Goal: Task Accomplishment & Management: Use online tool/utility

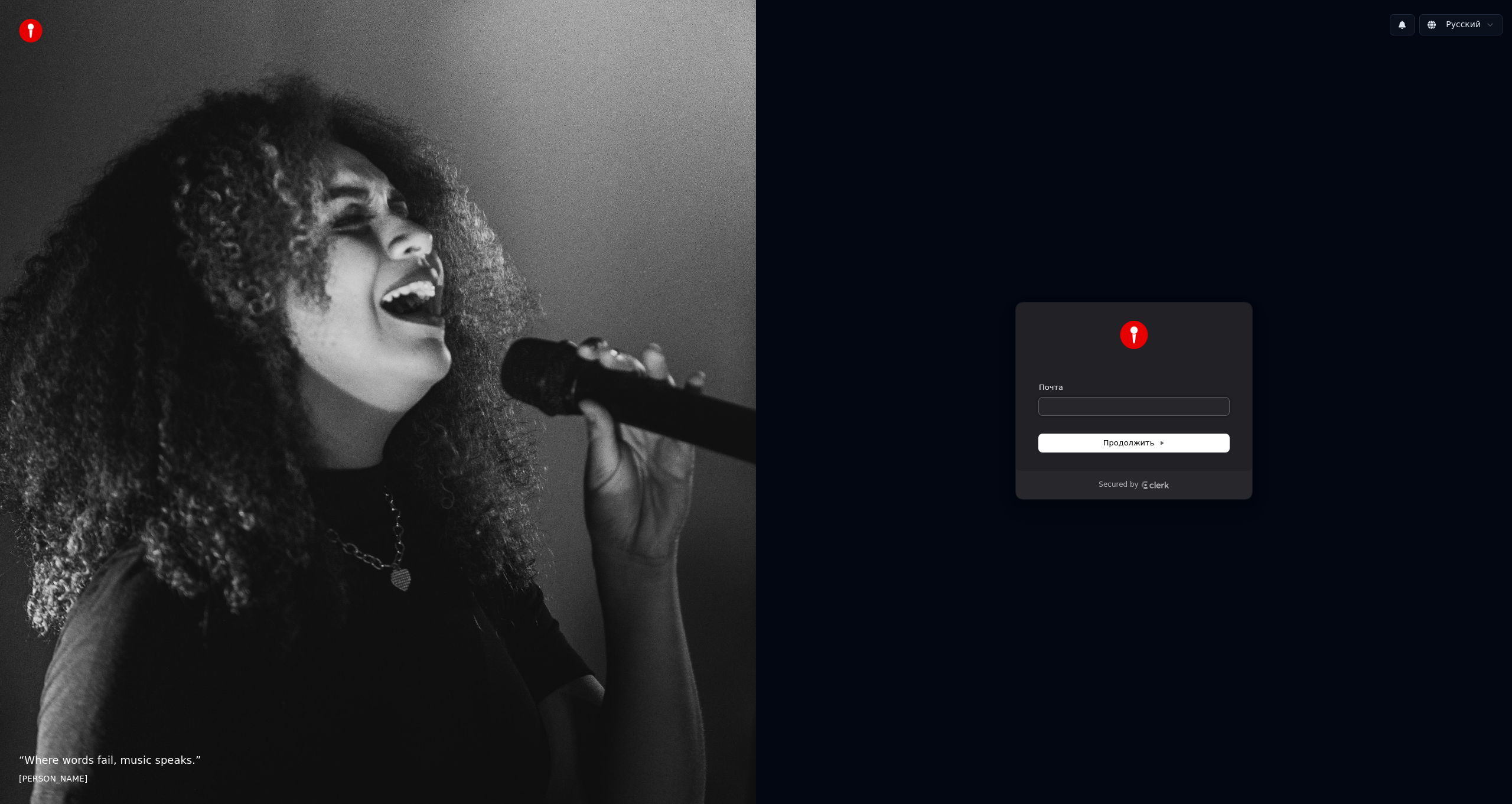
click at [1087, 406] on input "Почта" at bounding box center [1134, 406] width 190 height 18
click at [1083, 410] on input "Почта" at bounding box center [1134, 406] width 190 height 18
type input "*"
click at [1133, 441] on span "Продолжить" at bounding box center [1134, 442] width 62 height 10
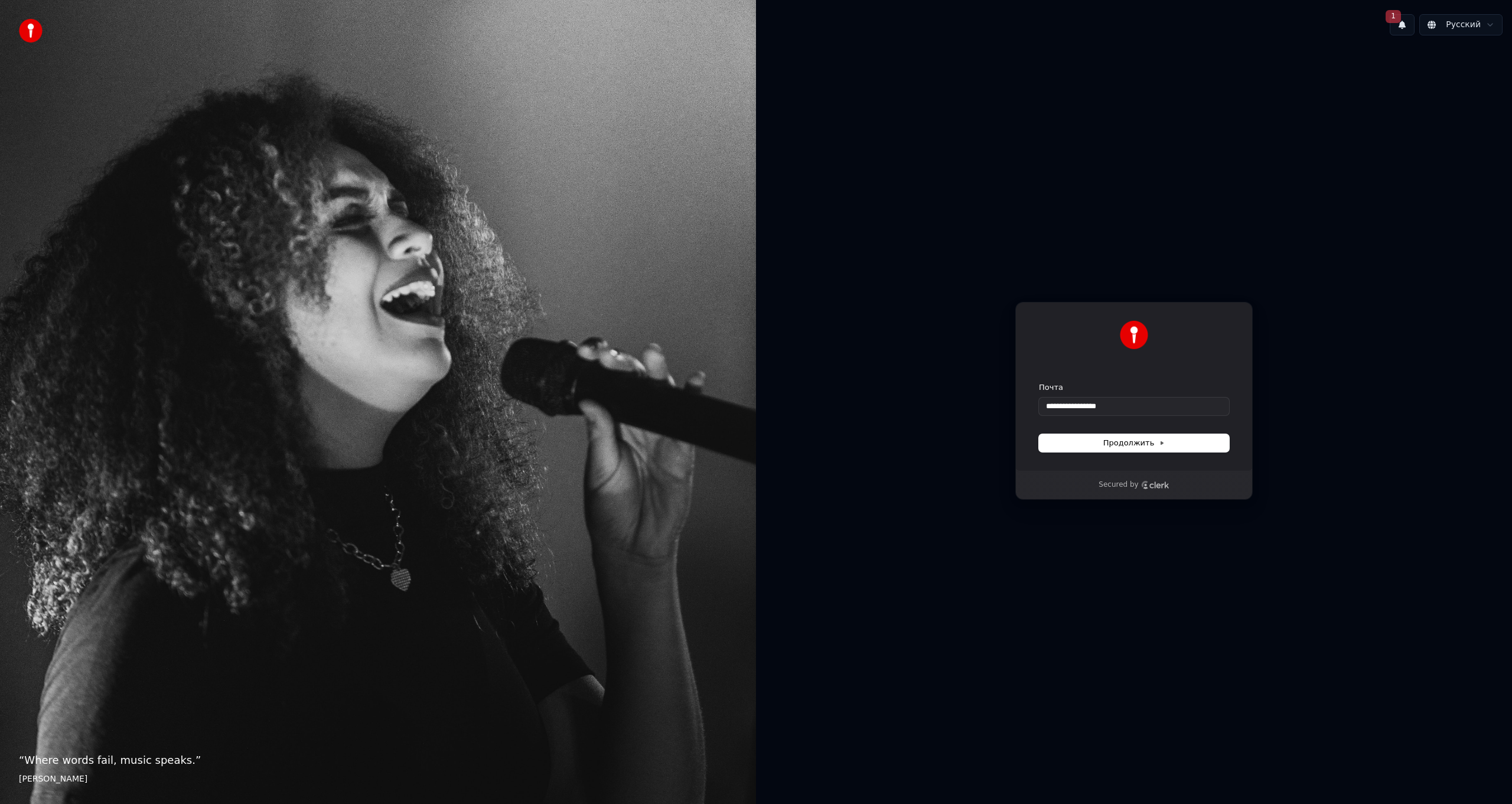
type input "**********"
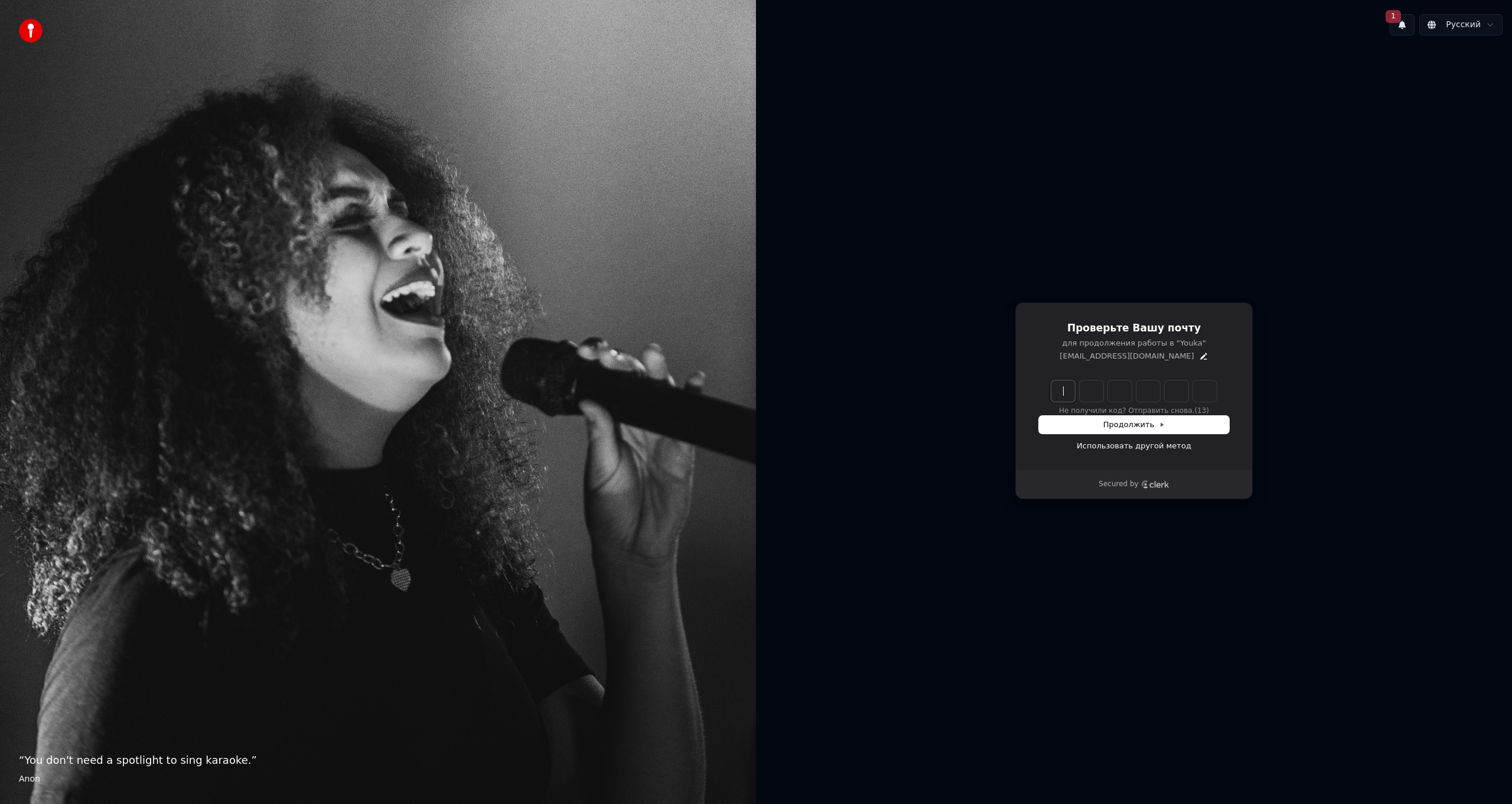
click at [1063, 387] on input "Enter verification code" at bounding box center [1145, 391] width 189 height 21
paste input "******"
type input "******"
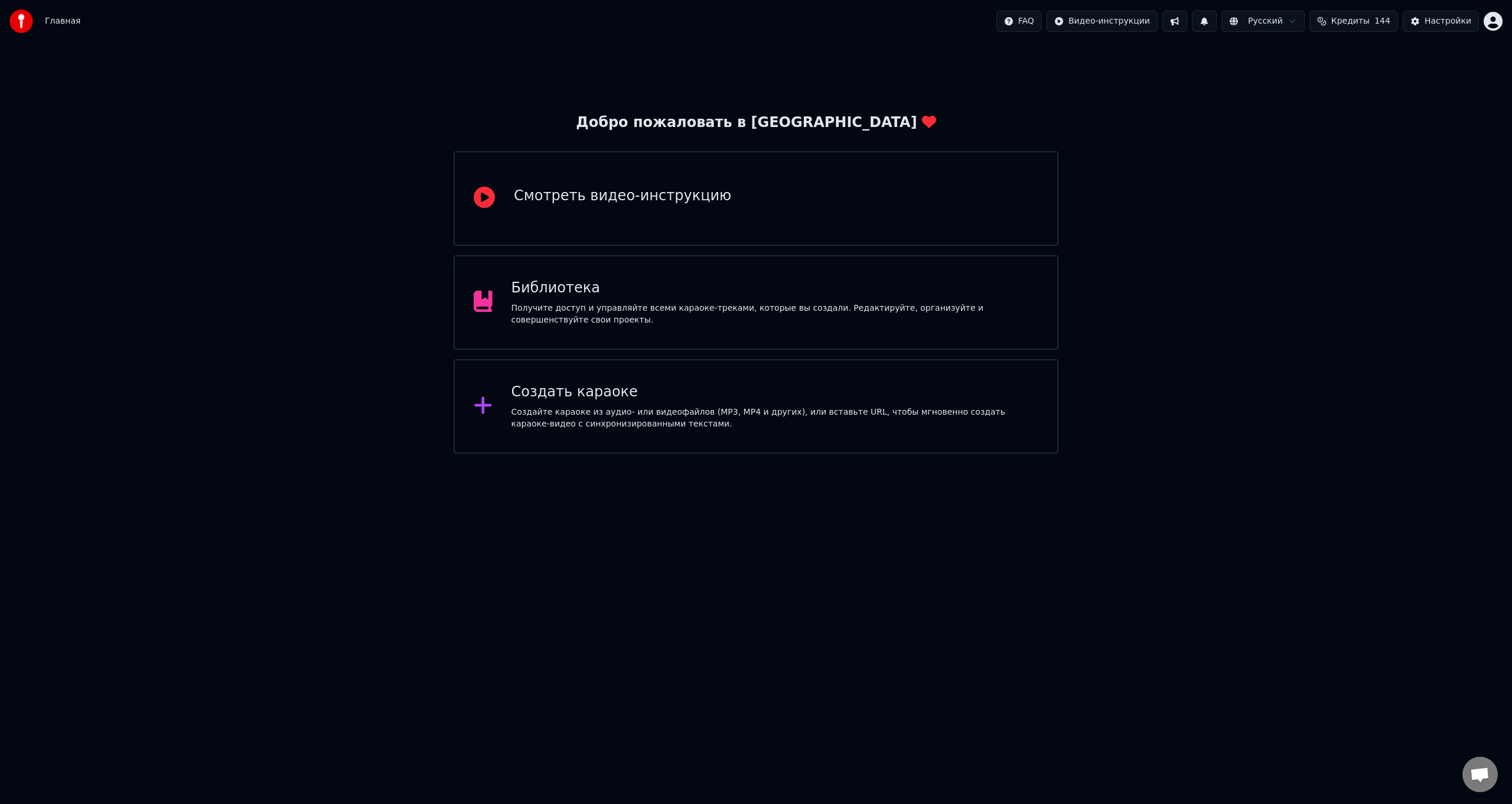
click at [1216, 23] on button at bounding box center [1204, 21] width 25 height 21
click at [1225, 127] on div "Добро пожаловать в Youka Смотреть видео-инструкцию Библиотека Получите доступ и…" at bounding box center [756, 248] width 1512 height 411
click at [1495, 27] on html "Главная FAQ Видео-инструкции Русский Кредиты 144 Настройки Добро пожаловать в Y…" at bounding box center [756, 226] width 1512 height 454
click at [1325, 103] on html "Главная FAQ Видео-инструкции Русский Кредиты 144 Настройки Добро пожаловать в Y…" at bounding box center [756, 226] width 1512 height 454
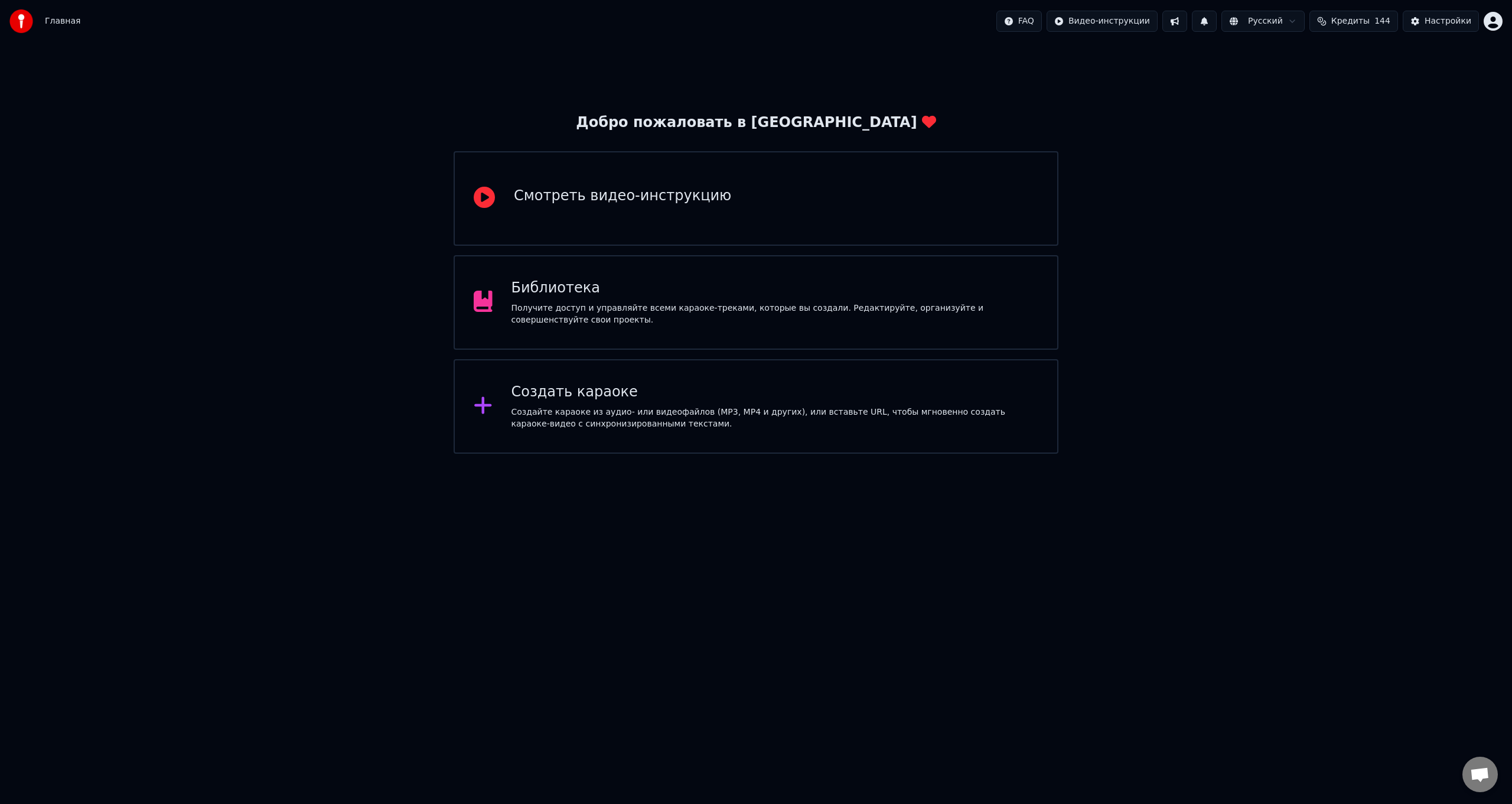
click at [657, 409] on div "Создайте караоке из аудио- или видеофайлов (MP3, MP4 и других), или вставьте UR…" at bounding box center [775, 417] width 528 height 23
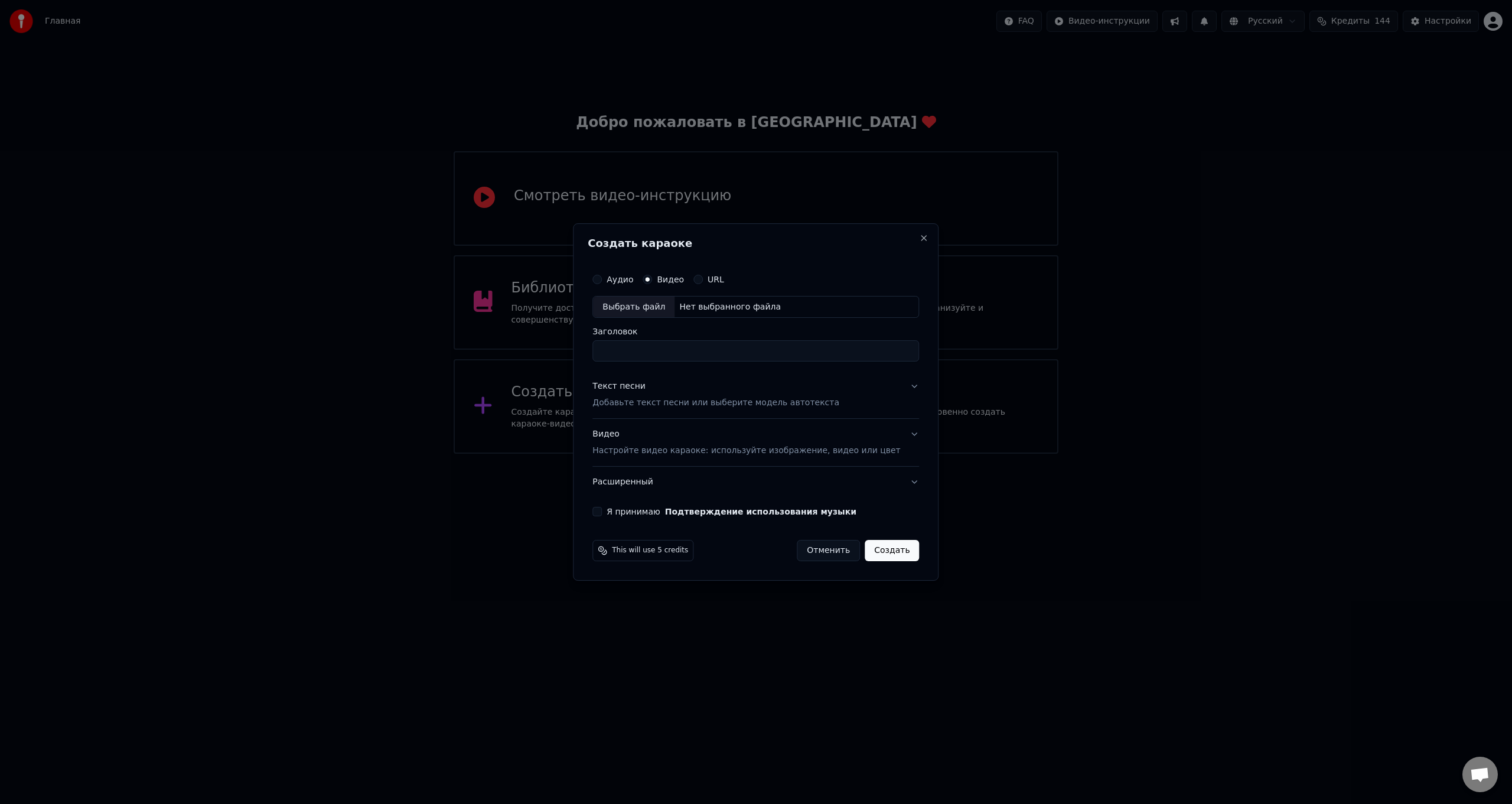
click at [654, 349] on input "Заголовок" at bounding box center [755, 351] width 326 height 21
click at [633, 281] on label "Аудио" at bounding box center [619, 280] width 27 height 8
click at [602, 281] on button "Аудио" at bounding box center [597, 280] width 10 height 10
click at [661, 350] on input "Заголовок" at bounding box center [755, 351] width 326 height 21
click at [680, 283] on label "Видео" at bounding box center [670, 280] width 27 height 8
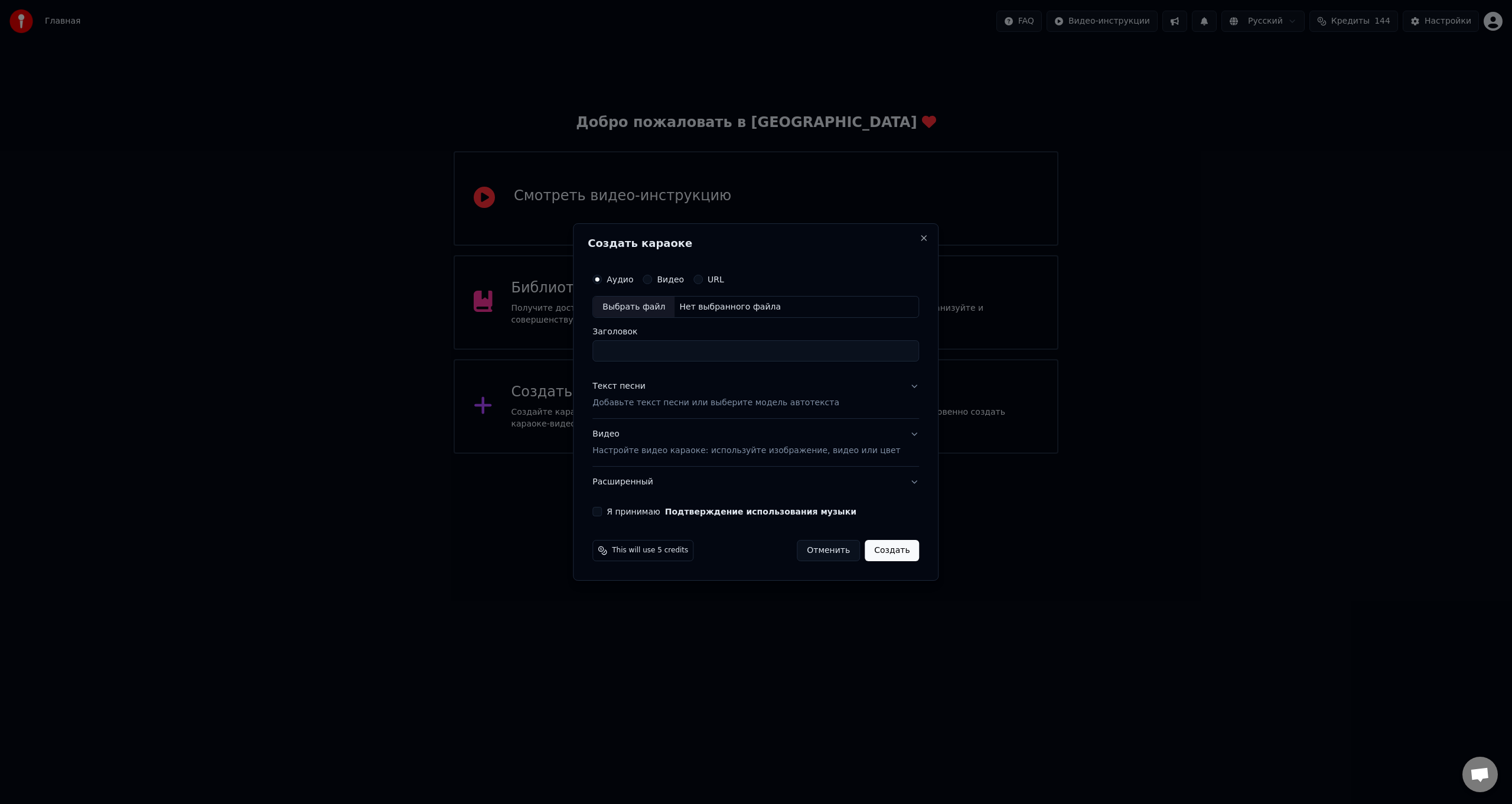
click at [652, 283] on button "Видео" at bounding box center [648, 280] width 10 height 10
click at [708, 302] on div "Нет выбранного файла" at bounding box center [730, 307] width 111 height 12
drag, startPoint x: 623, startPoint y: 356, endPoint x: 583, endPoint y: 354, distance: 40.0
click at [583, 354] on body "Главная FAQ Видео-инструкции Русский Кредиты 144 Настройки Добро пожаловать в Y…" at bounding box center [756, 226] width 1512 height 454
type input "*"
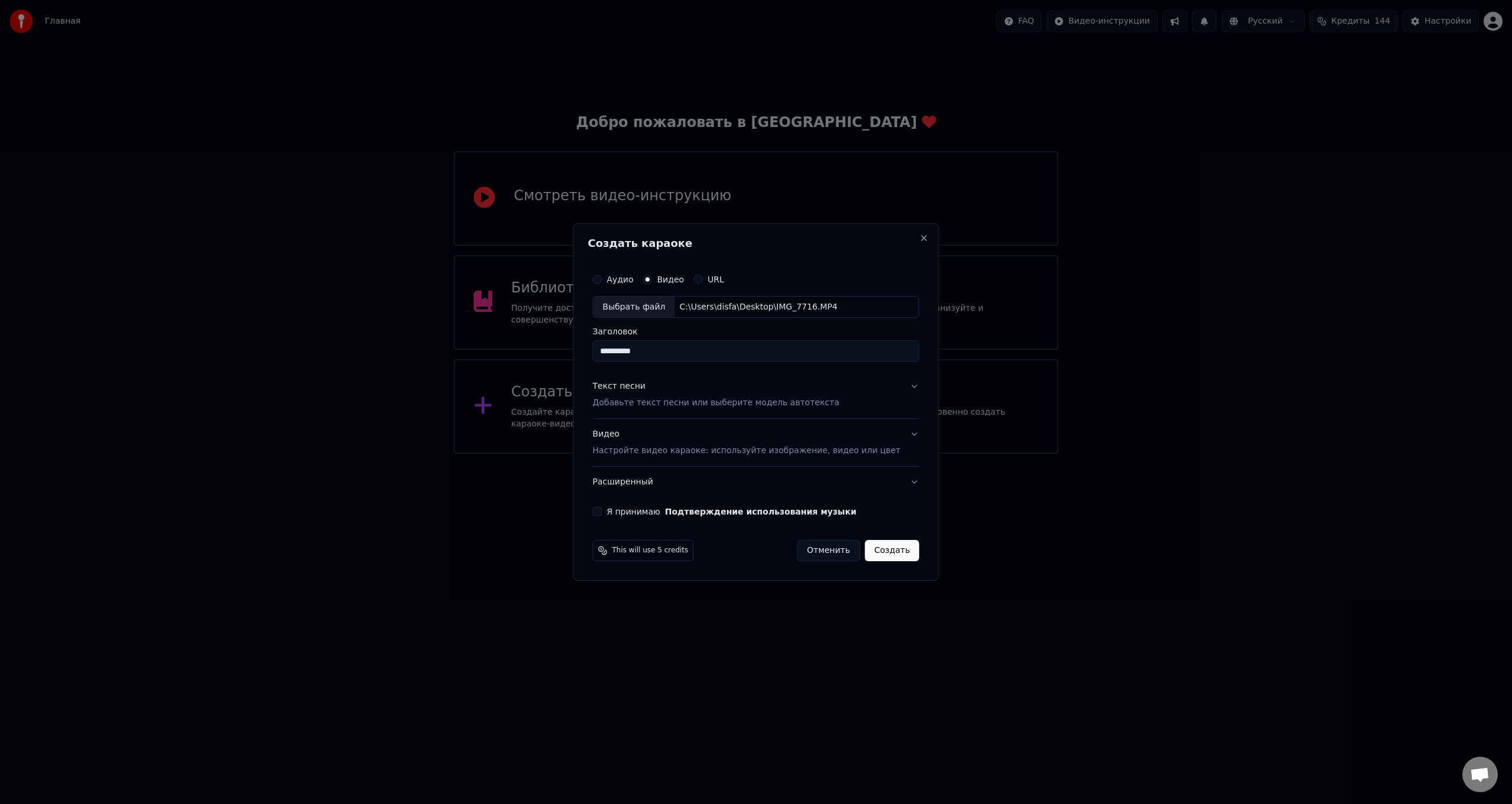
type input "**********"
click at [895, 387] on button "Текст песни Добавьте текст песни или выберите модель автотекста" at bounding box center [755, 395] width 326 height 48
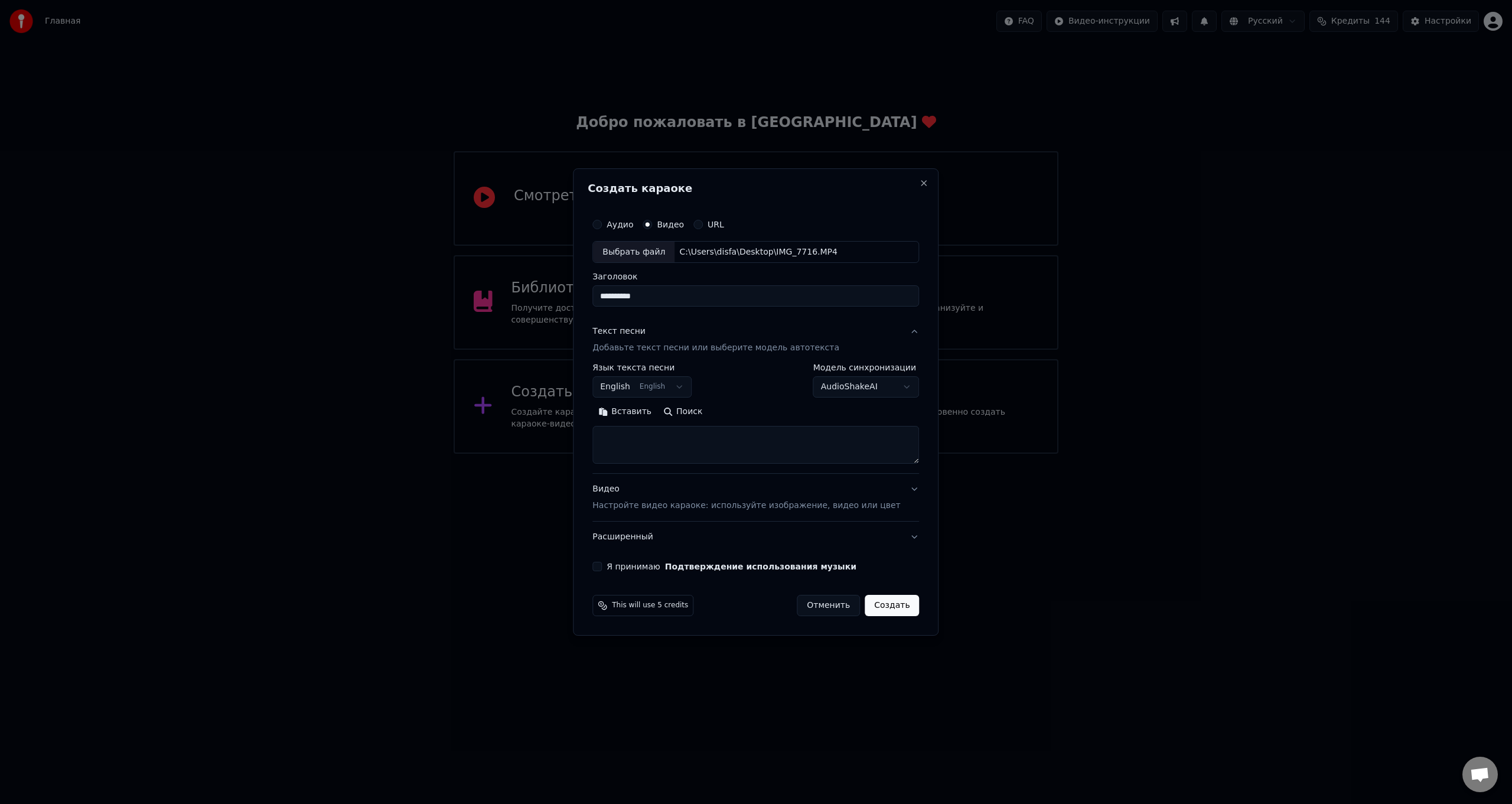
click at [682, 382] on button "English English" at bounding box center [641, 387] width 99 height 21
select select "**"
click at [849, 387] on body "**********" at bounding box center [756, 226] width 1512 height 454
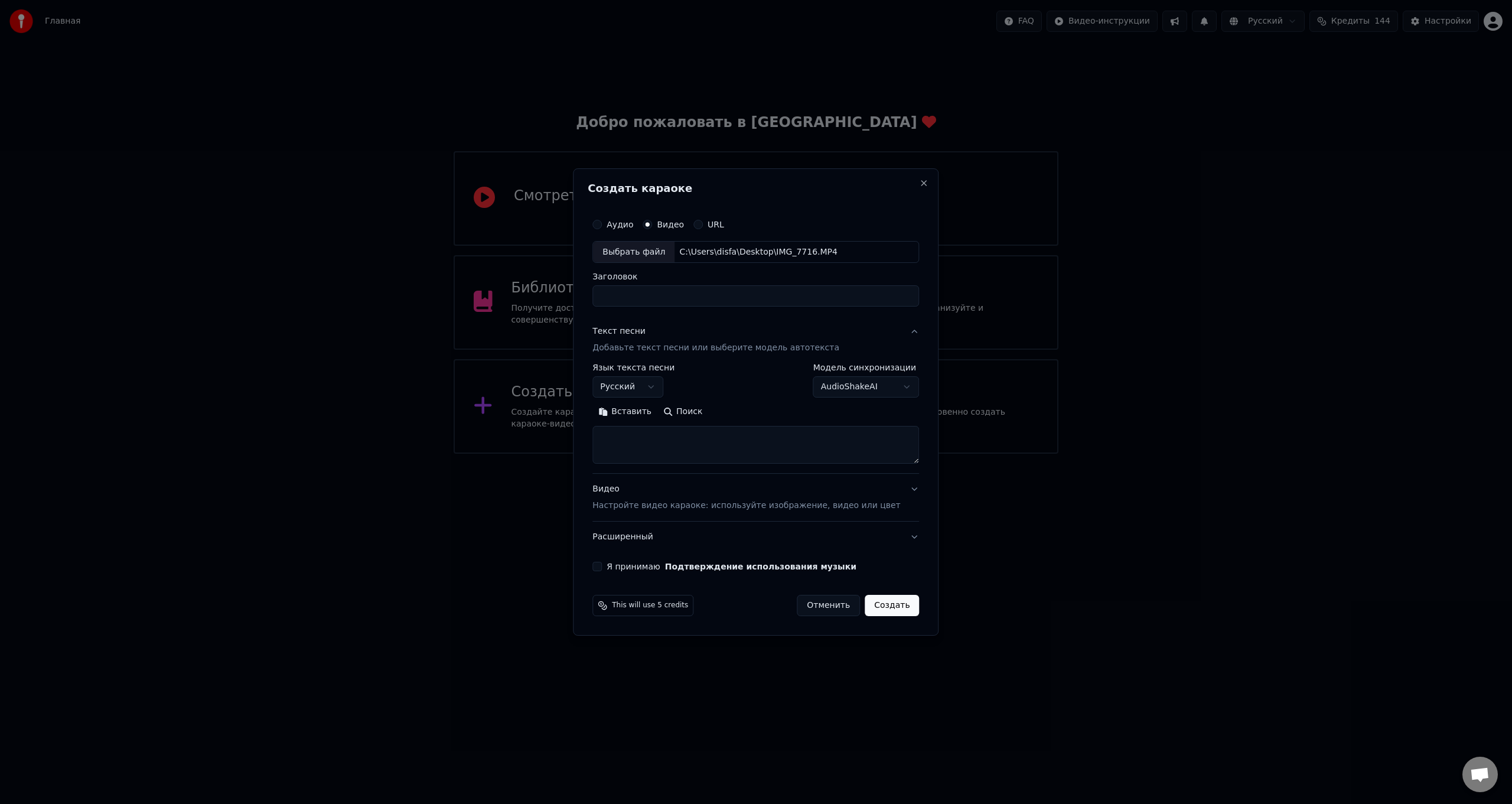
select select
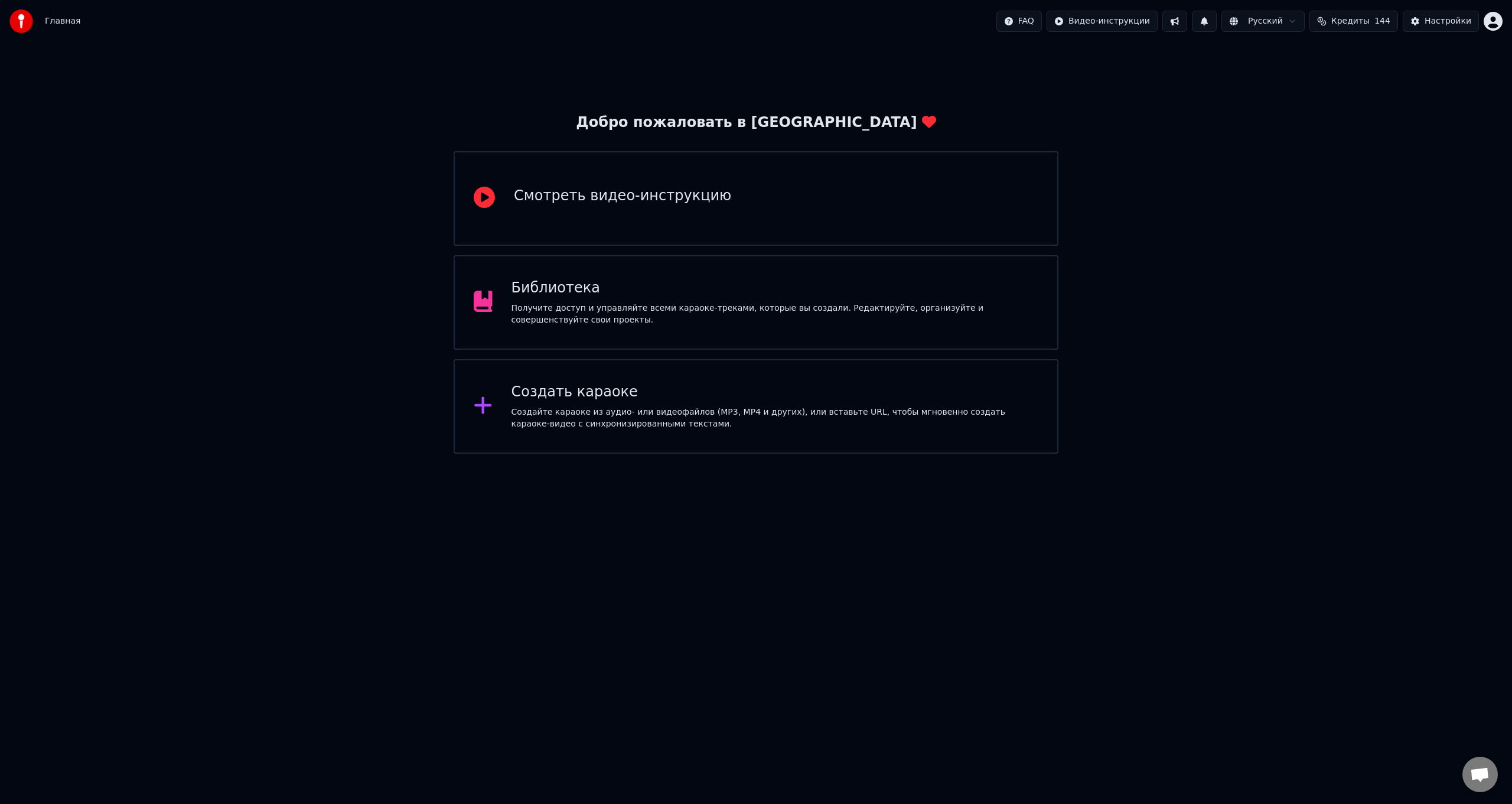
click at [607, 405] on div "Создать караоке Создайте караоке из аудио- или видеофайлов (MP3, MP4 и других),…" at bounding box center [775, 406] width 528 height 48
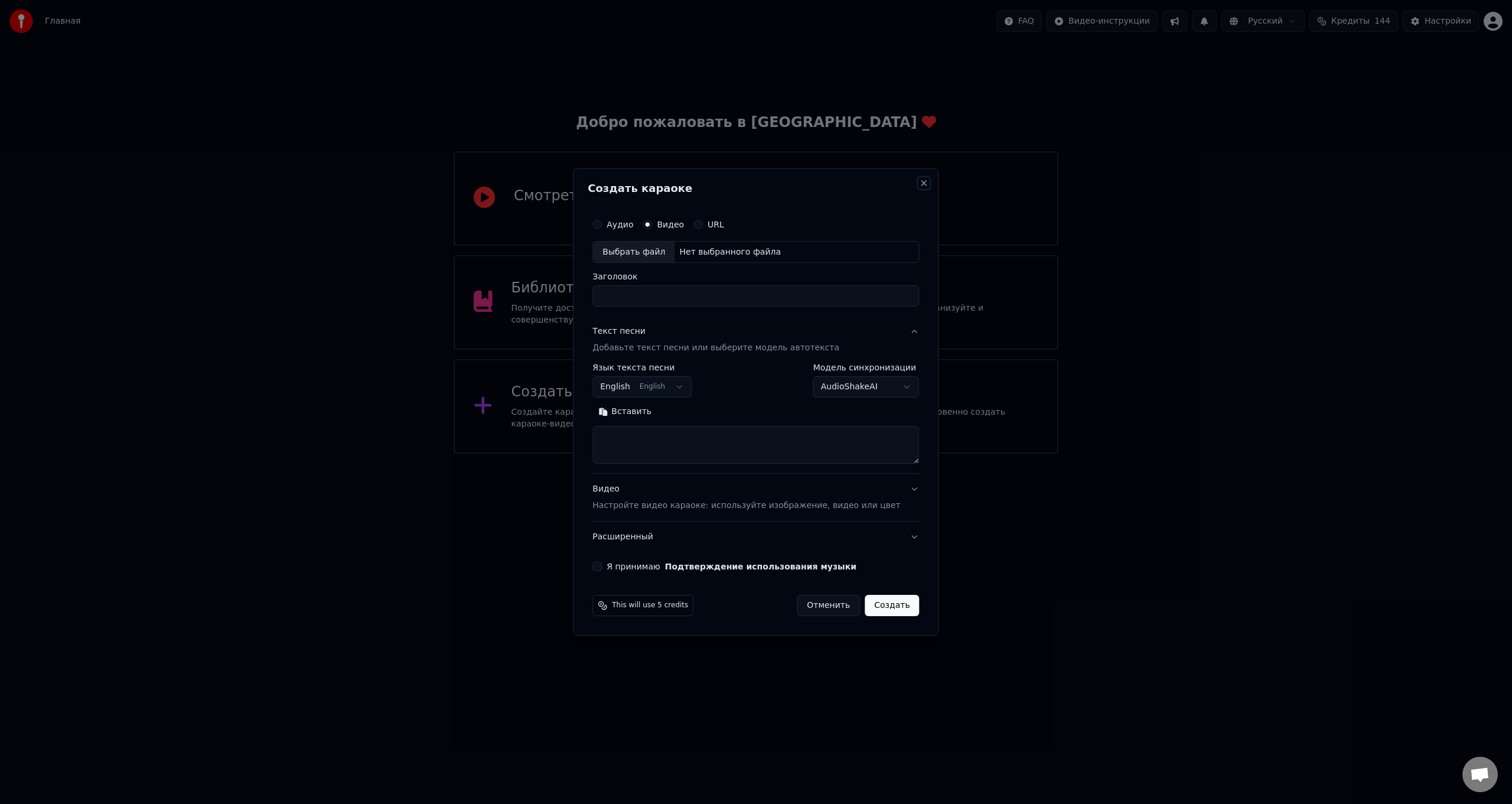
click at [920, 183] on button "Close" at bounding box center [925, 183] width 10 height 10
select select
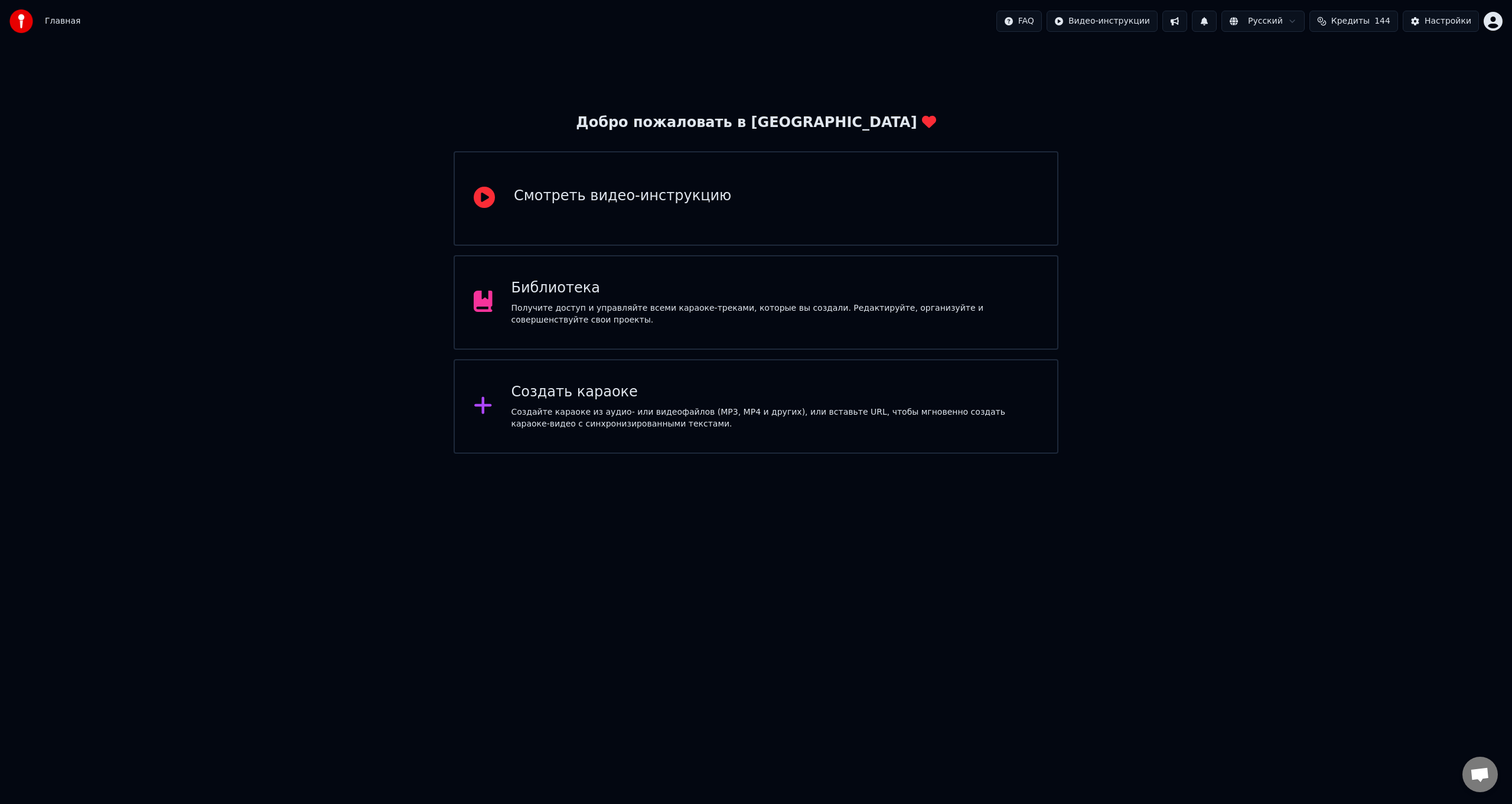
click at [1104, 276] on div "Добро пожаловать в Youka Смотреть видео-инструкцию Библиотека Получите доступ и…" at bounding box center [756, 248] width 1512 height 411
click at [1187, 23] on button at bounding box center [1174, 21] width 25 height 21
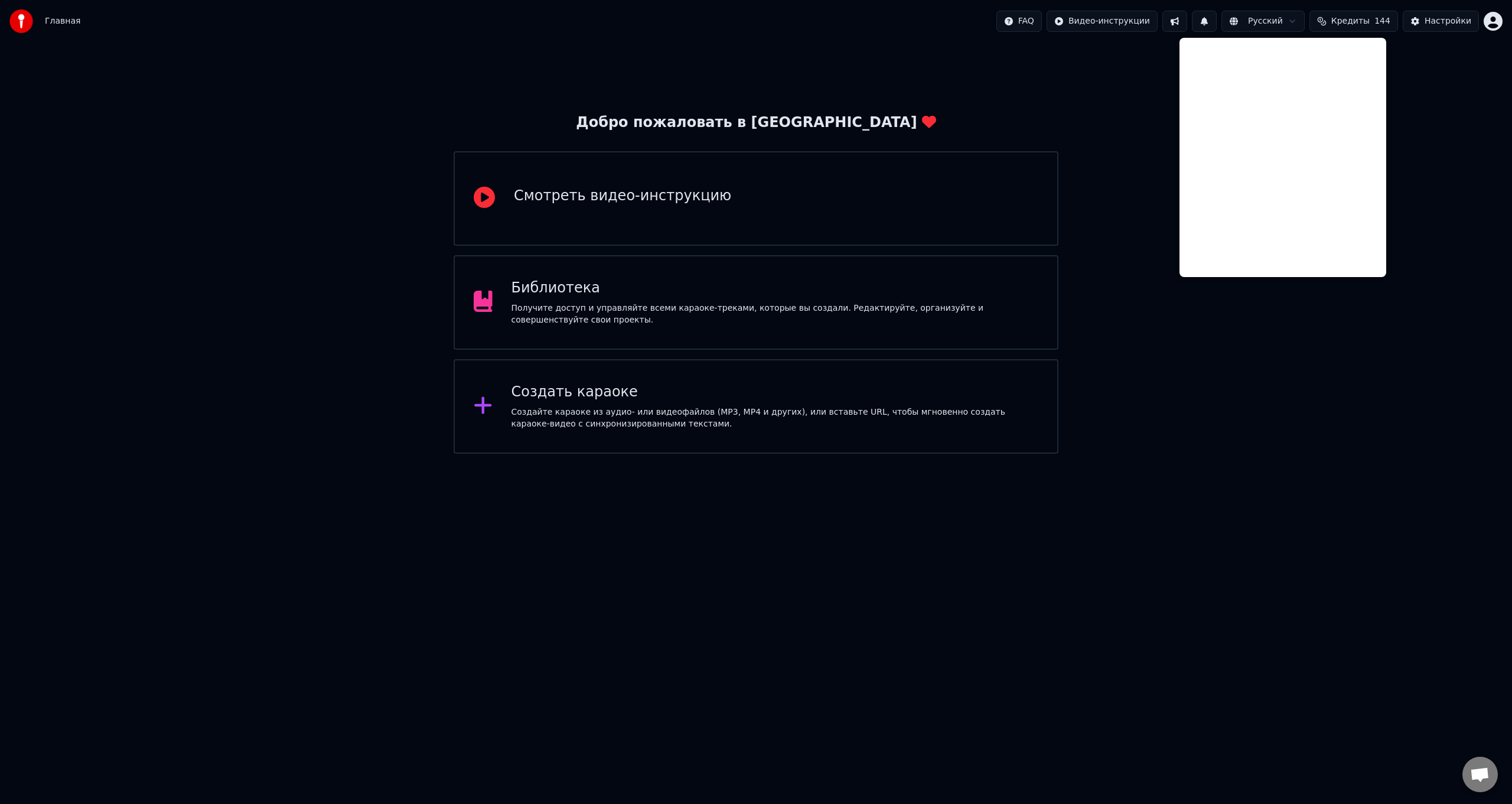
click at [1137, 135] on div "Добро пожаловать в Youka Смотреть видео-инструкцию Библиотека Получите доступ и…" at bounding box center [756, 248] width 1512 height 411
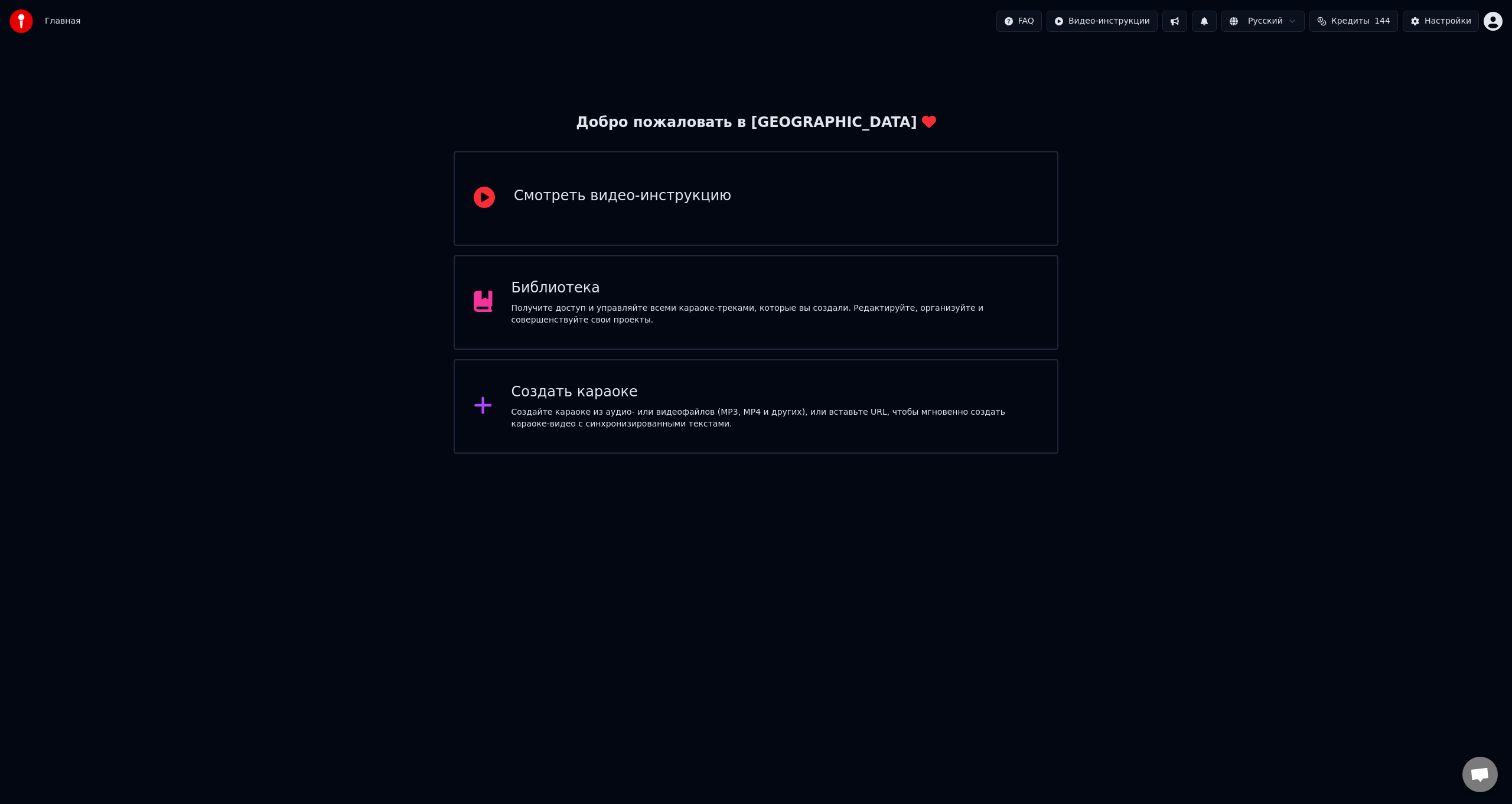
click at [640, 400] on div "Создать караоке" at bounding box center [775, 392] width 528 height 19
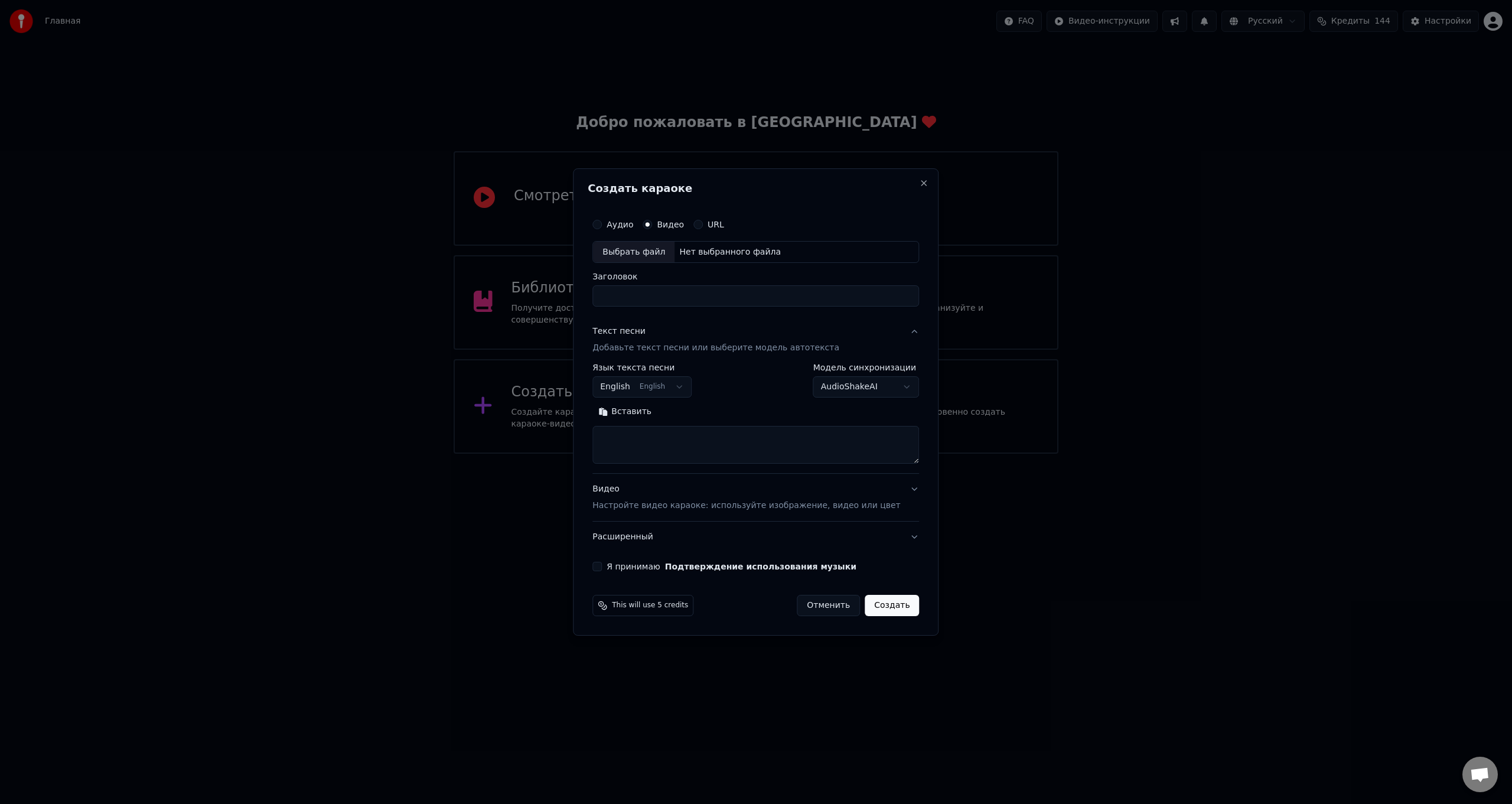
click at [633, 226] on label "Аудио" at bounding box center [619, 224] width 27 height 8
click at [602, 226] on button "Аудио" at bounding box center [597, 225] width 10 height 10
click at [677, 225] on label "Видео" at bounding box center [670, 224] width 27 height 8
click at [652, 225] on button "Видео" at bounding box center [648, 225] width 10 height 10
click at [710, 255] on div "Нет выбранного файла" at bounding box center [730, 252] width 111 height 12
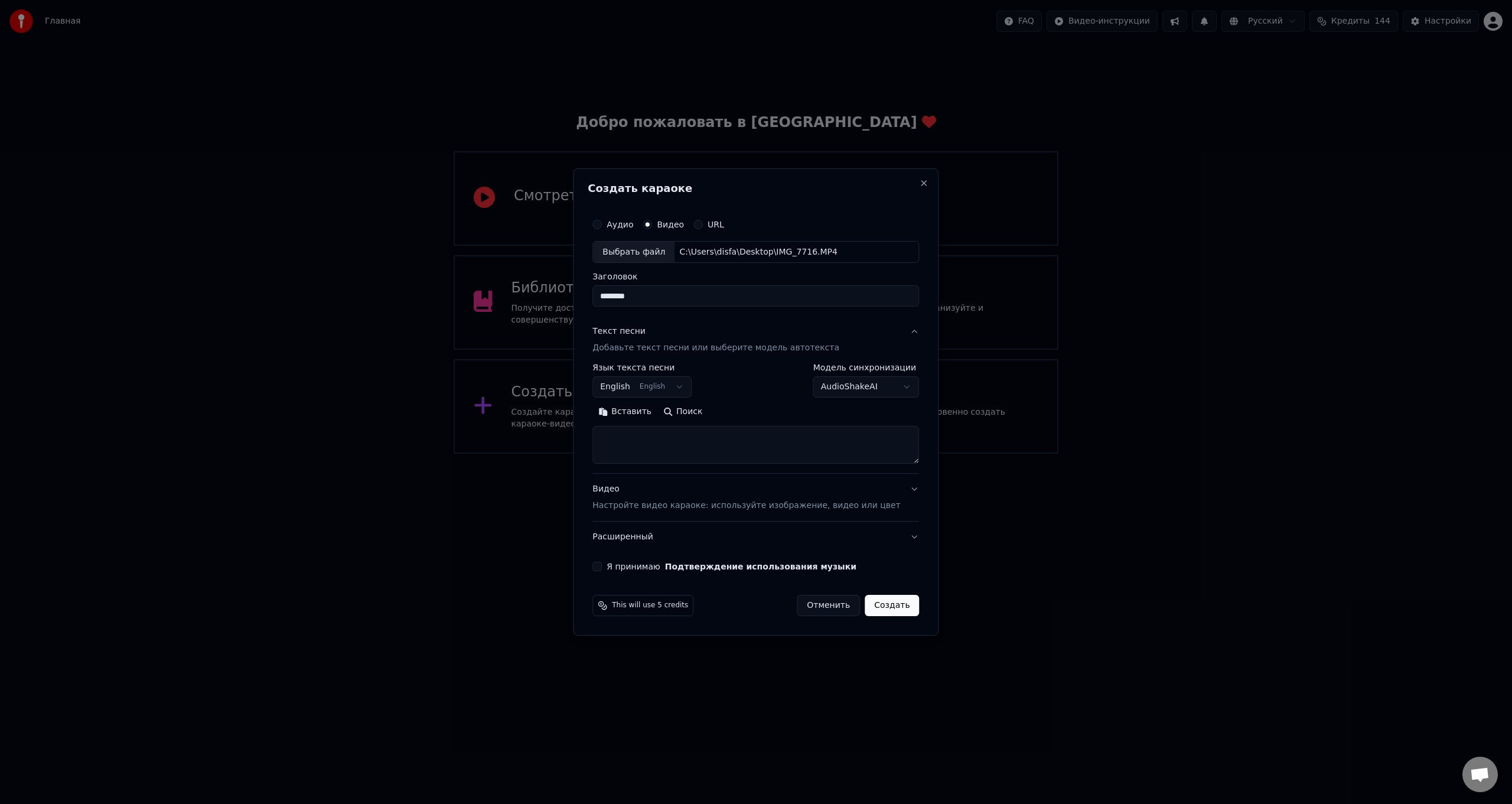
drag, startPoint x: 661, startPoint y: 300, endPoint x: 585, endPoint y: 299, distance: 76.0
click at [585, 299] on body "Главная FAQ Видео-инструкции Русский Кредиты 144 Настройки Добро пожаловать в Y…" at bounding box center [756, 226] width 1512 height 454
type input "**********"
click at [694, 387] on body "**********" at bounding box center [756, 226] width 1512 height 454
click at [643, 431] on textarea at bounding box center [755, 445] width 326 height 38
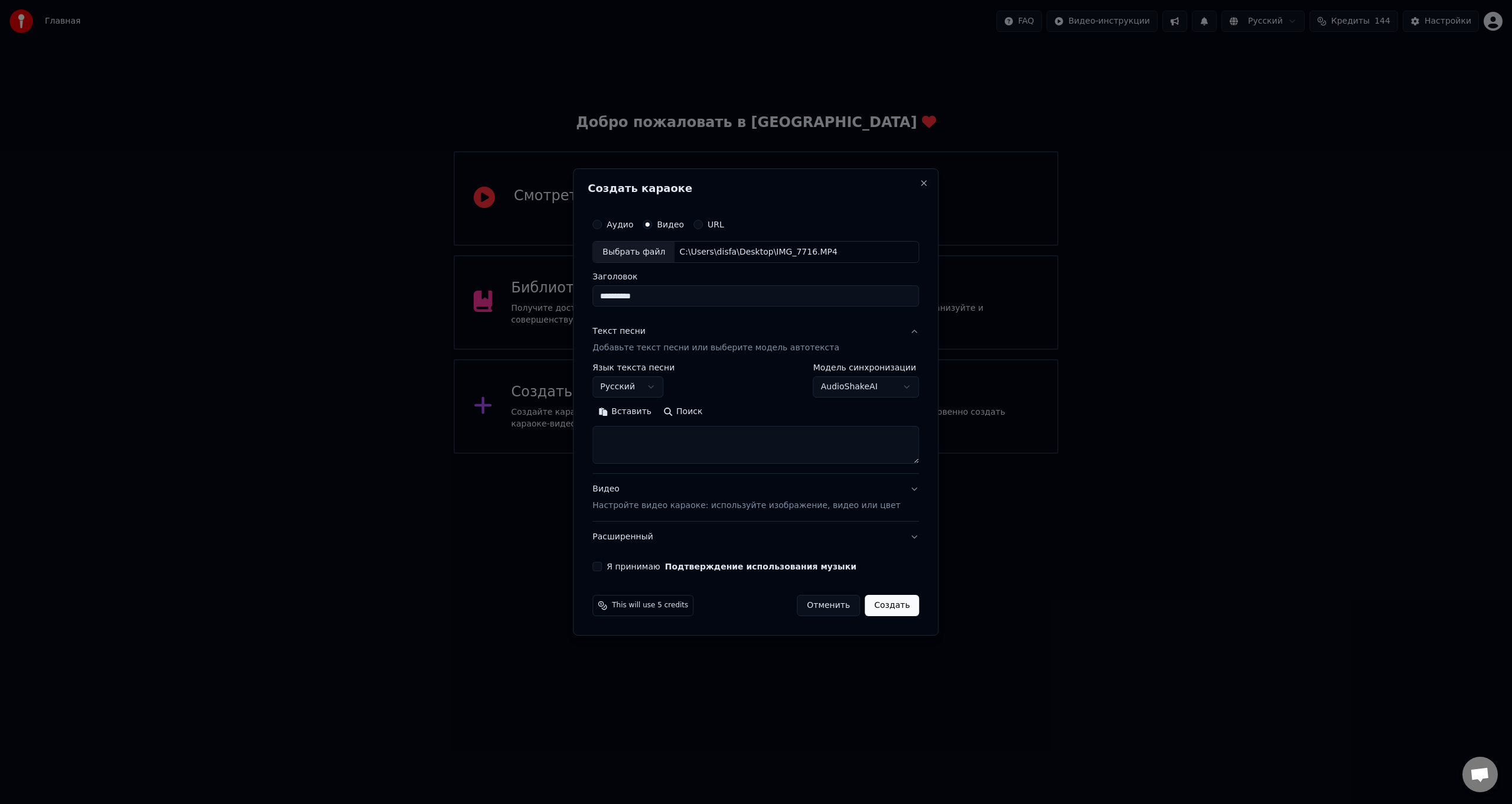
click at [646, 413] on button "Вставить" at bounding box center [624, 412] width 65 height 19
select select "**"
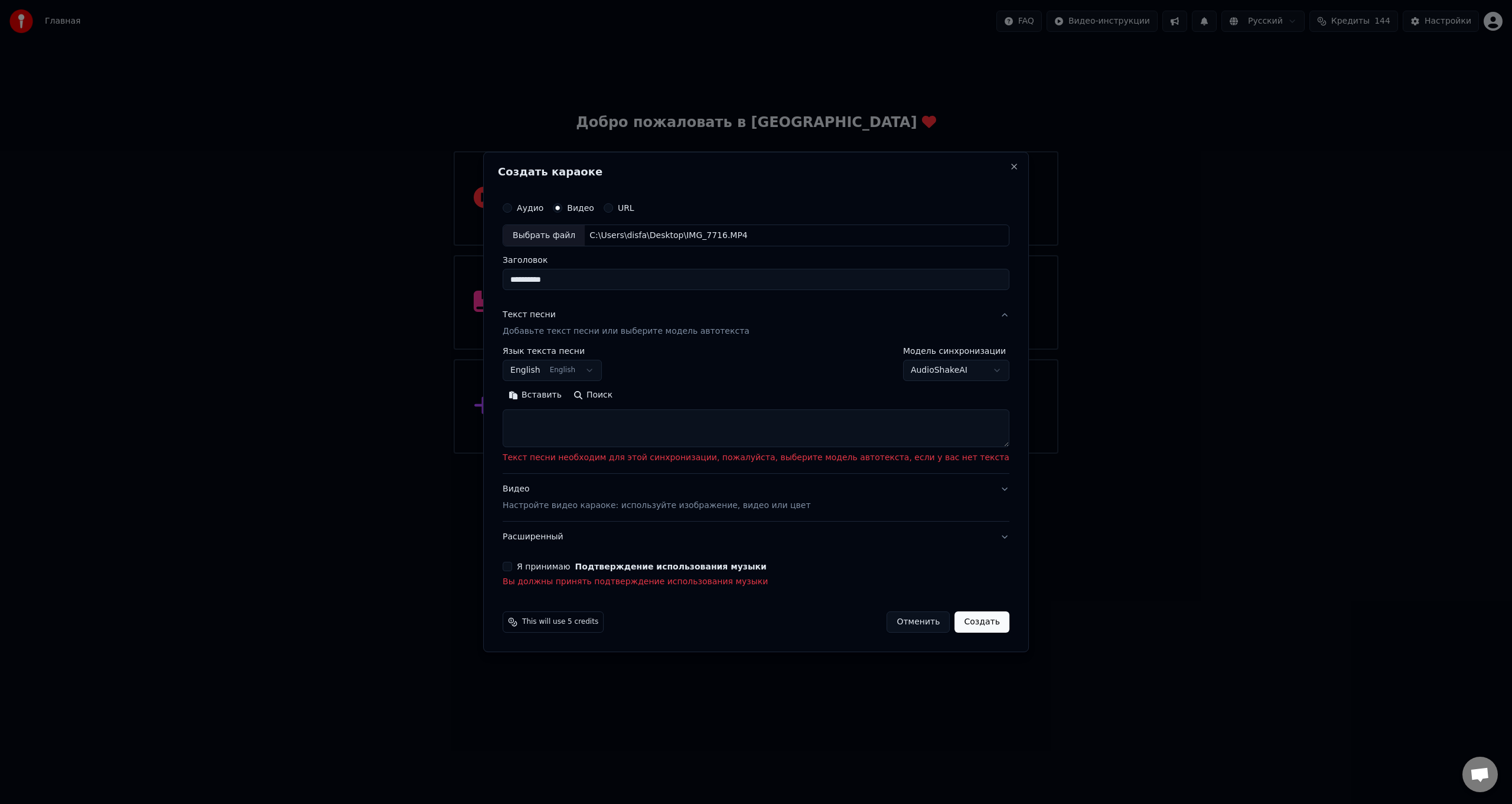
click at [586, 417] on textarea at bounding box center [756, 429] width 507 height 38
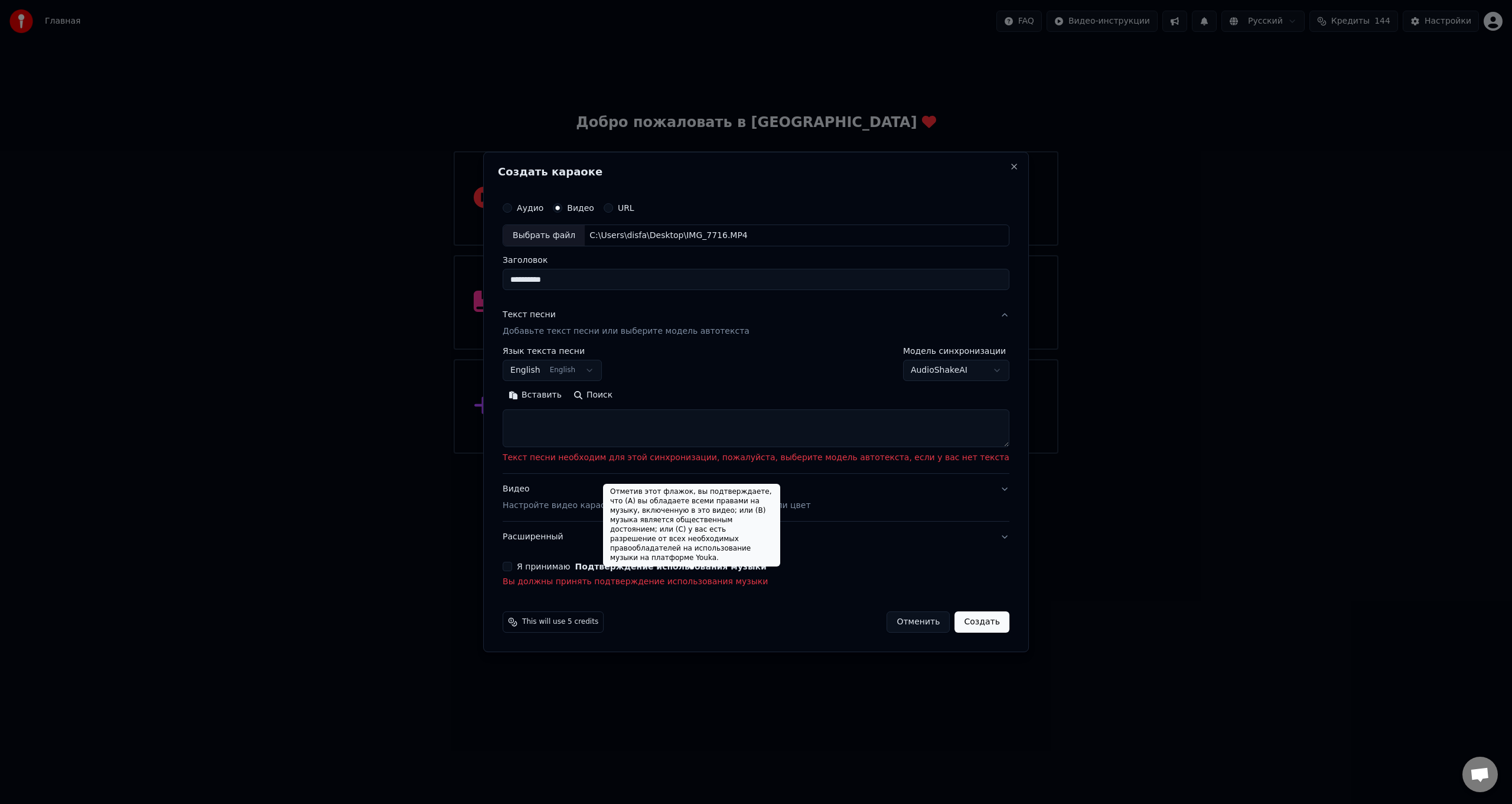
paste textarea "**********"
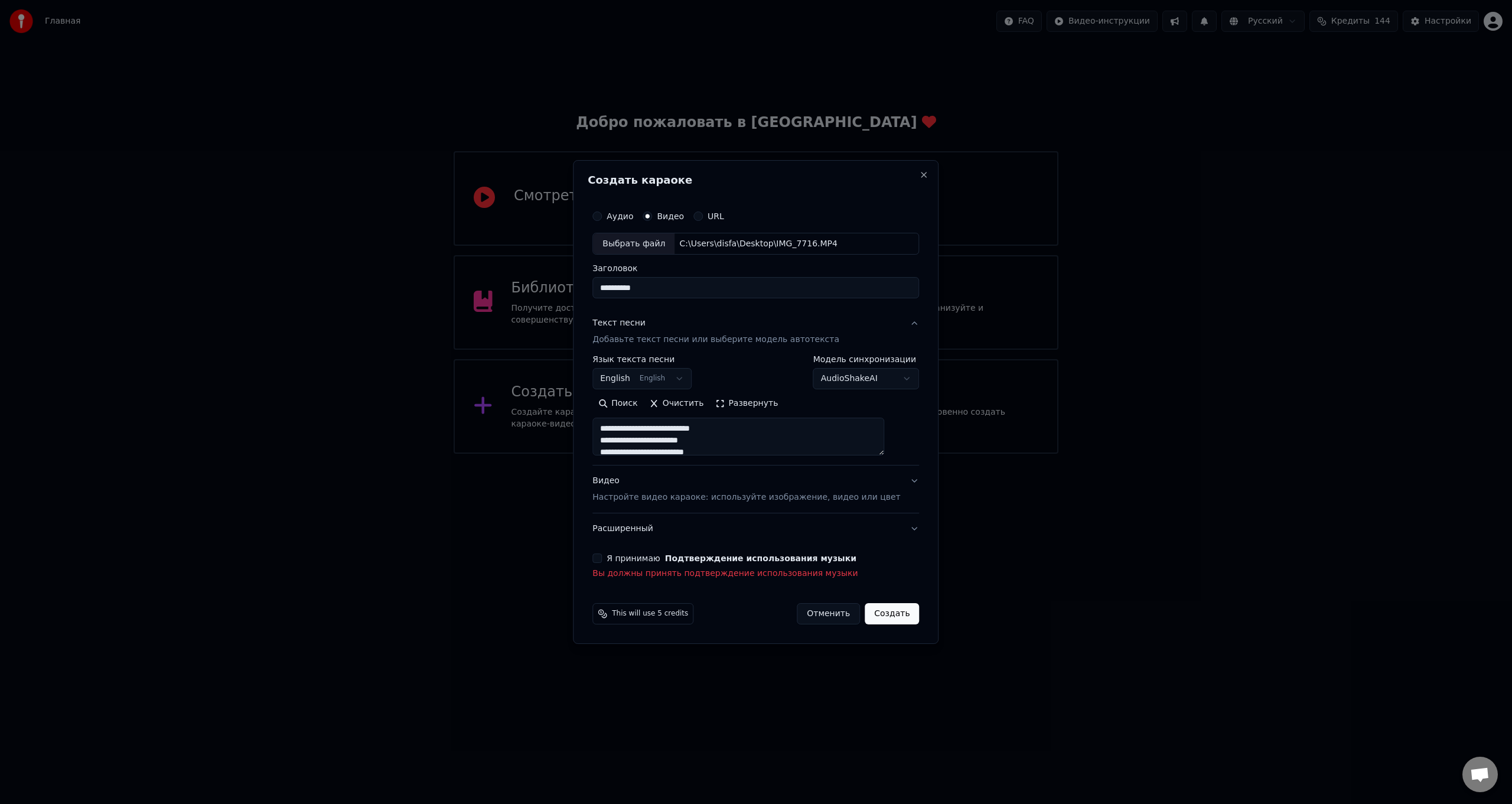
scroll to position [617, 0]
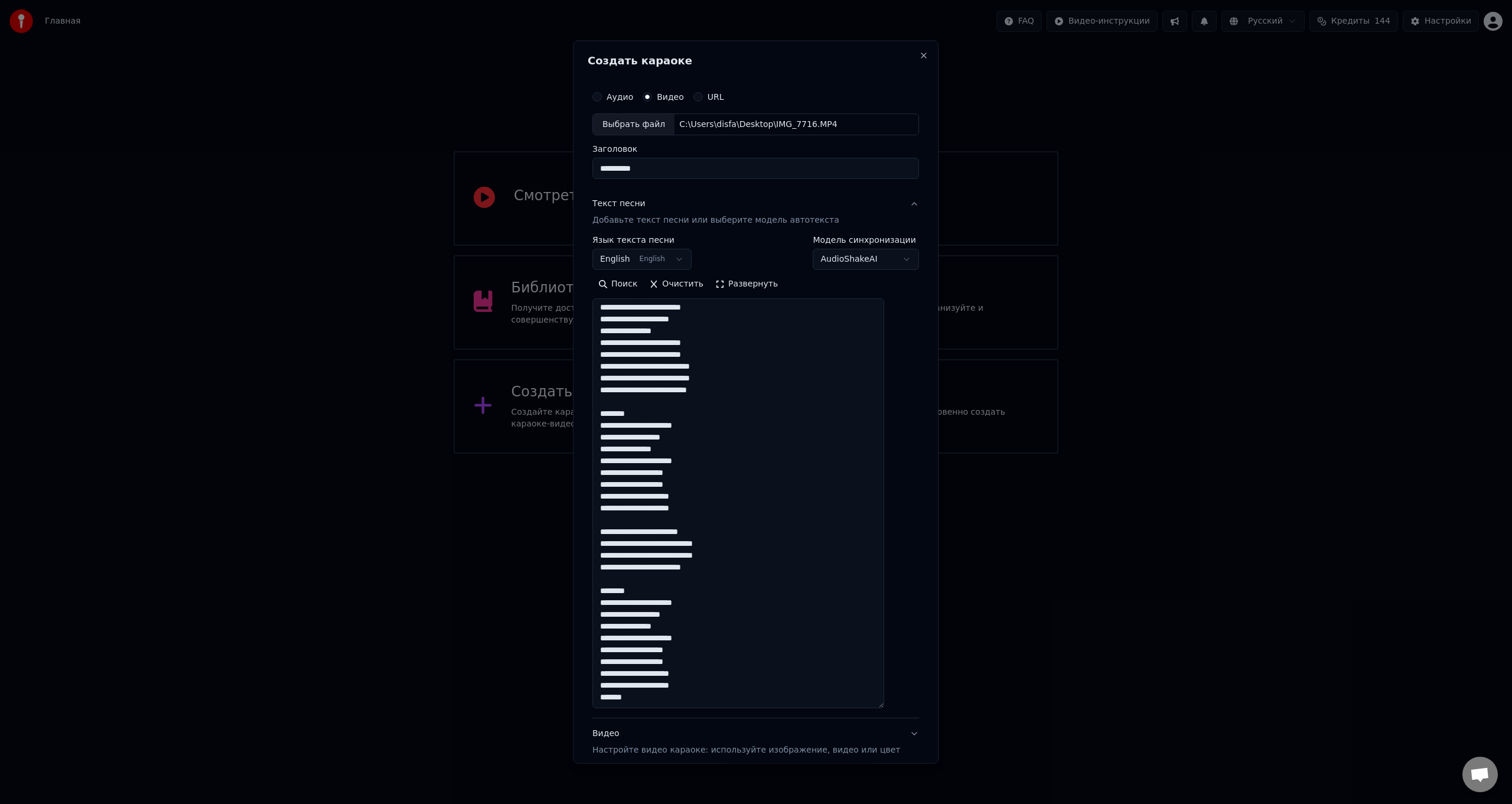
drag, startPoint x: 900, startPoint y: 454, endPoint x: 907, endPoint y: 708, distance: 254.1
click at [907, 708] on div "**********" at bounding box center [756, 402] width 366 height 723
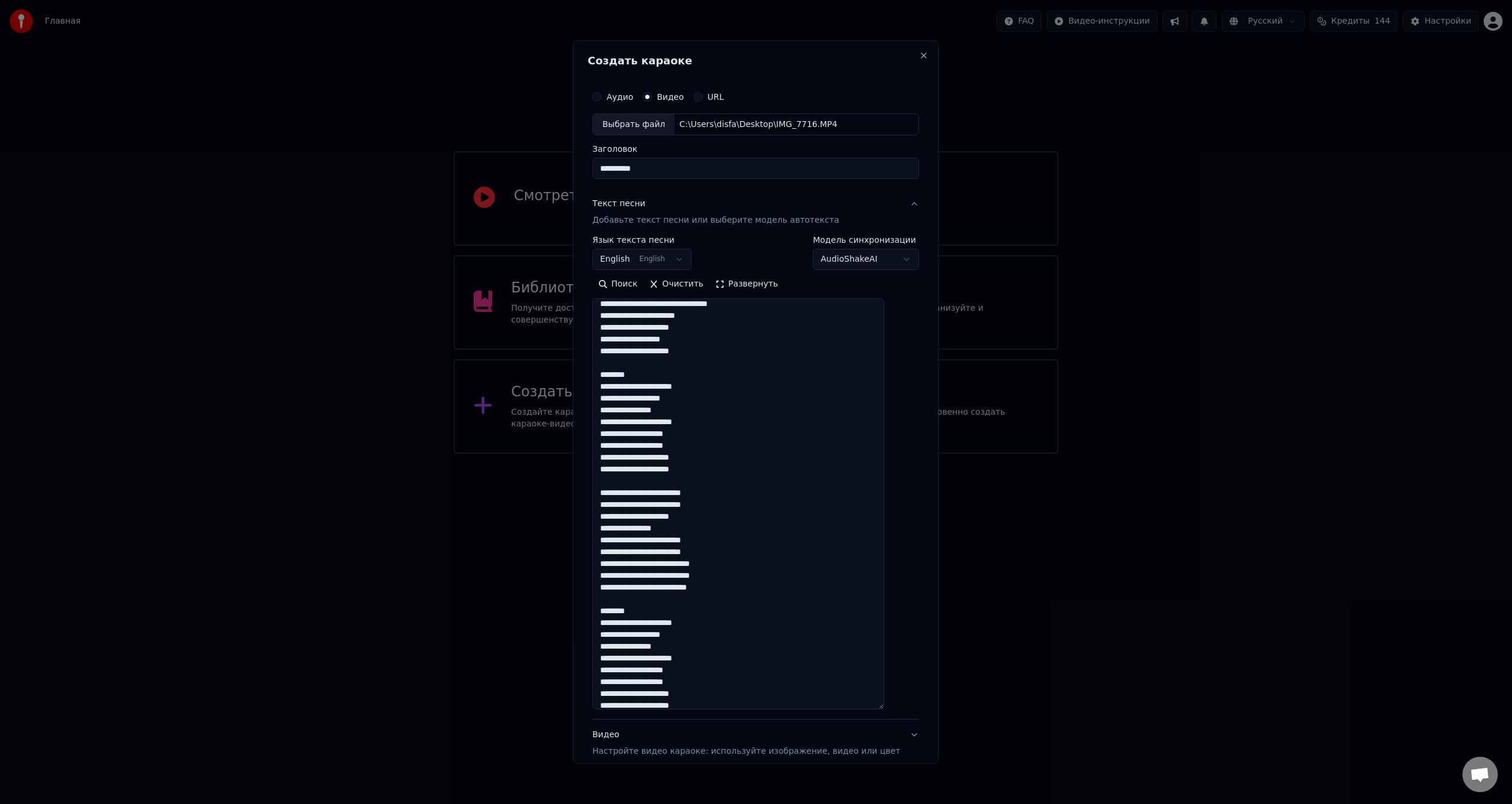
scroll to position [0, 0]
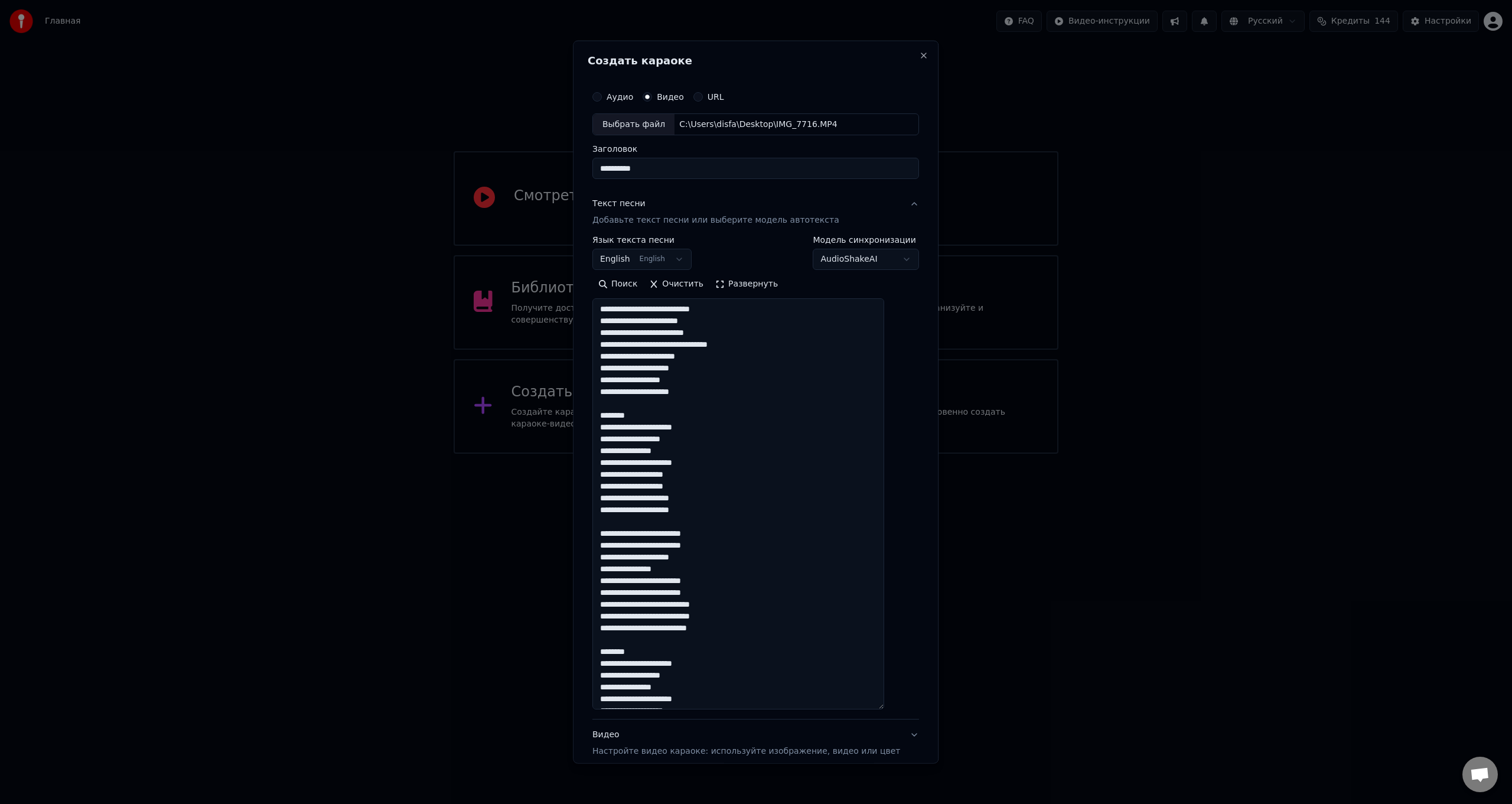
drag, startPoint x: 613, startPoint y: 429, endPoint x: 727, endPoint y: 467, distance: 120.2
click at [727, 467] on textarea at bounding box center [738, 504] width 292 height 411
drag, startPoint x: 651, startPoint y: 421, endPoint x: 607, endPoint y: 417, distance: 44.2
click at [607, 417] on textarea at bounding box center [738, 504] width 292 height 411
click at [611, 309] on textarea at bounding box center [738, 504] width 292 height 411
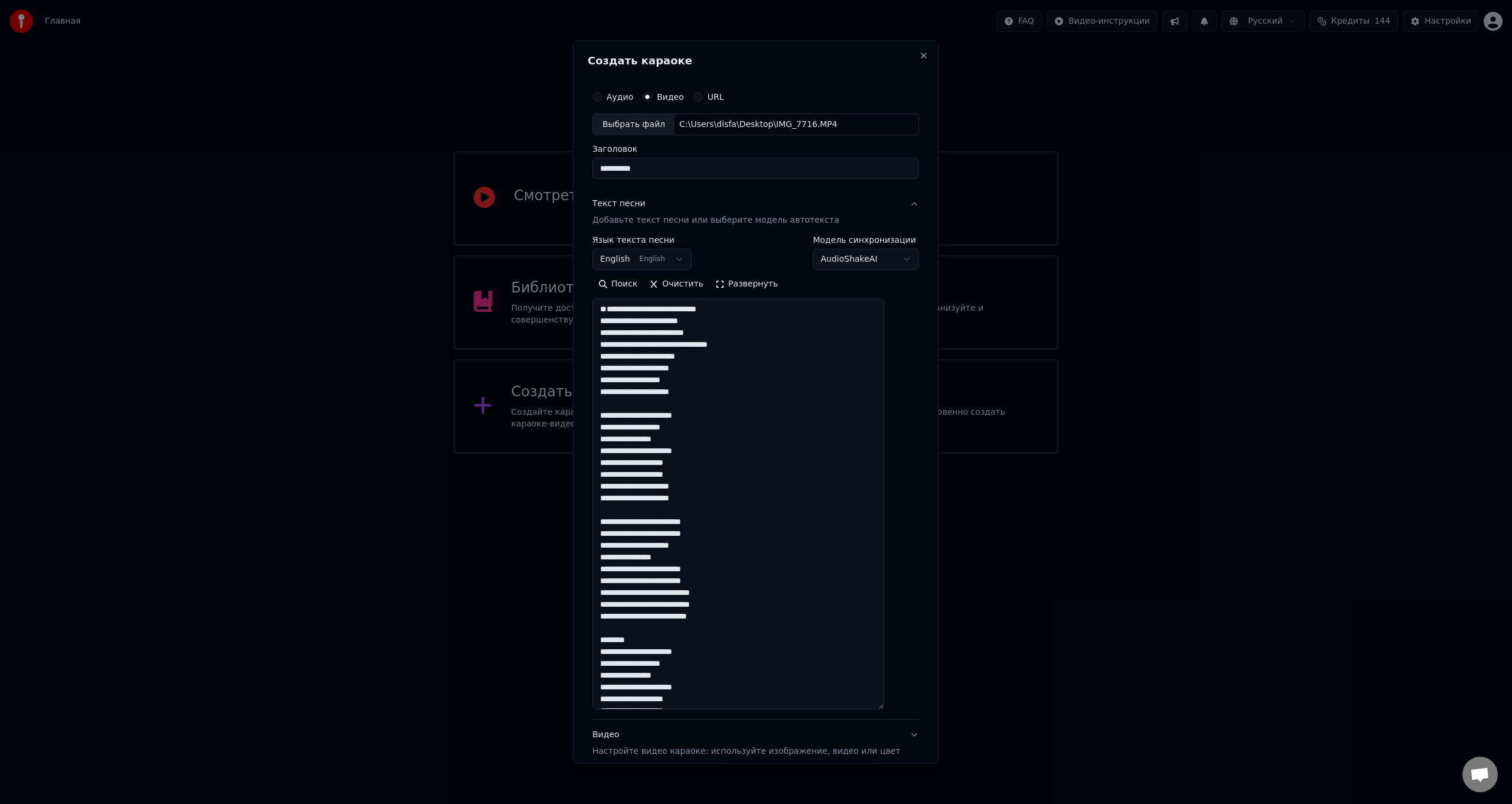
paste textarea "**********"
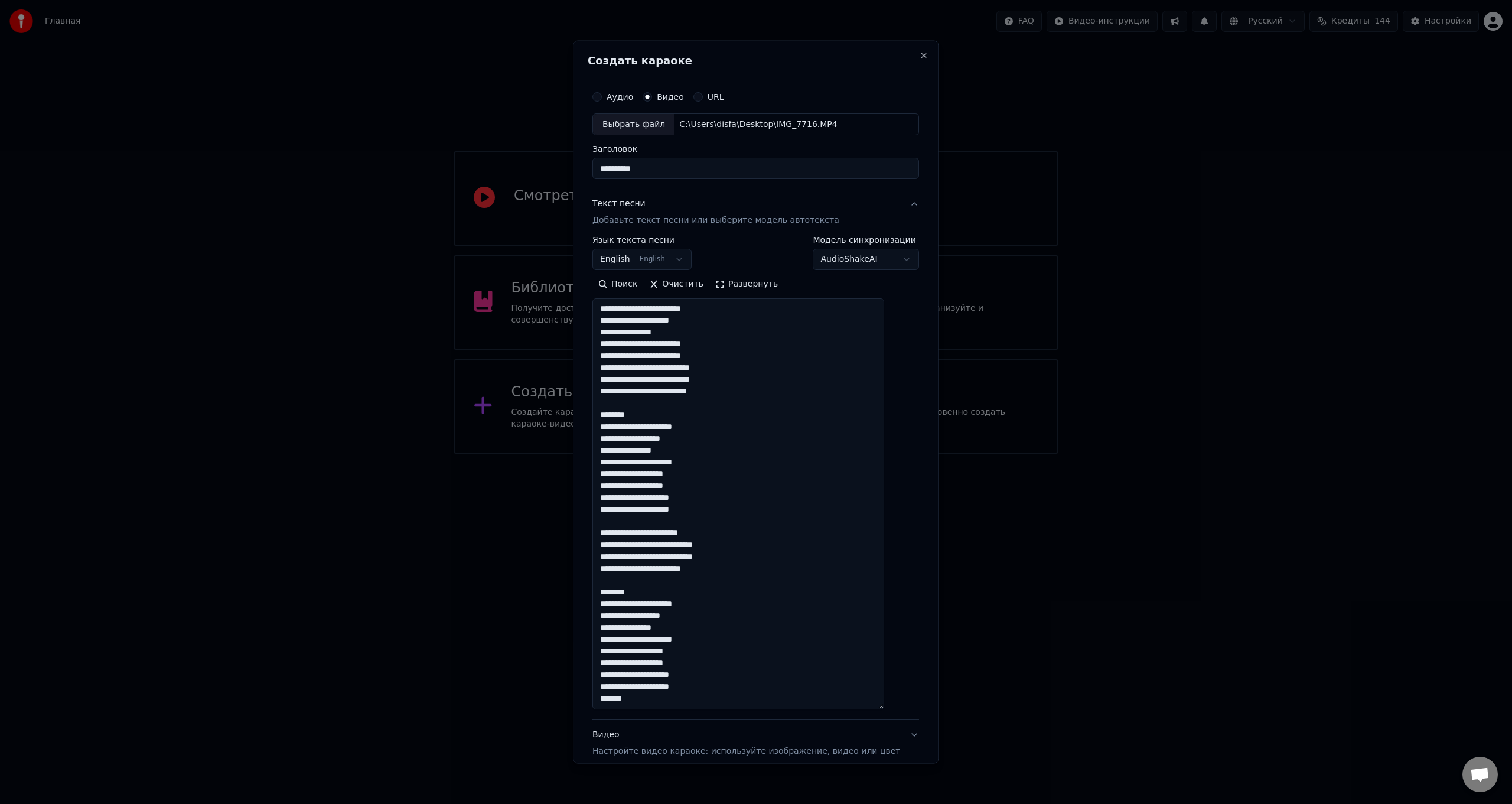
click at [663, 345] on textarea at bounding box center [738, 504] width 292 height 411
drag, startPoint x: 645, startPoint y: 403, endPoint x: 612, endPoint y: 404, distance: 33.0
click at [612, 404] on textarea at bounding box center [738, 504] width 292 height 411
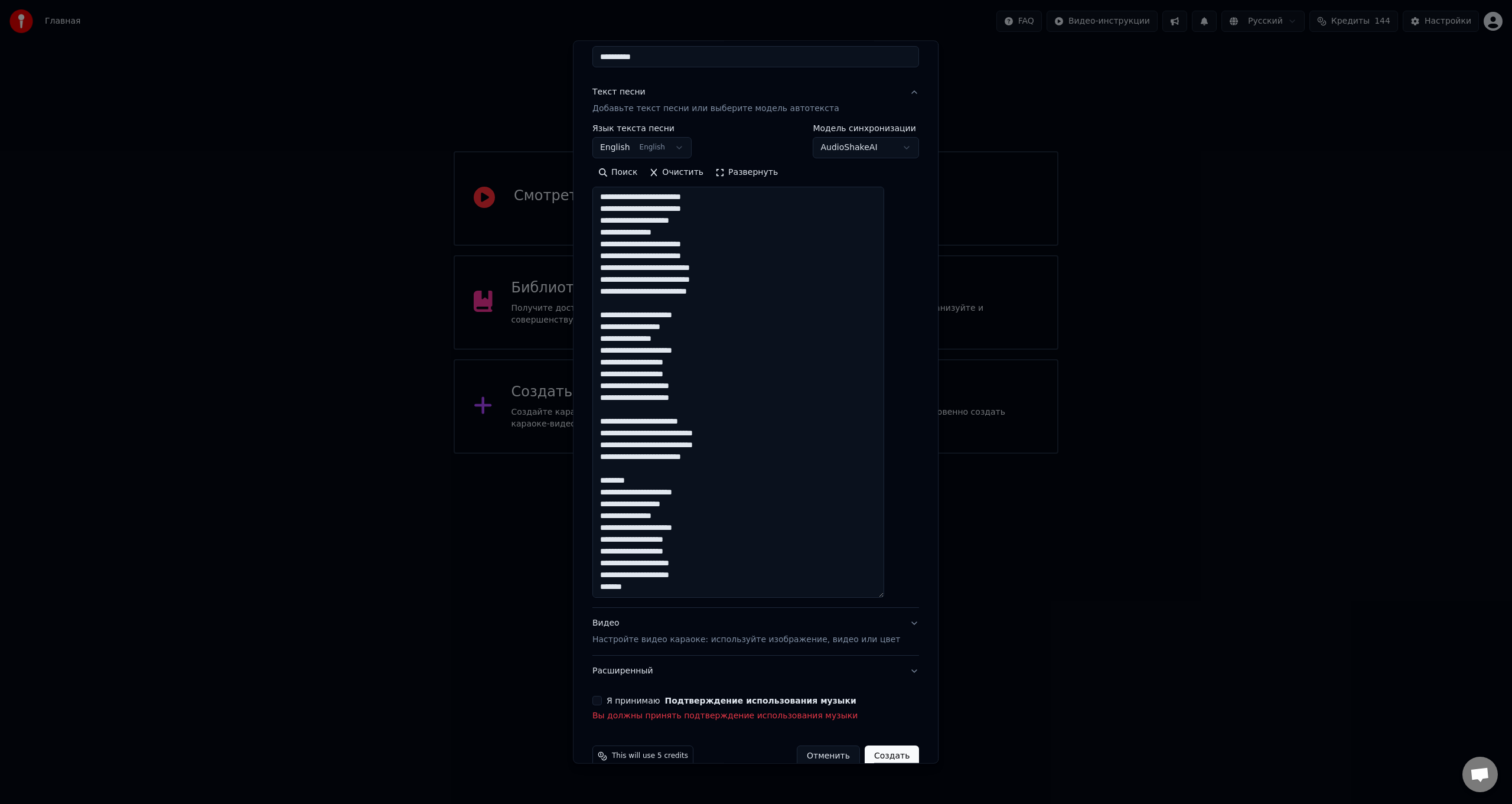
scroll to position [118, 0]
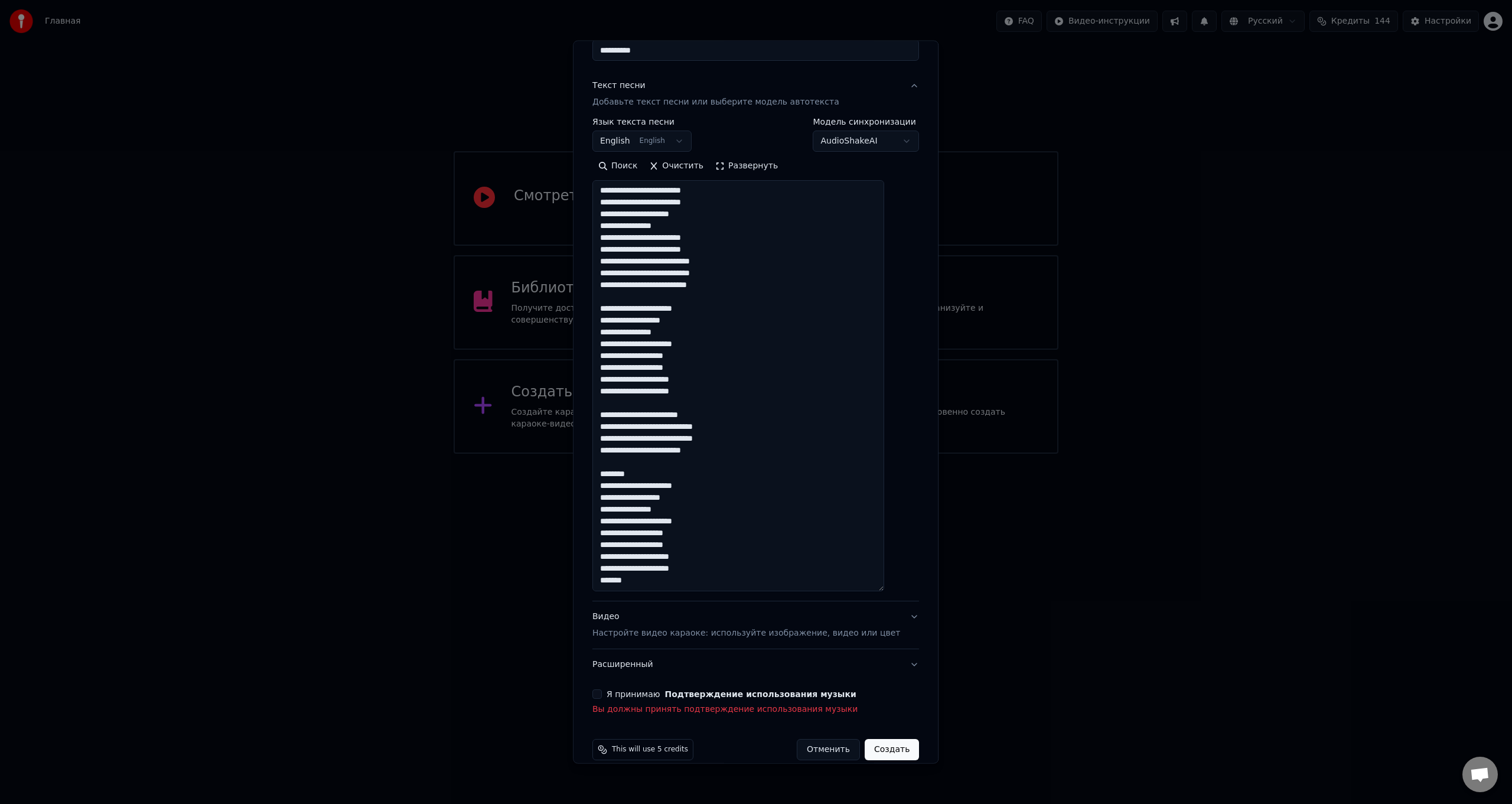
drag, startPoint x: 650, startPoint y: 464, endPoint x: 604, endPoint y: 464, distance: 46.0
click at [604, 464] on div "**********" at bounding box center [756, 340] width 336 height 758
drag, startPoint x: 643, startPoint y: 568, endPoint x: 610, endPoint y: 567, distance: 33.0
click at [610, 567] on textarea at bounding box center [738, 386] width 292 height 411
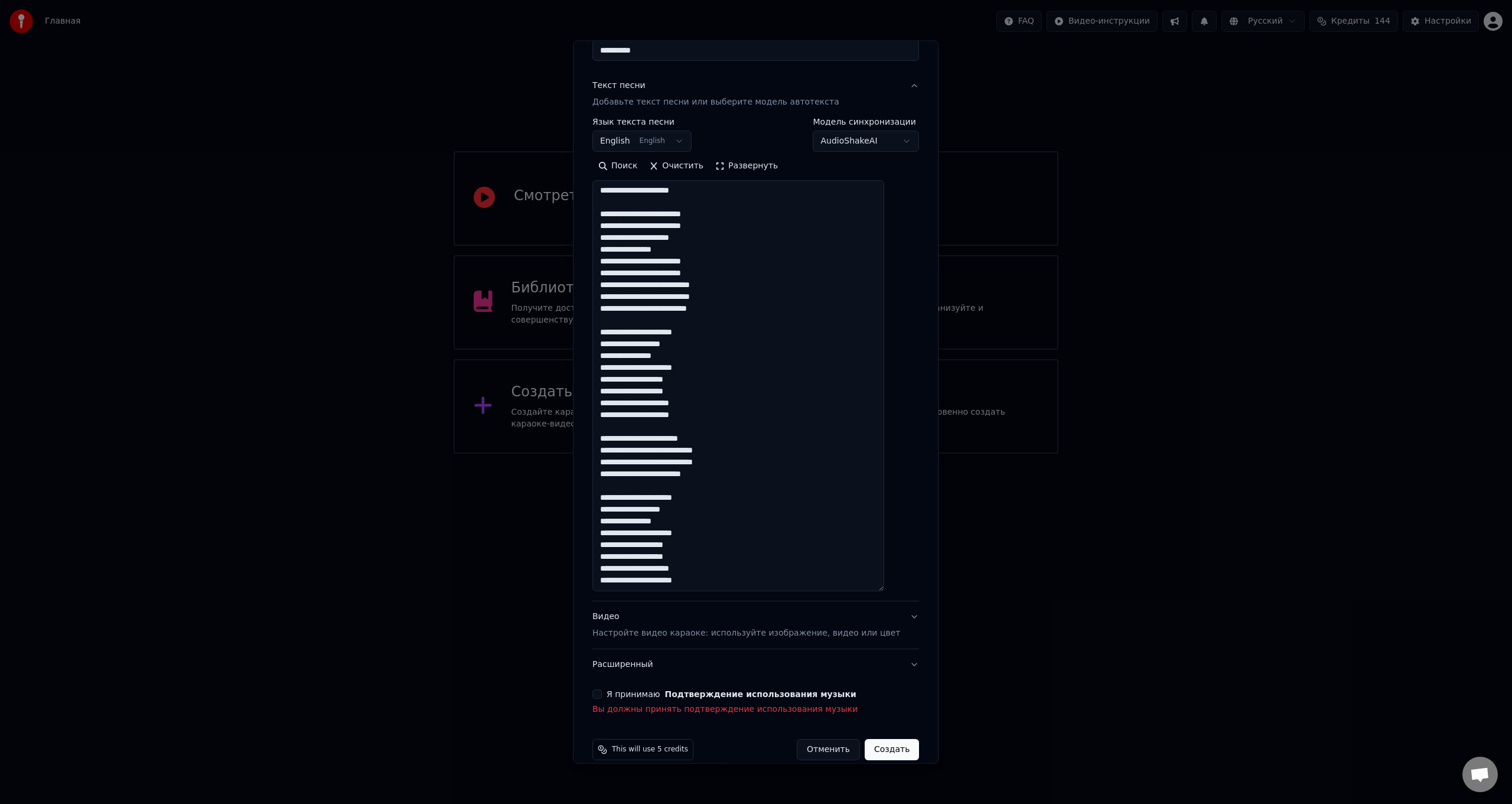
scroll to position [260, 0]
drag, startPoint x: 710, startPoint y: 568, endPoint x: 612, endPoint y: 489, distance: 125.9
click at [612, 489] on textarea at bounding box center [738, 386] width 292 height 411
click at [716, 568] on textarea at bounding box center [738, 386] width 292 height 411
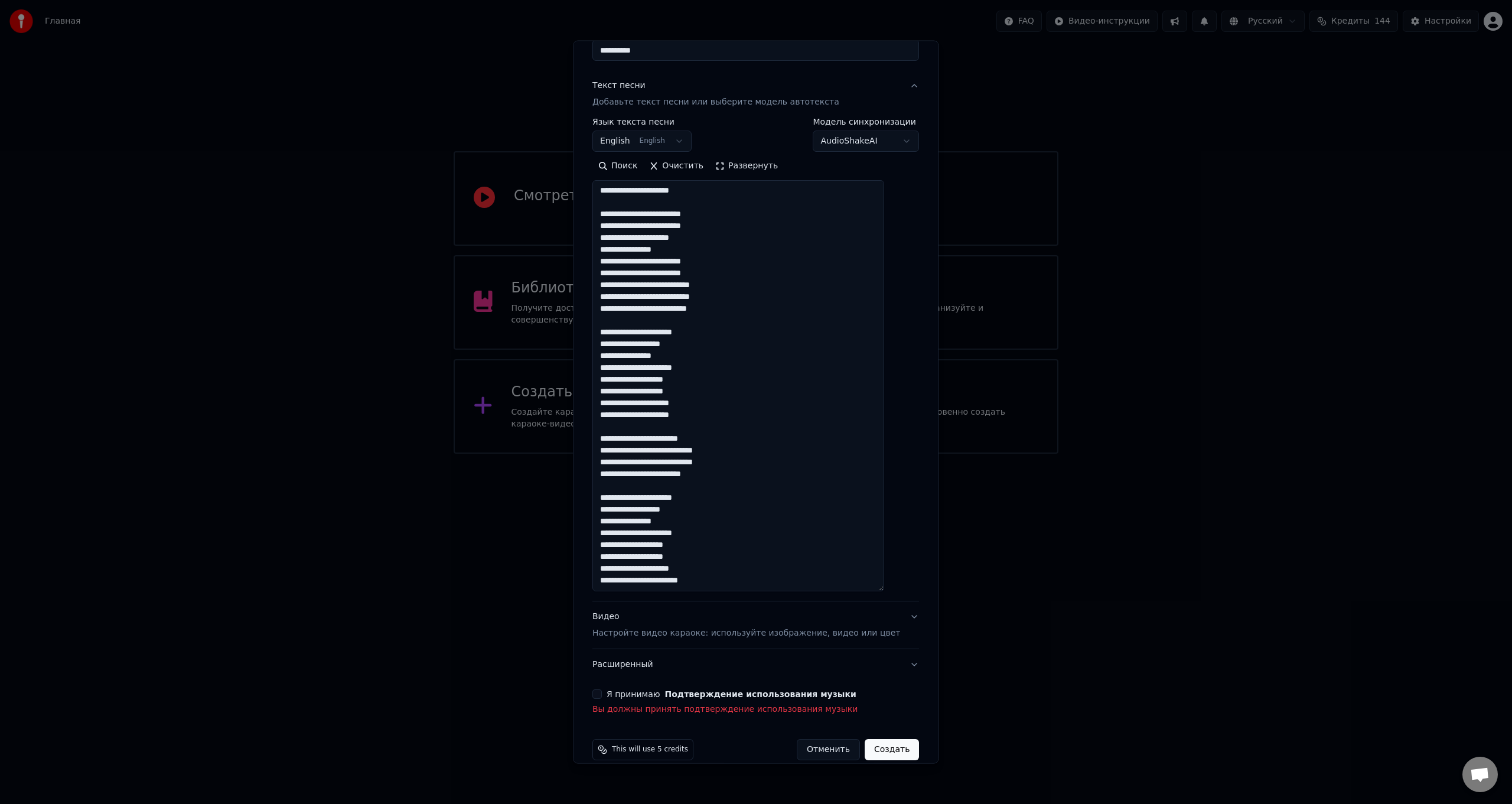
paste textarea "**********"
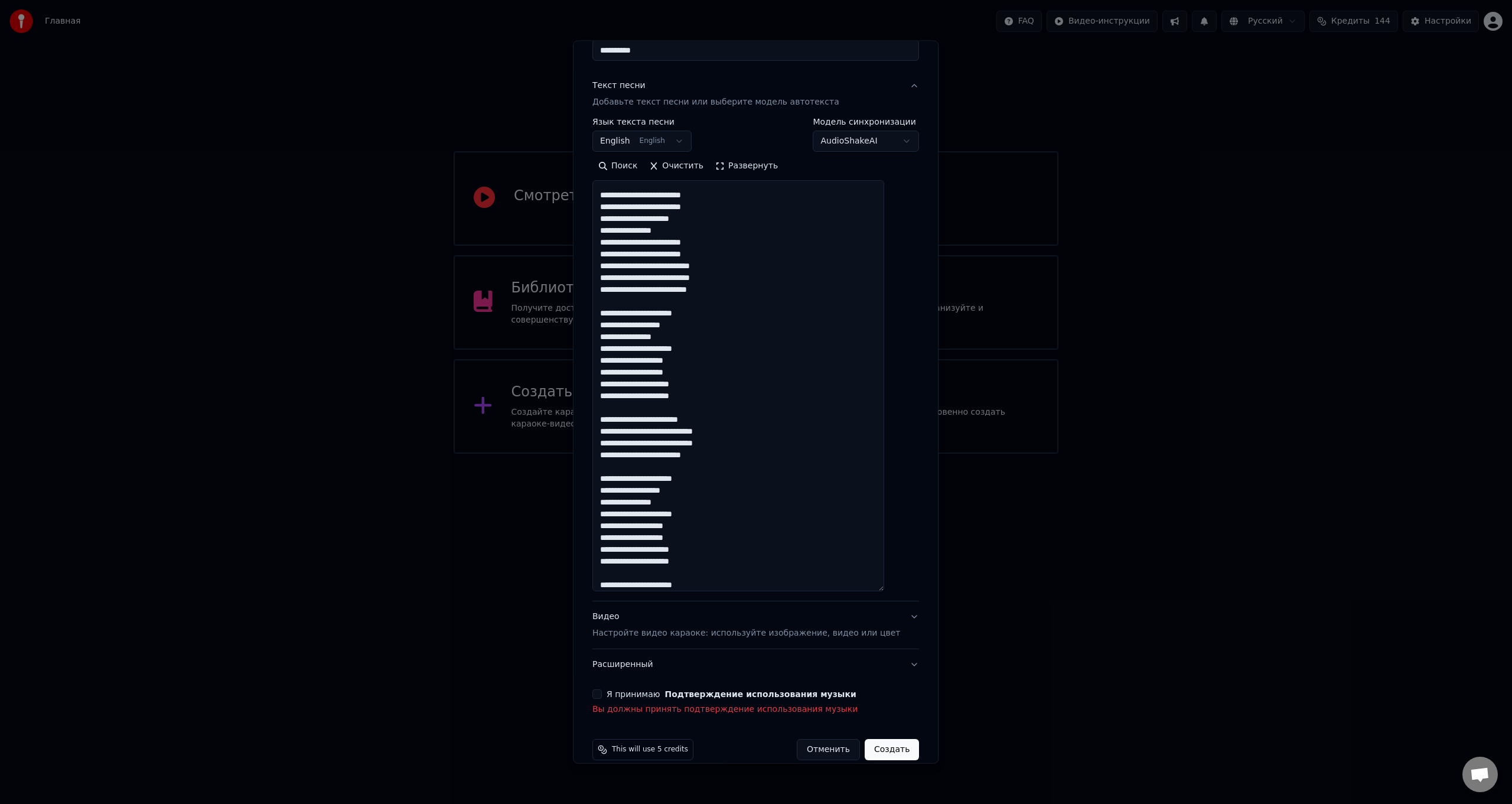
scroll to position [350, 0]
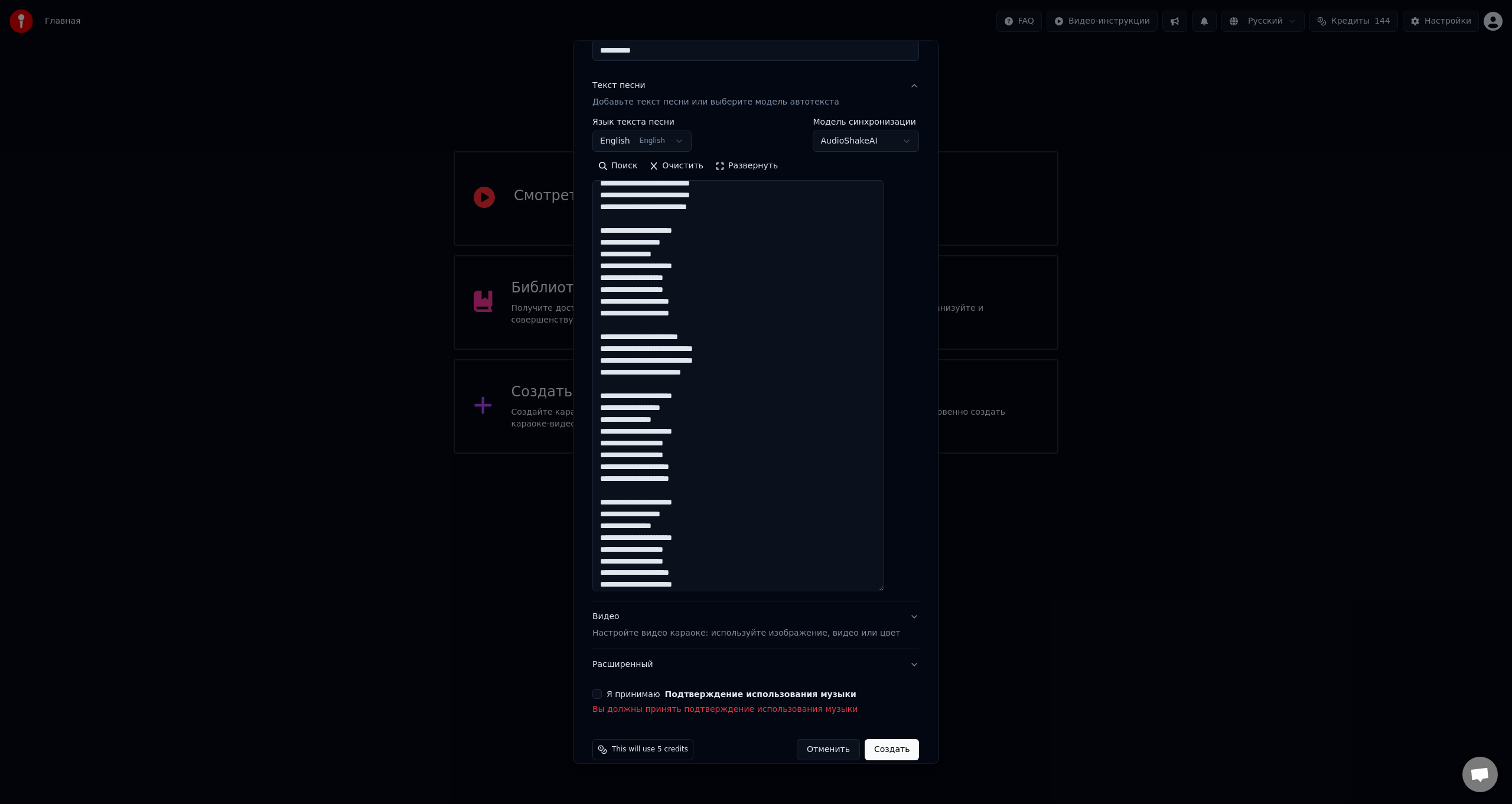
type textarea "**********"
click at [694, 636] on p "Настройте видео караоке: используйте изображение, видео или цвет" at bounding box center [746, 633] width 308 height 12
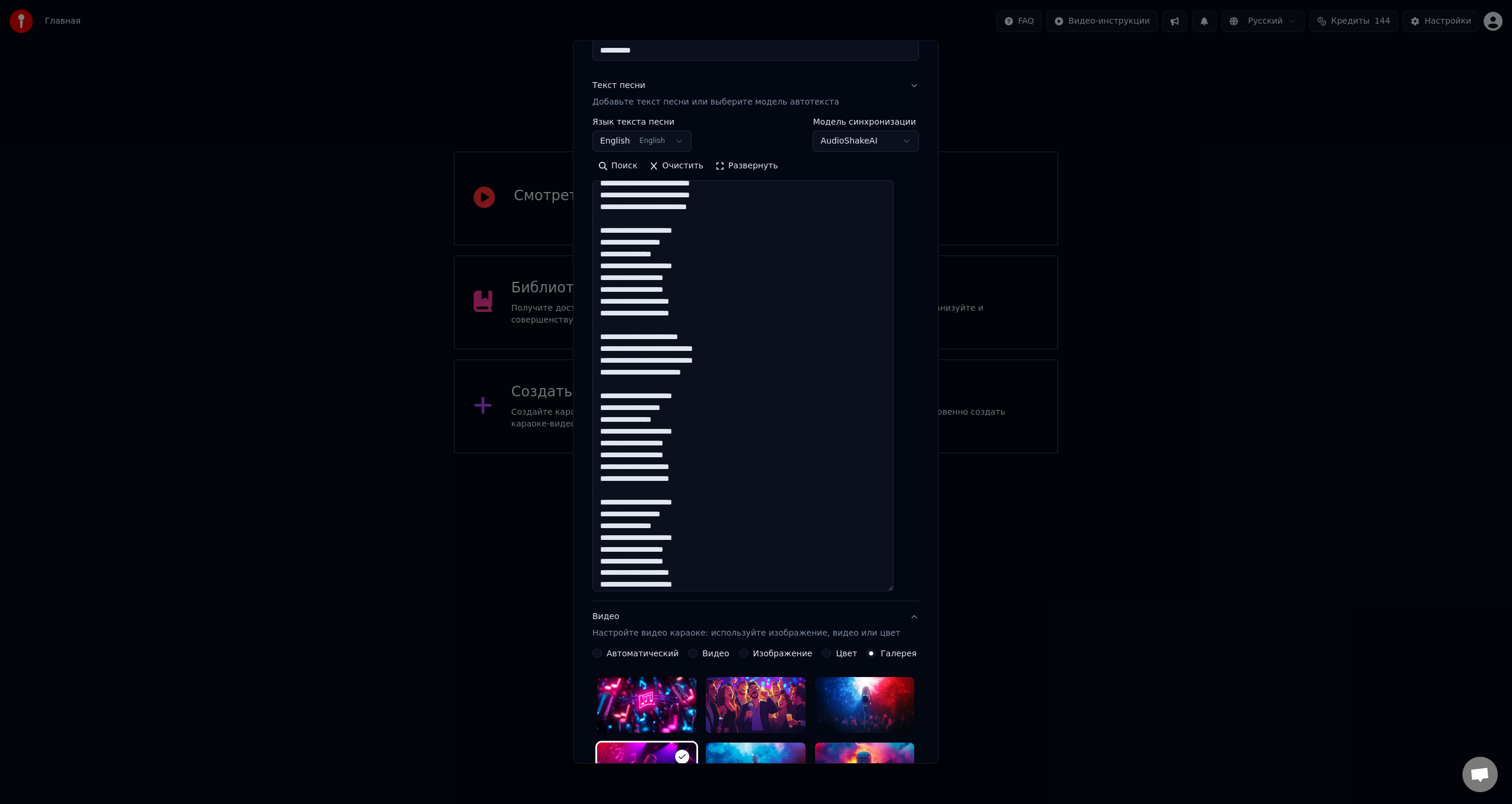
scroll to position [19, 0]
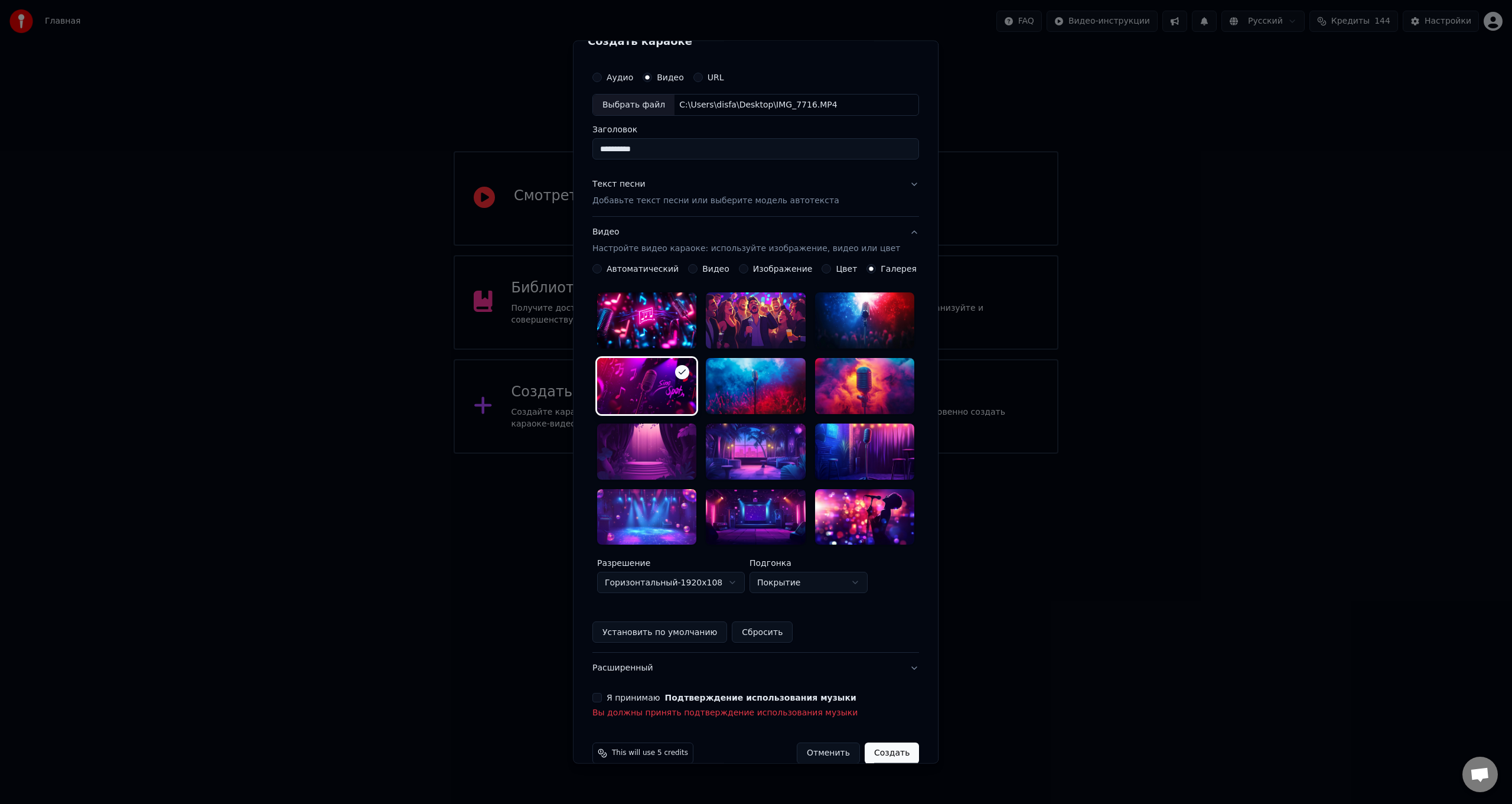
click at [714, 267] on label "Видео" at bounding box center [716, 268] width 27 height 8
click at [698, 267] on button "Видео" at bounding box center [693, 269] width 10 height 10
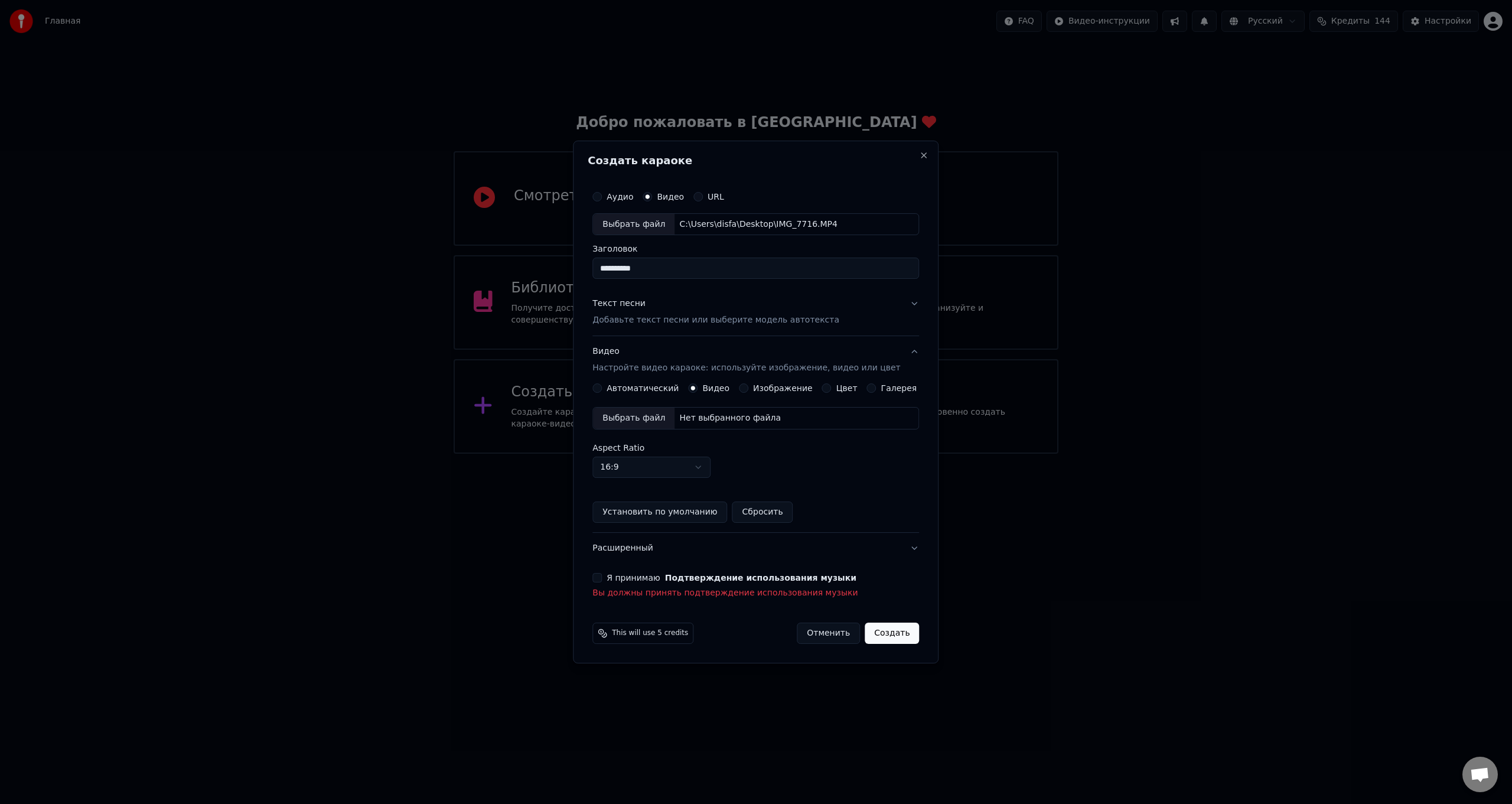
click at [710, 417] on div "Нет выбранного файла" at bounding box center [730, 418] width 111 height 12
click at [748, 547] on button "Расширенный" at bounding box center [755, 548] width 326 height 31
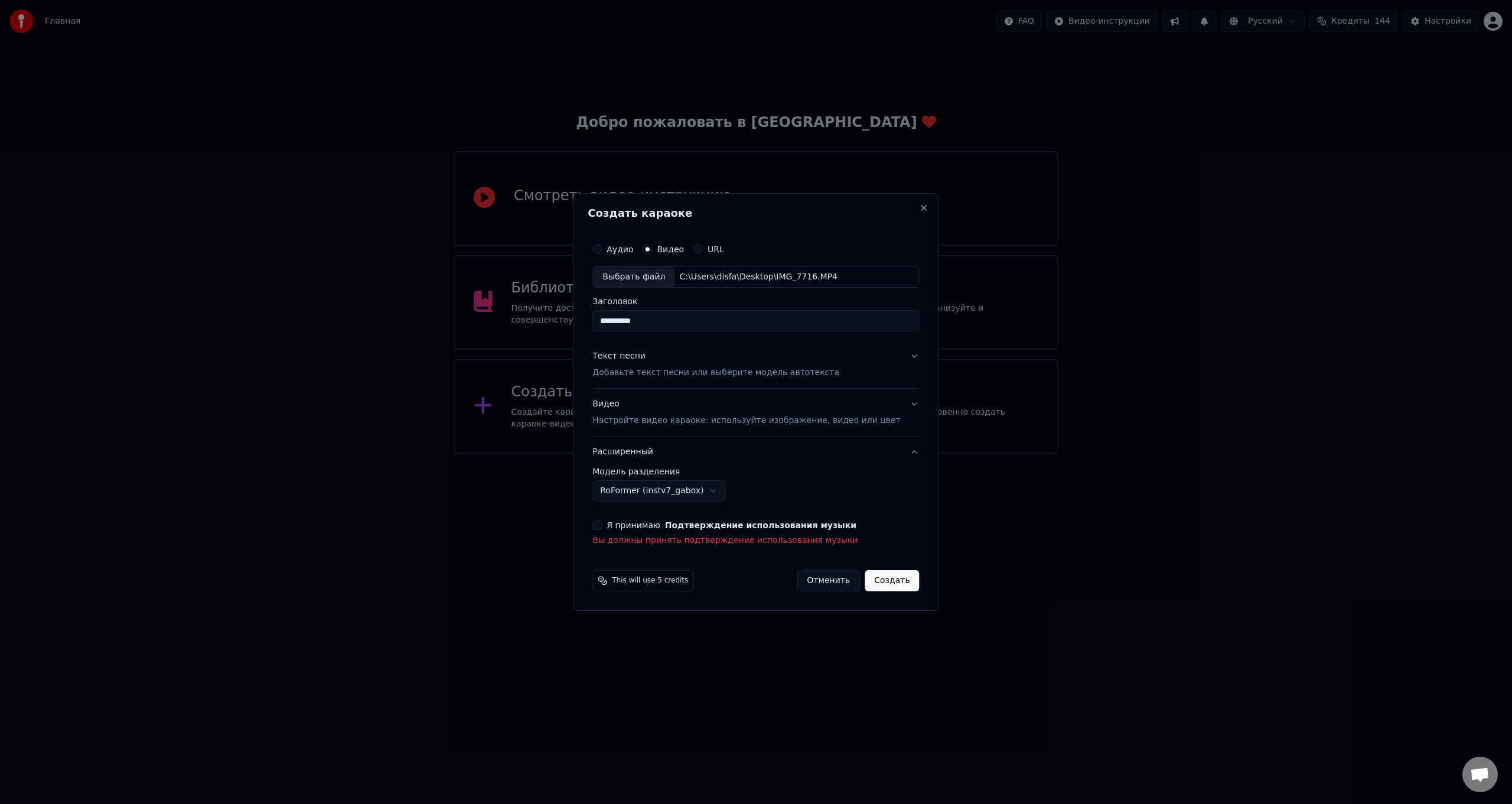
click at [602, 524] on button "Я принимаю Подтверждение использования музыки" at bounding box center [597, 525] width 10 height 10
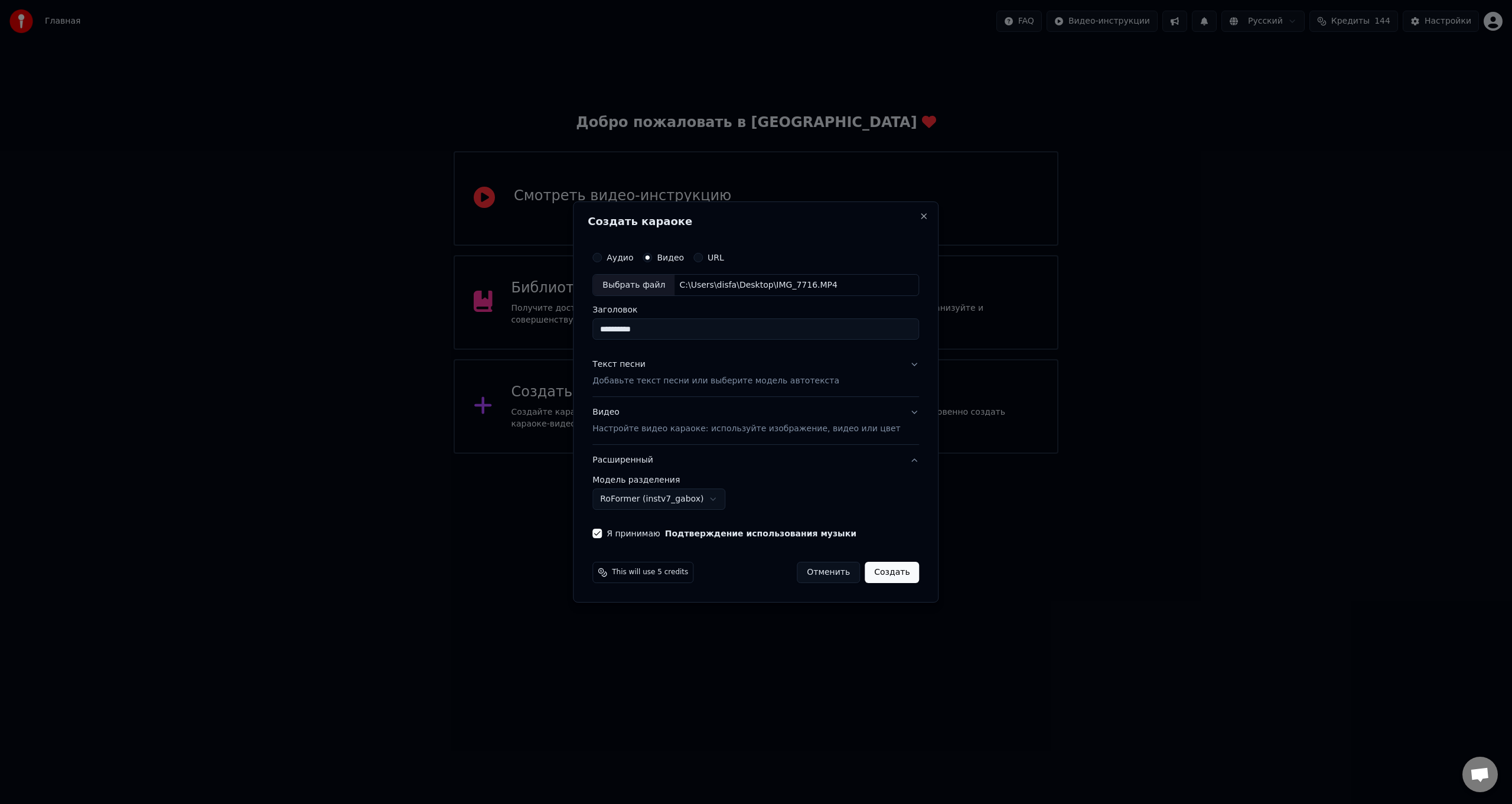
click at [873, 573] on button "Создать" at bounding box center [891, 572] width 54 height 21
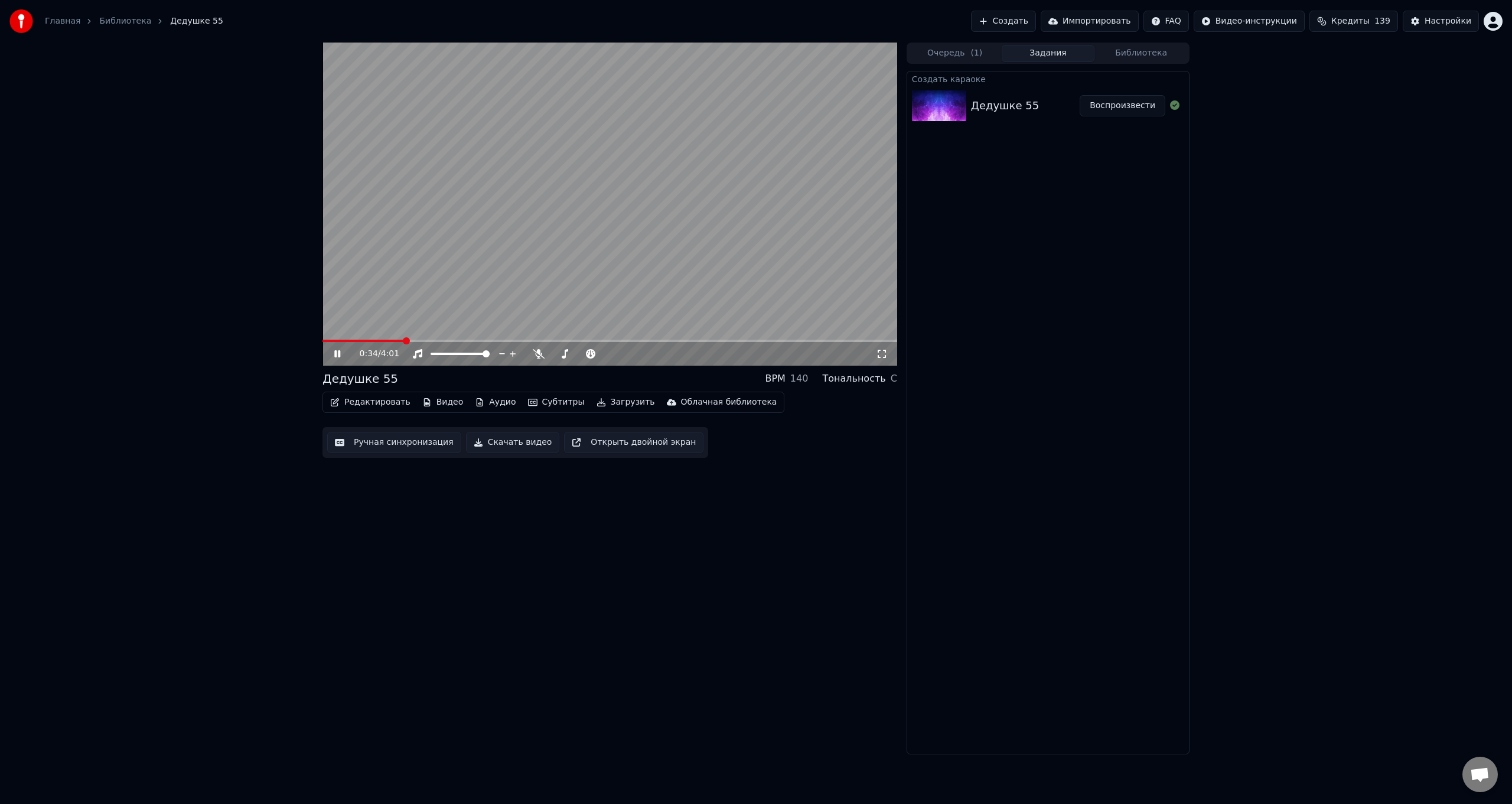
click at [483, 402] on button "Аудио" at bounding box center [495, 402] width 50 height 17
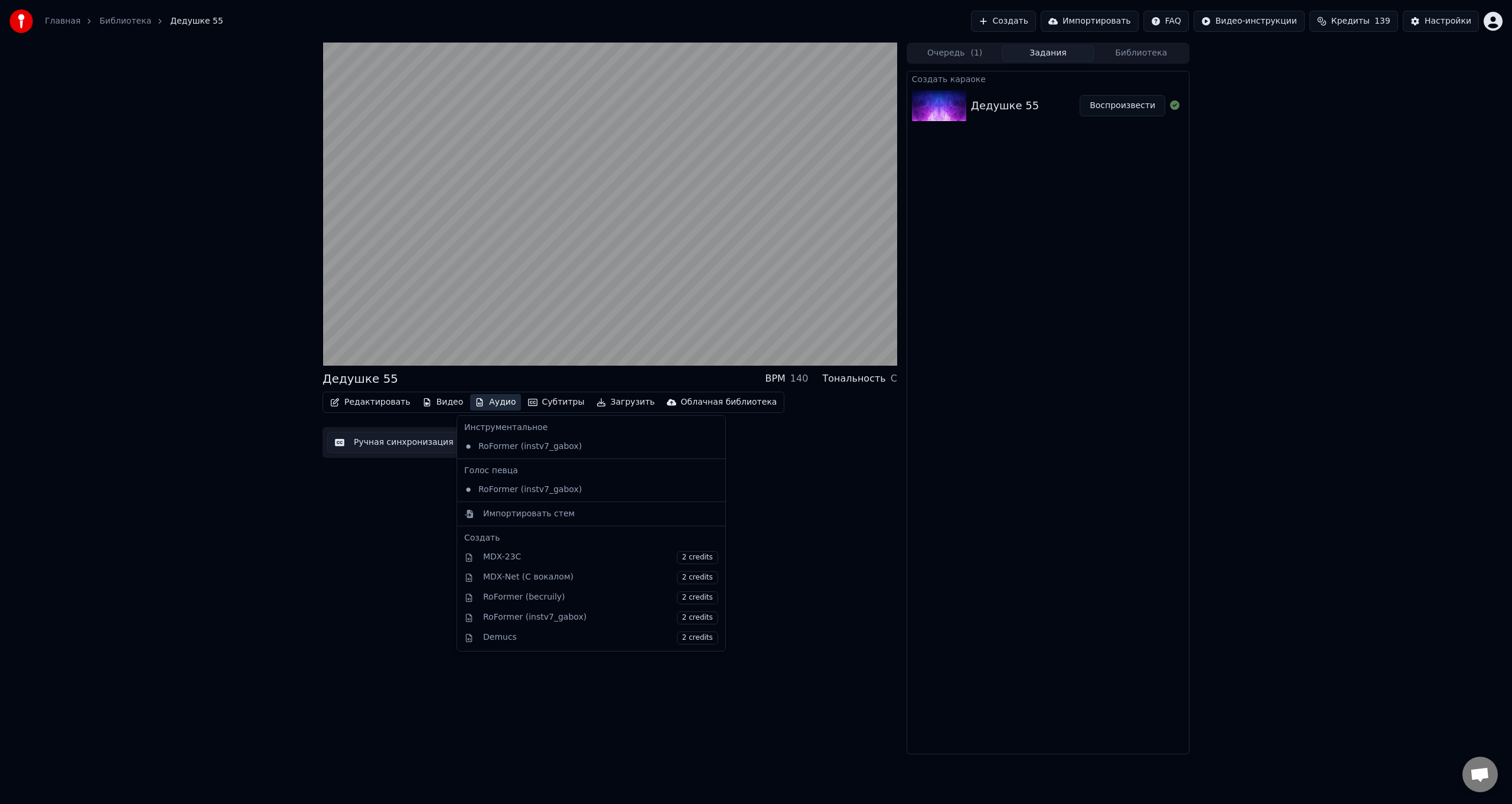
click at [483, 402] on button "Аудио" at bounding box center [495, 402] width 50 height 17
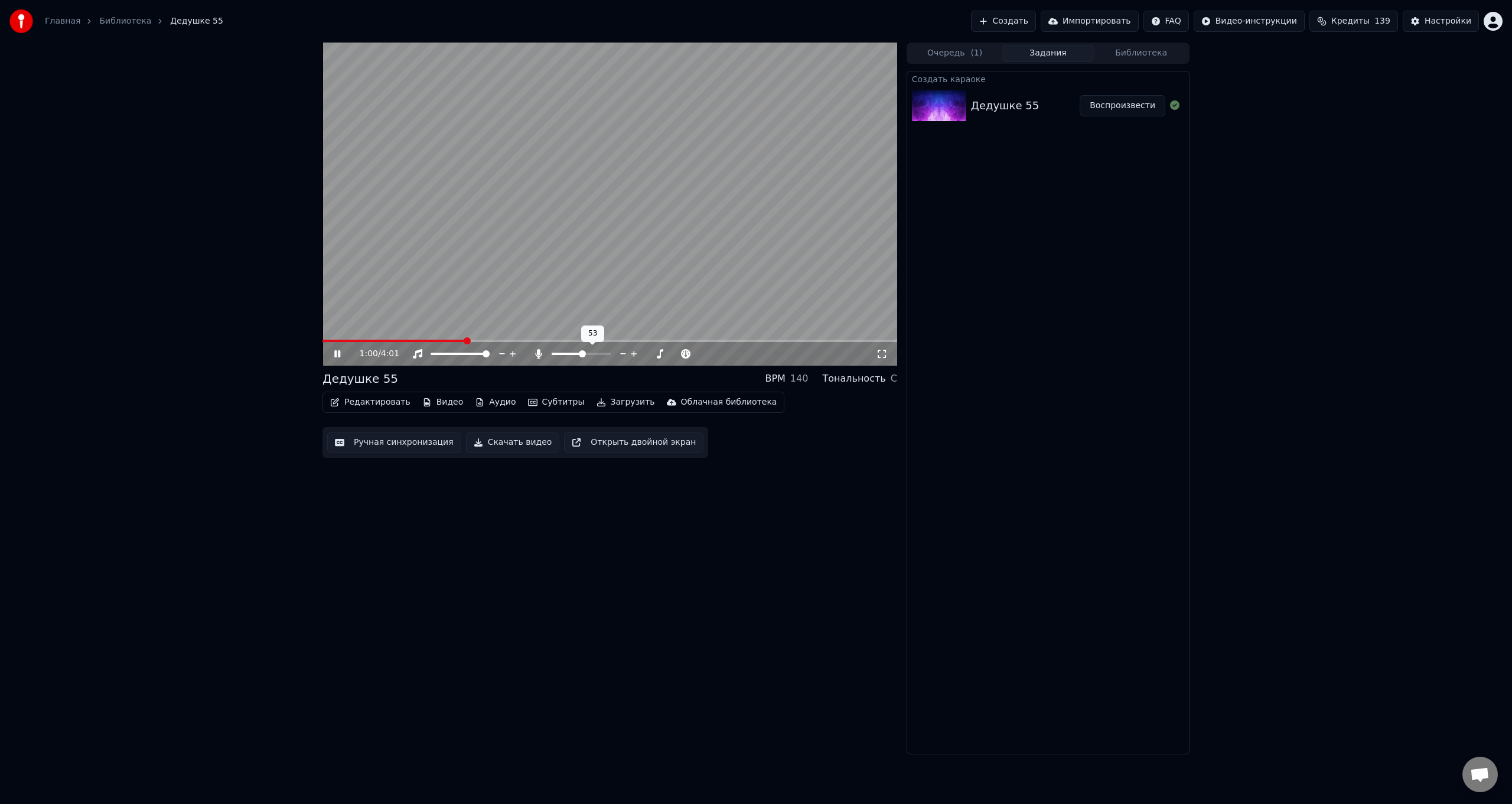
click at [583, 354] on span at bounding box center [582, 354] width 7 height 7
click at [382, 403] on button "Редактировать" at bounding box center [370, 402] width 89 height 17
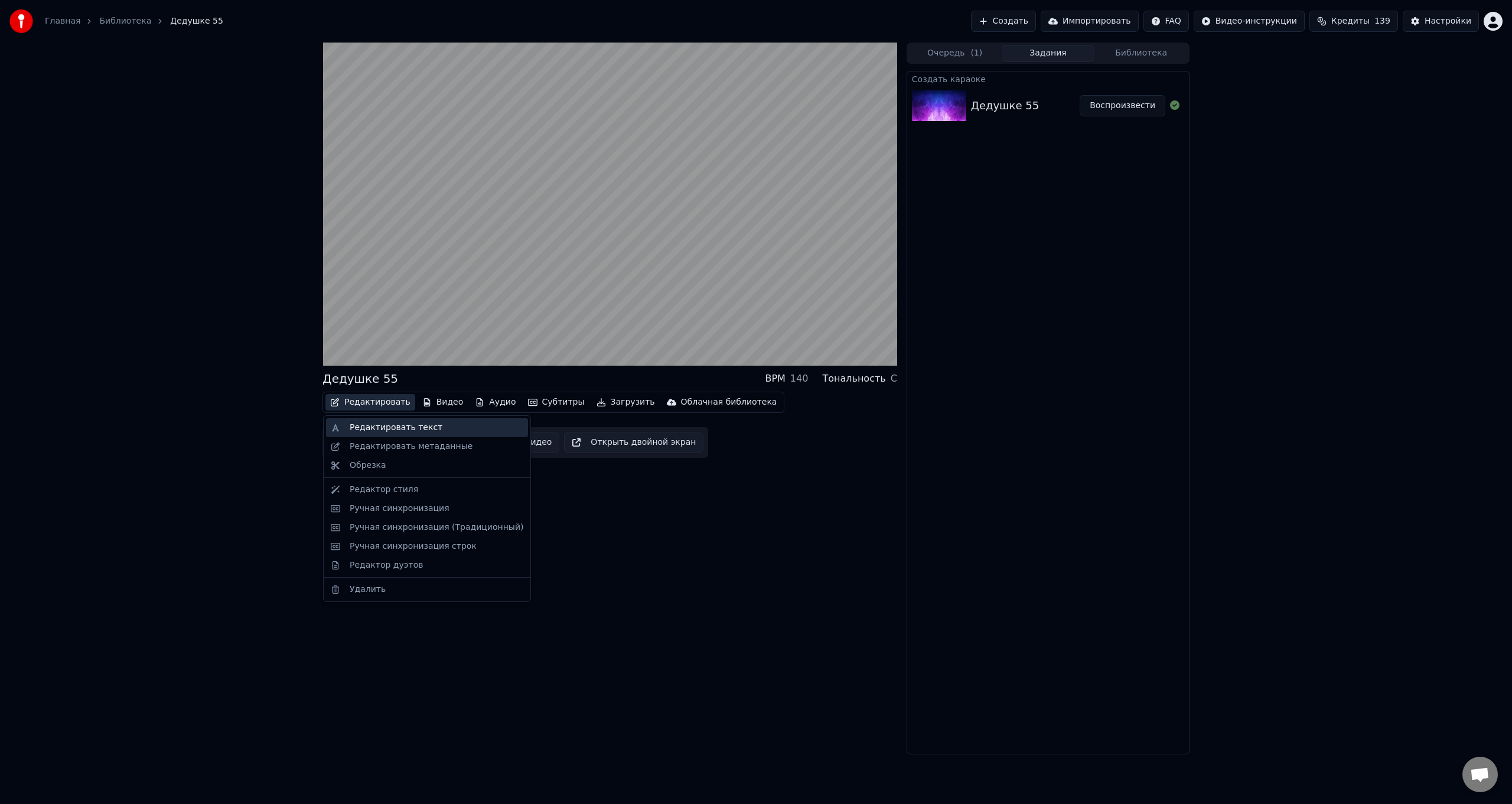
click at [381, 428] on div "Редактировать текст" at bounding box center [396, 428] width 93 height 12
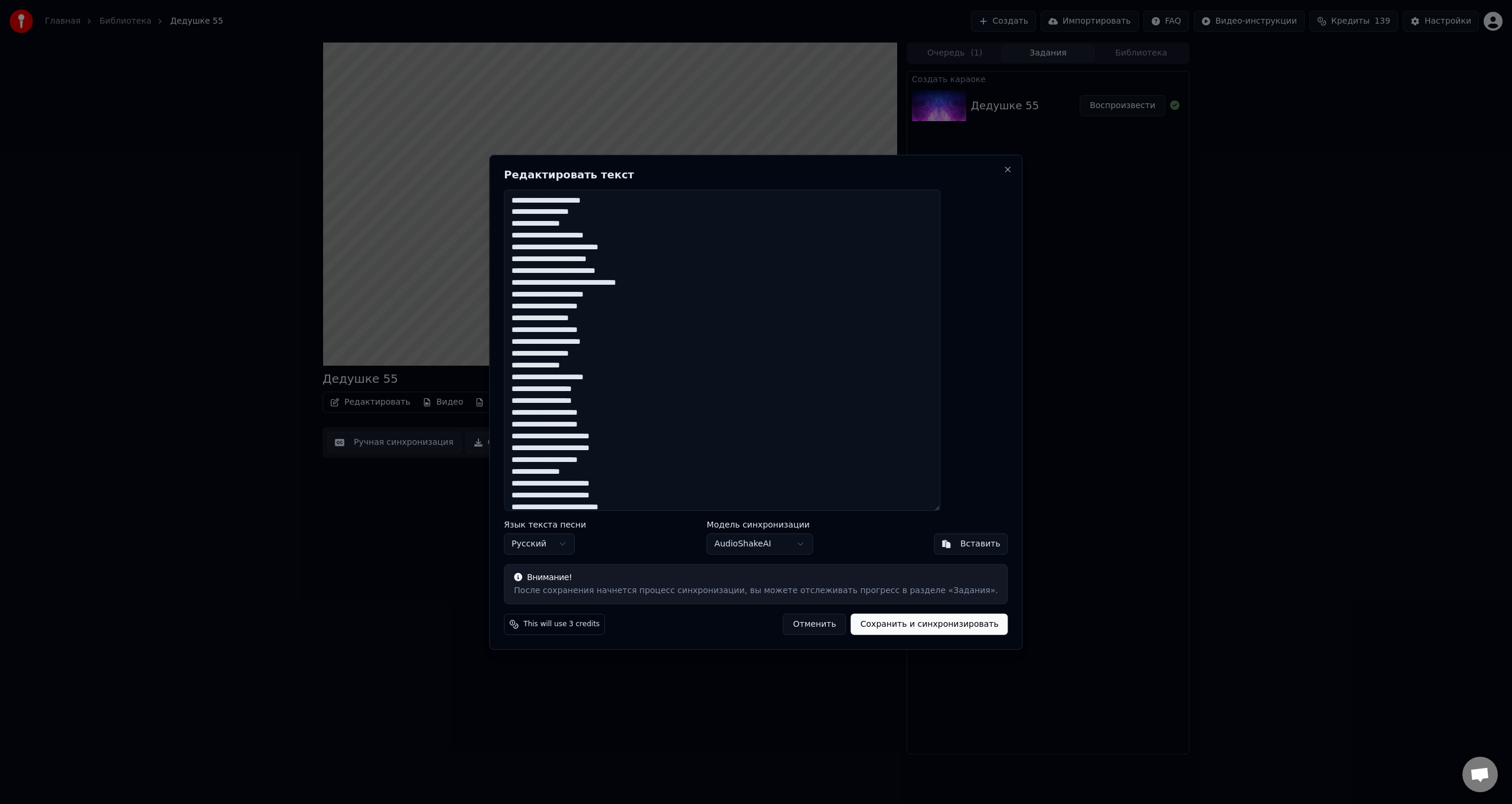
drag, startPoint x: 675, startPoint y: 164, endPoint x: 741, endPoint y: 169, distance: 66.2
click at [750, 172] on div "Редактировать текст Язык текста песни Русский Модель синхронизации AudioShakeAI…" at bounding box center [756, 401] width 533 height 495
drag, startPoint x: 741, startPoint y: 160, endPoint x: 794, endPoint y: 167, distance: 53.5
click at [794, 167] on div "Редактировать текст Язык текста песни Русский Модель синхронизации AudioShakeAI…" at bounding box center [756, 401] width 533 height 495
click at [802, 621] on button "Отменить" at bounding box center [814, 624] width 63 height 21
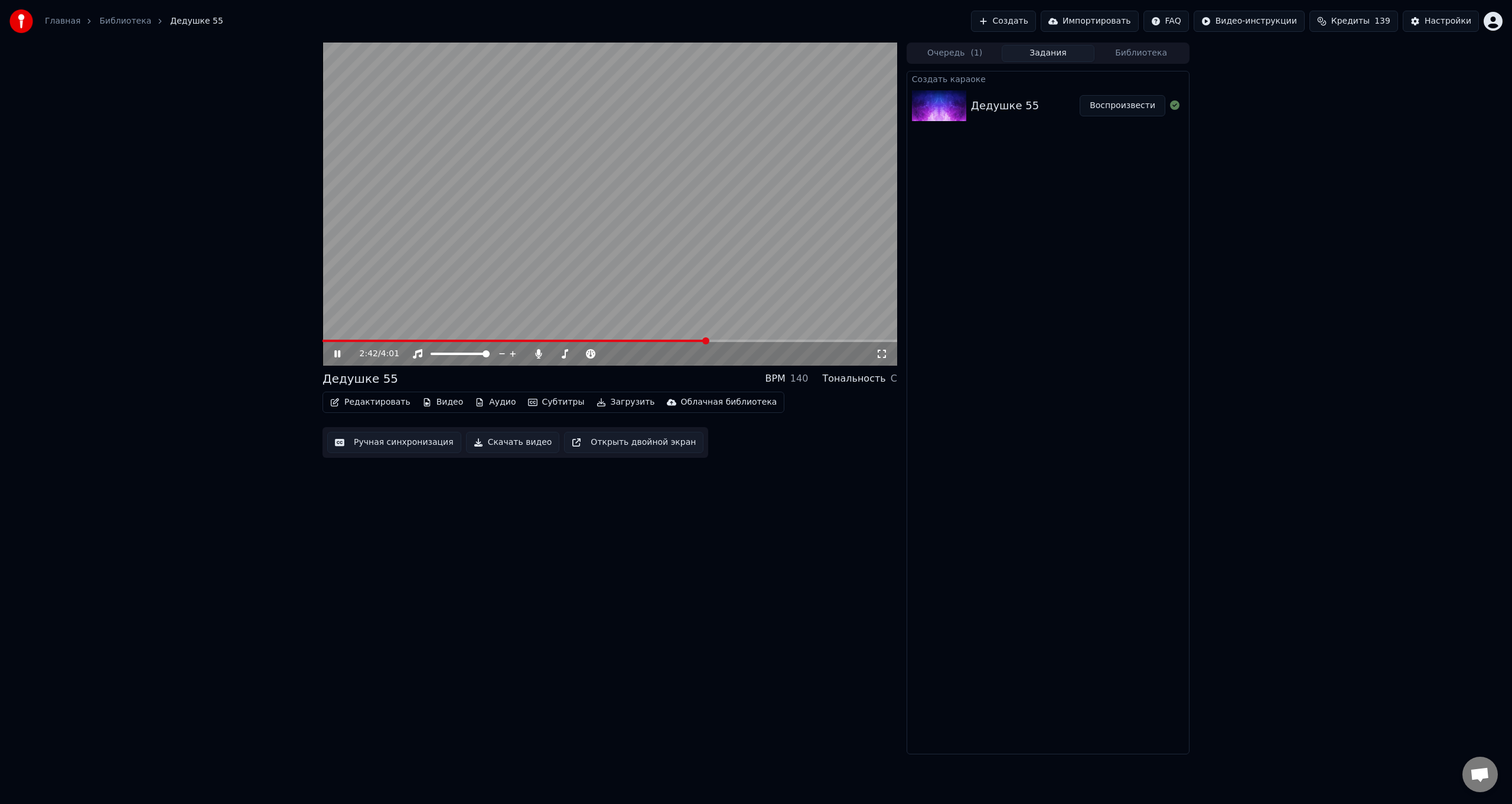
click at [707, 340] on span at bounding box center [514, 341] width 384 height 2
click at [690, 340] on span at bounding box center [516, 341] width 387 height 2
click at [673, 340] on span at bounding box center [507, 341] width 369 height 2
click at [659, 340] on span at bounding box center [507, 341] width 370 height 2
click at [644, 339] on video at bounding box center [609, 204] width 574 height 323
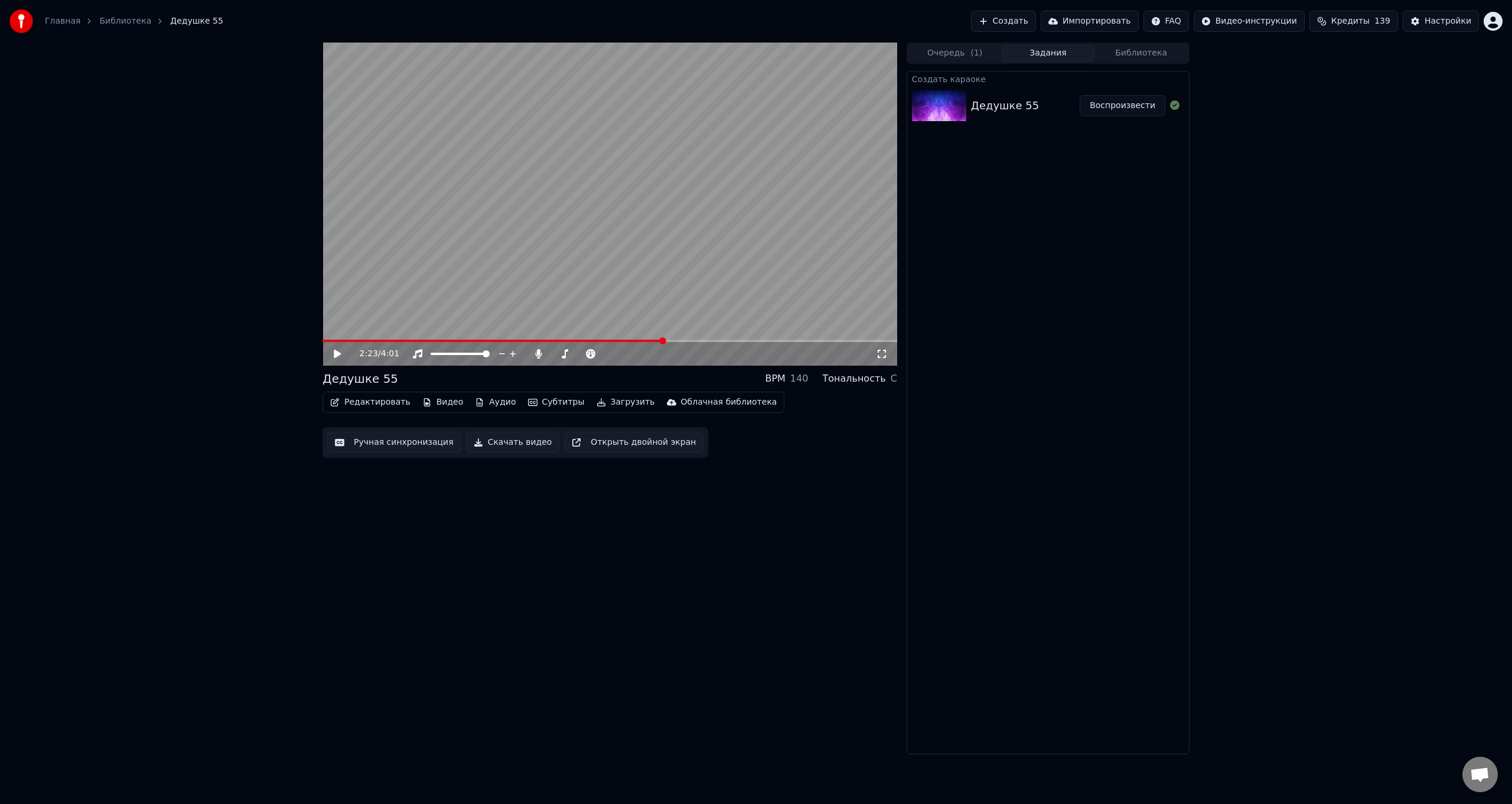
click at [636, 339] on video at bounding box center [609, 204] width 574 height 323
click at [624, 340] on span at bounding box center [473, 341] width 302 height 2
click at [623, 250] on video at bounding box center [609, 204] width 574 height 323
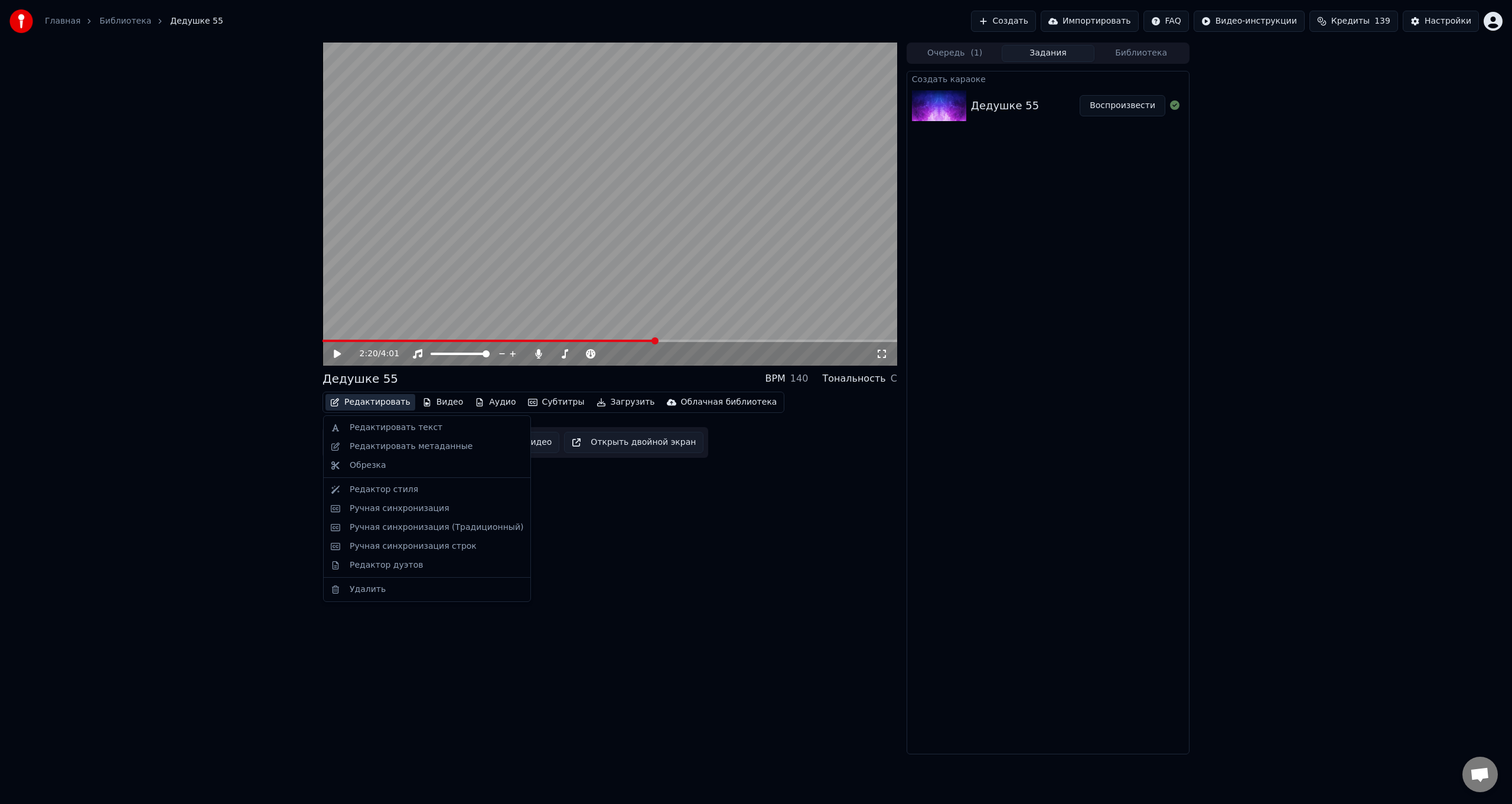
click at [376, 402] on button "Редактировать" at bounding box center [370, 402] width 89 height 17
click at [378, 426] on div "Редактировать текст" at bounding box center [396, 428] width 93 height 12
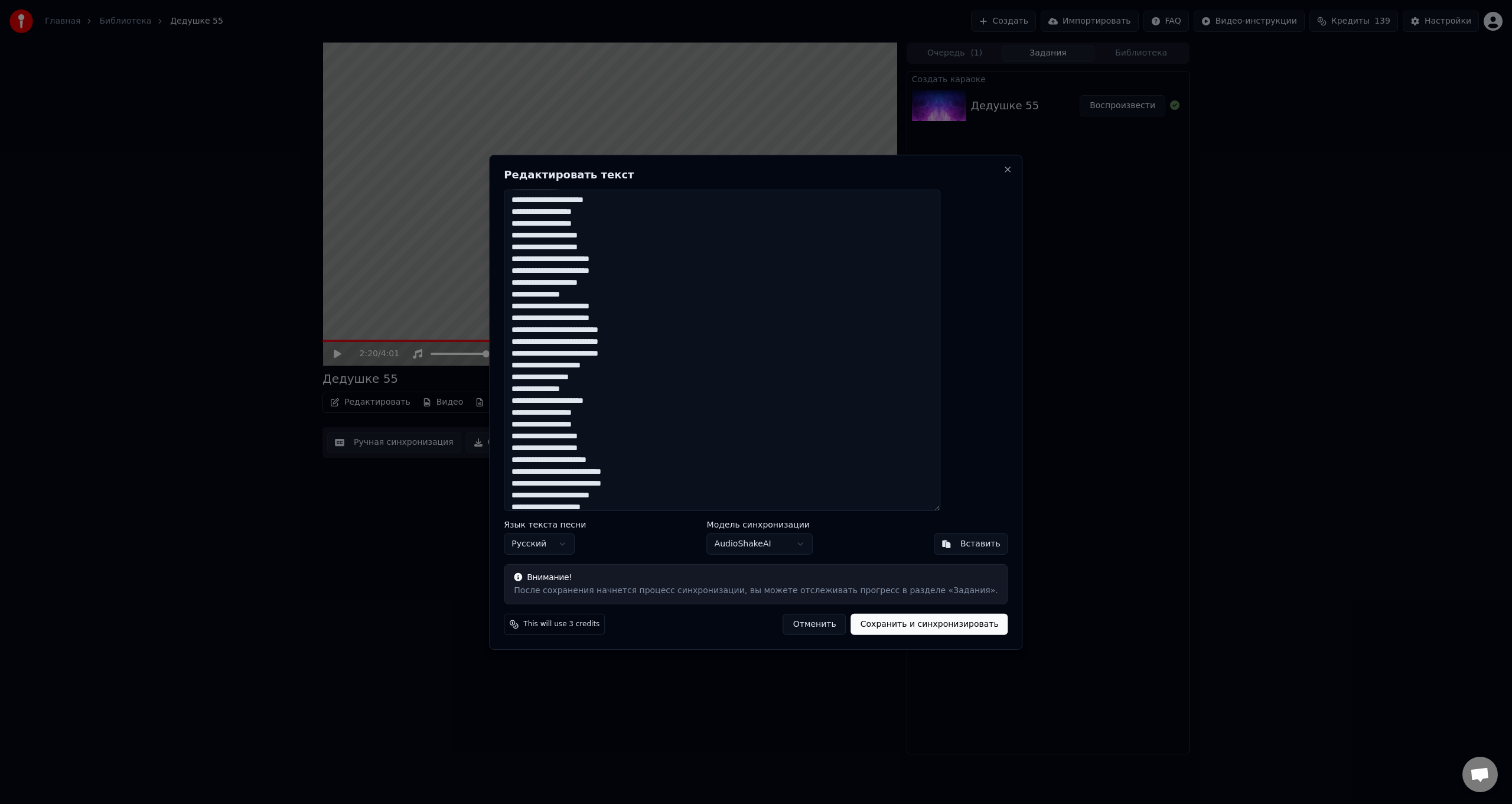
scroll to position [236, 0]
drag, startPoint x: 544, startPoint y: 306, endPoint x: 645, endPoint y: 387, distance: 129.5
click at [645, 387] on textarea at bounding box center [722, 350] width 437 height 321
click at [652, 387] on textarea at bounding box center [722, 350] width 437 height 321
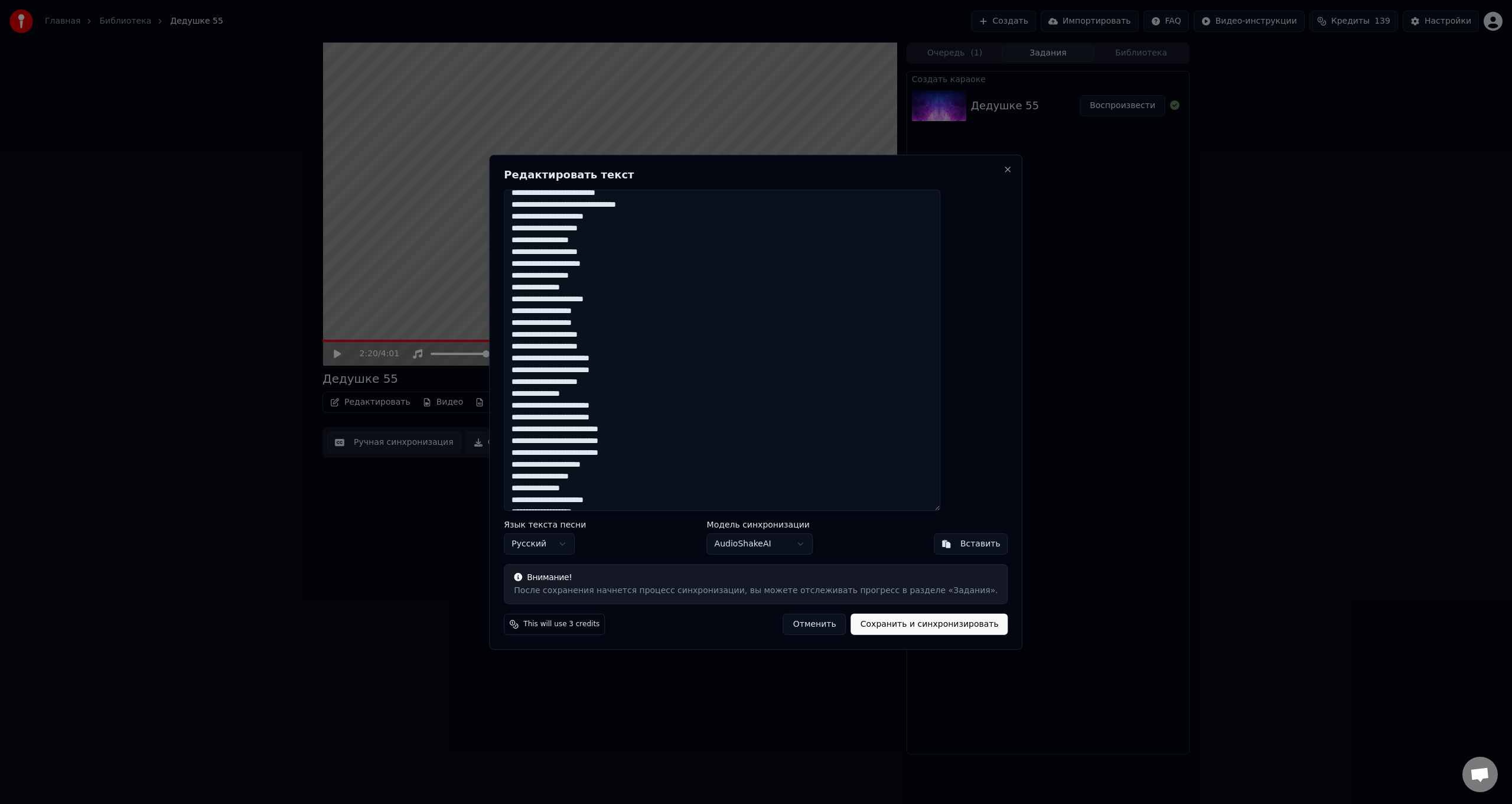
scroll to position [118, 0]
click at [548, 365] on textarea at bounding box center [722, 350] width 437 height 321
click at [599, 354] on textarea at bounding box center [722, 350] width 437 height 321
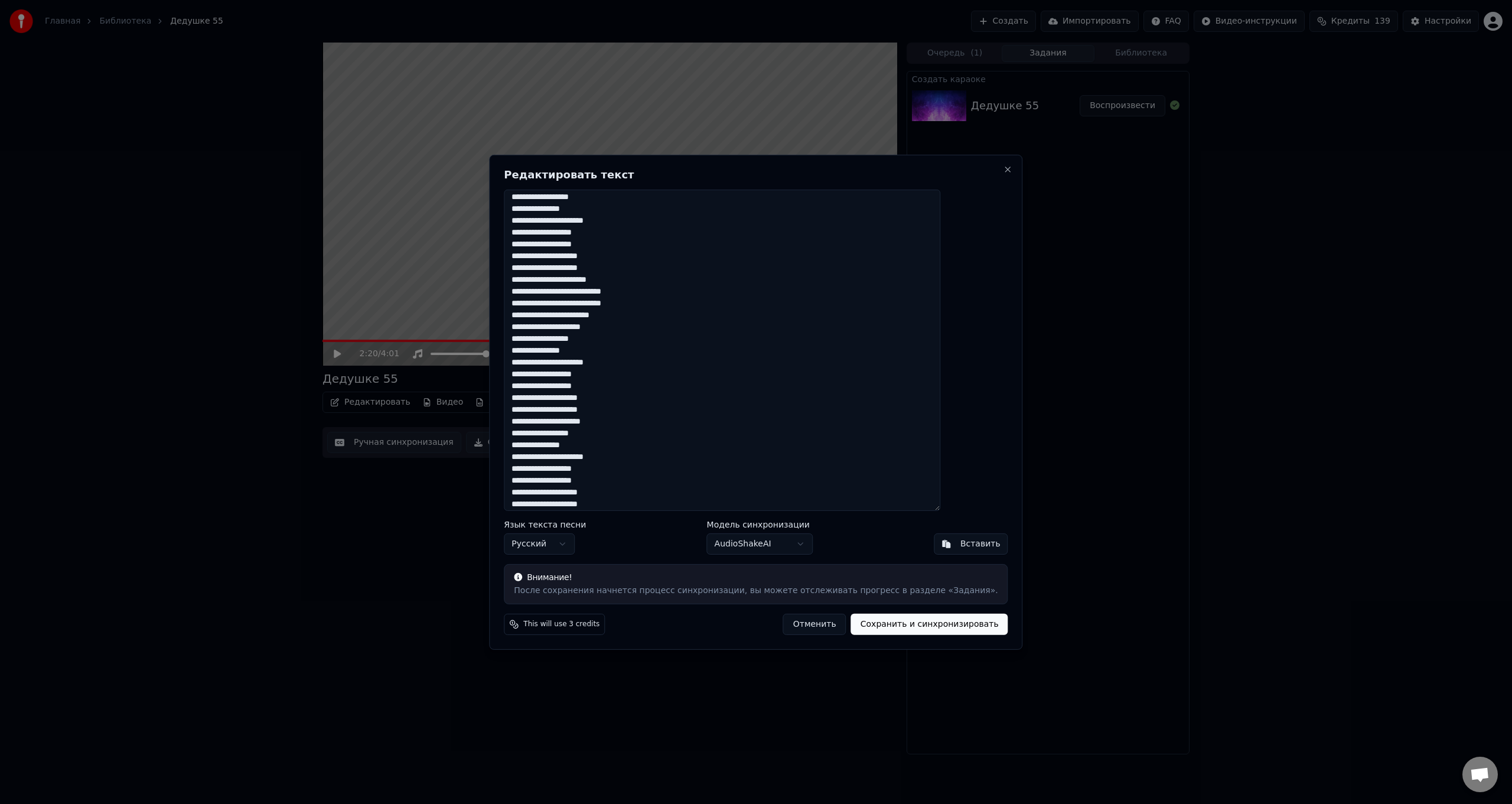
scroll to position [456, 0]
type textarea "**********"
click at [886, 627] on button "Сохранить и синхронизировать" at bounding box center [930, 624] width 157 height 21
click at [869, 628] on button "Сохранить и синхронизировать" at bounding box center [930, 624] width 157 height 21
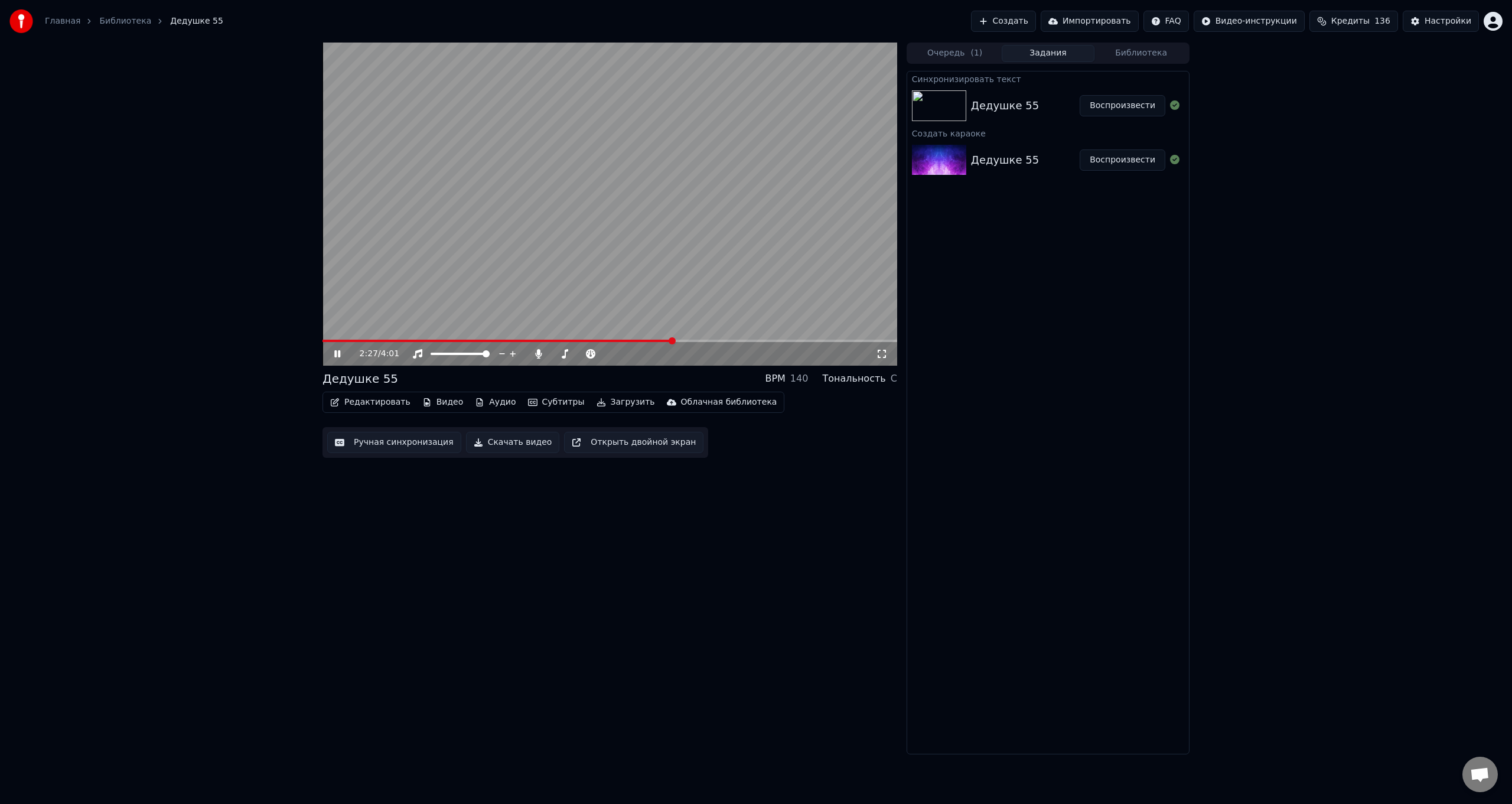
click at [325, 340] on span at bounding box center [497, 341] width 350 height 2
click at [337, 356] on icon at bounding box center [337, 354] width 6 height 7
click at [370, 403] on button "Редактировать" at bounding box center [370, 402] width 89 height 17
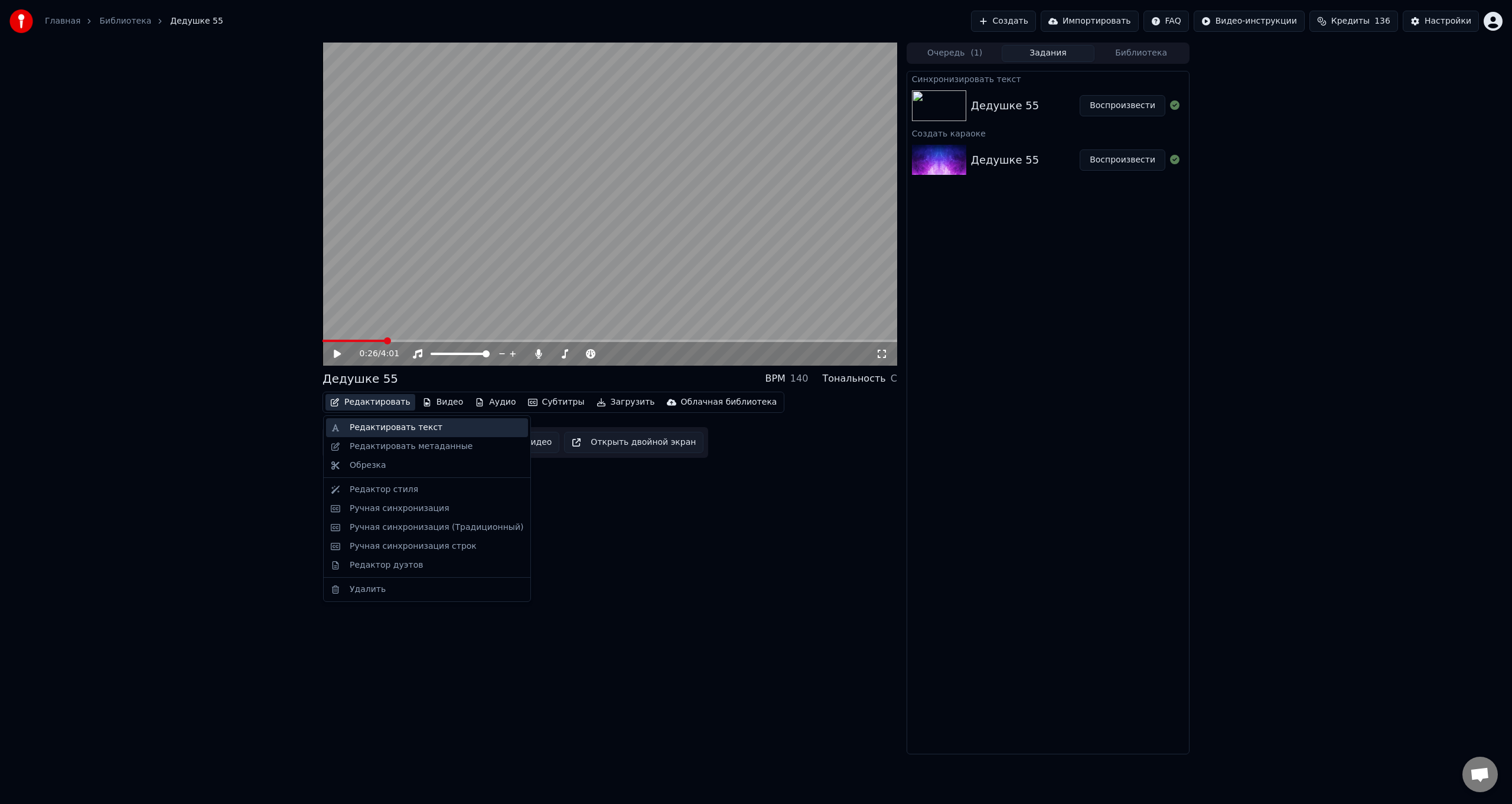
click at [371, 426] on div "Редактировать текст" at bounding box center [396, 428] width 93 height 12
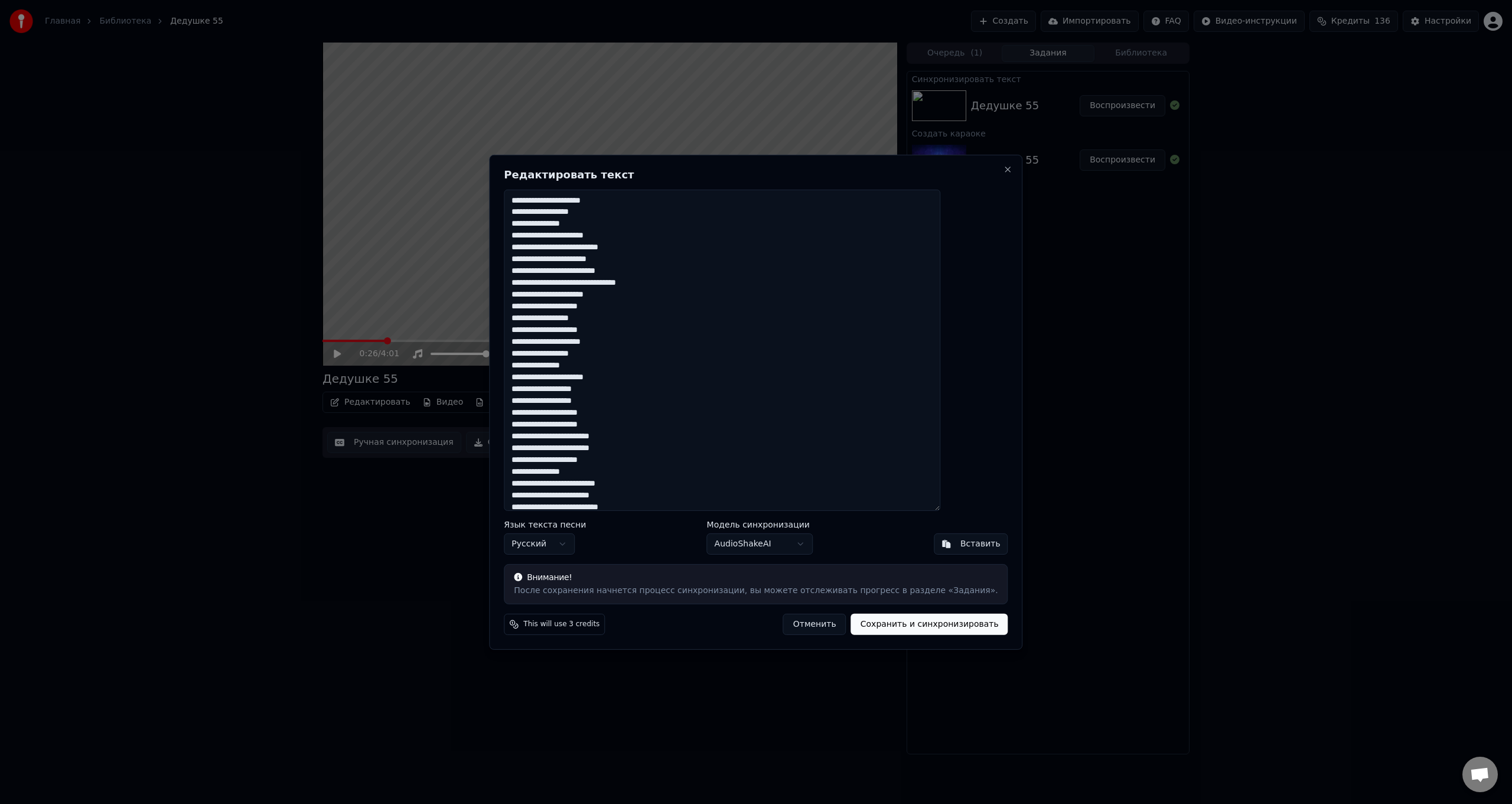
drag, startPoint x: 545, startPoint y: 389, endPoint x: 649, endPoint y: 421, distance: 108.8
click at [649, 421] on textarea at bounding box center [722, 350] width 437 height 321
click at [651, 234] on textarea at bounding box center [722, 350] width 437 height 321
type textarea "**********"
click at [881, 626] on button "Сохранить и синхронизировать" at bounding box center [930, 624] width 157 height 21
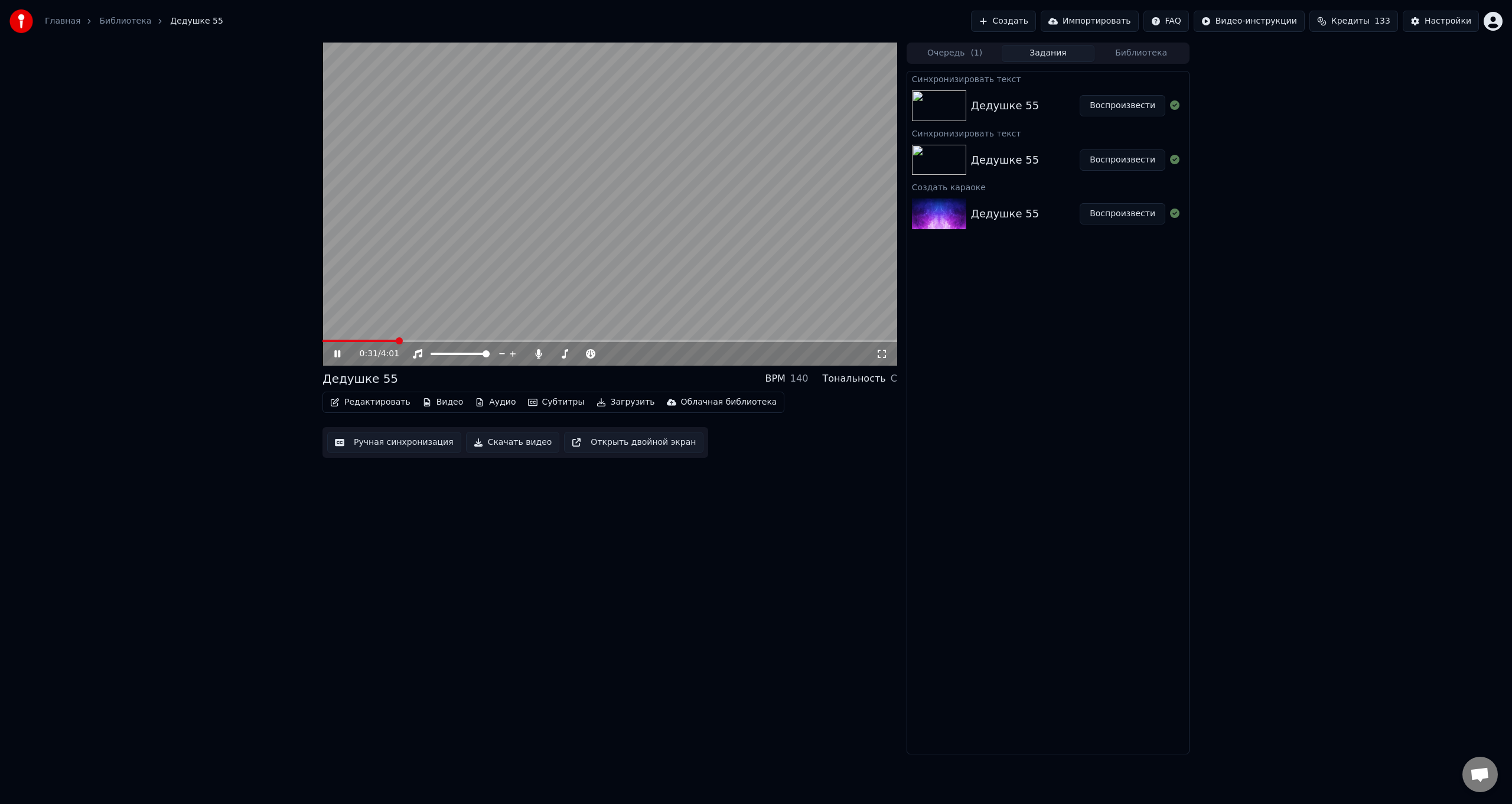
click at [353, 340] on span at bounding box center [359, 341] width 74 height 2
click at [417, 340] on span at bounding box center [609, 341] width 574 height 2
click at [433, 341] on span at bounding box center [609, 341] width 574 height 2
click at [419, 340] on span at bounding box center [383, 341] width 121 height 2
click at [839, 340] on span at bounding box center [609, 341] width 574 height 2
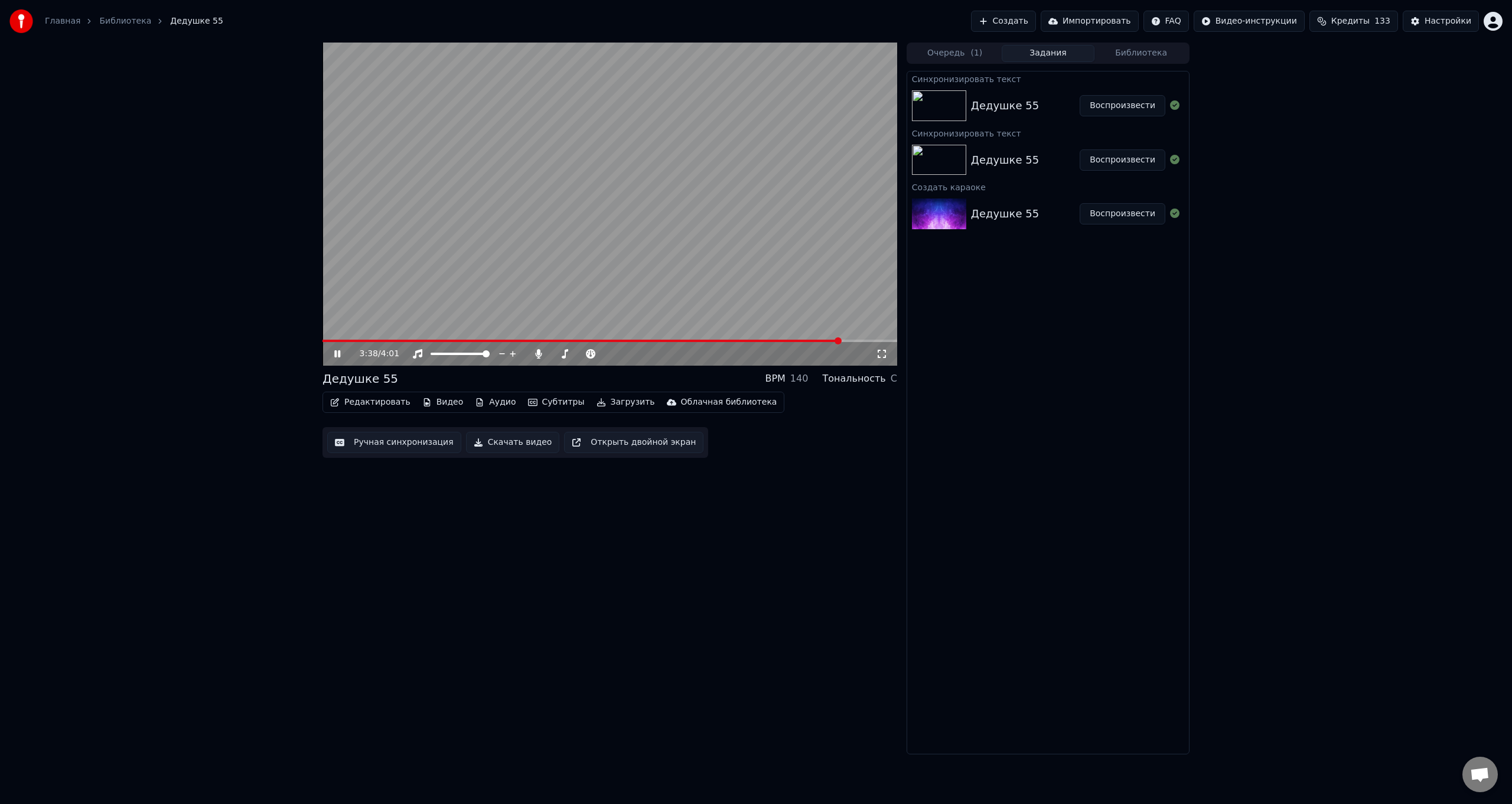
click at [855, 340] on span at bounding box center [609, 341] width 574 height 2
click at [334, 352] on icon at bounding box center [346, 354] width 27 height 10
click at [374, 444] on button "Ручная синхронизация" at bounding box center [394, 442] width 134 height 21
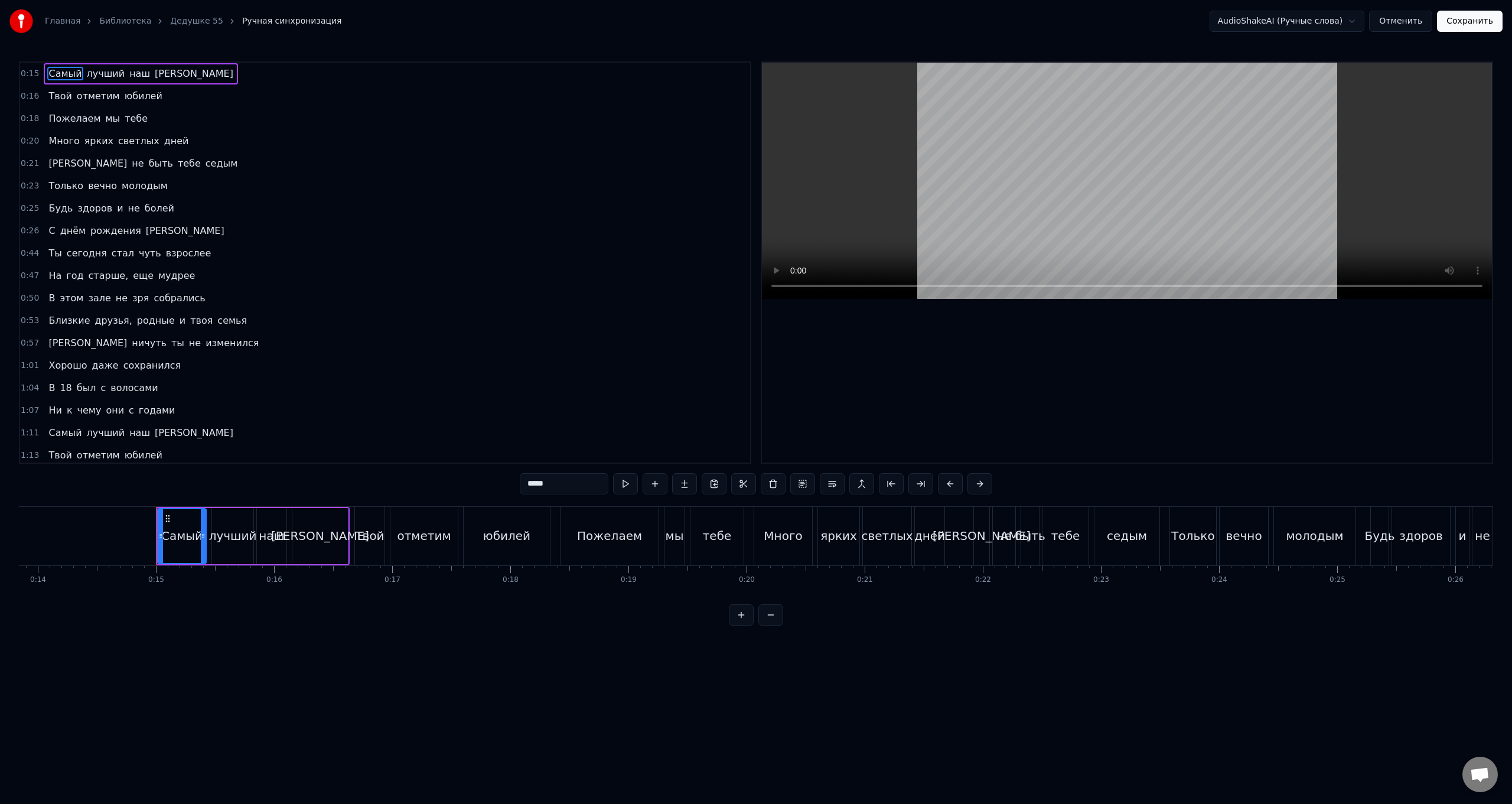
click at [321, 332] on div "0:57 И ничуть ты не изменился" at bounding box center [385, 343] width 730 height 23
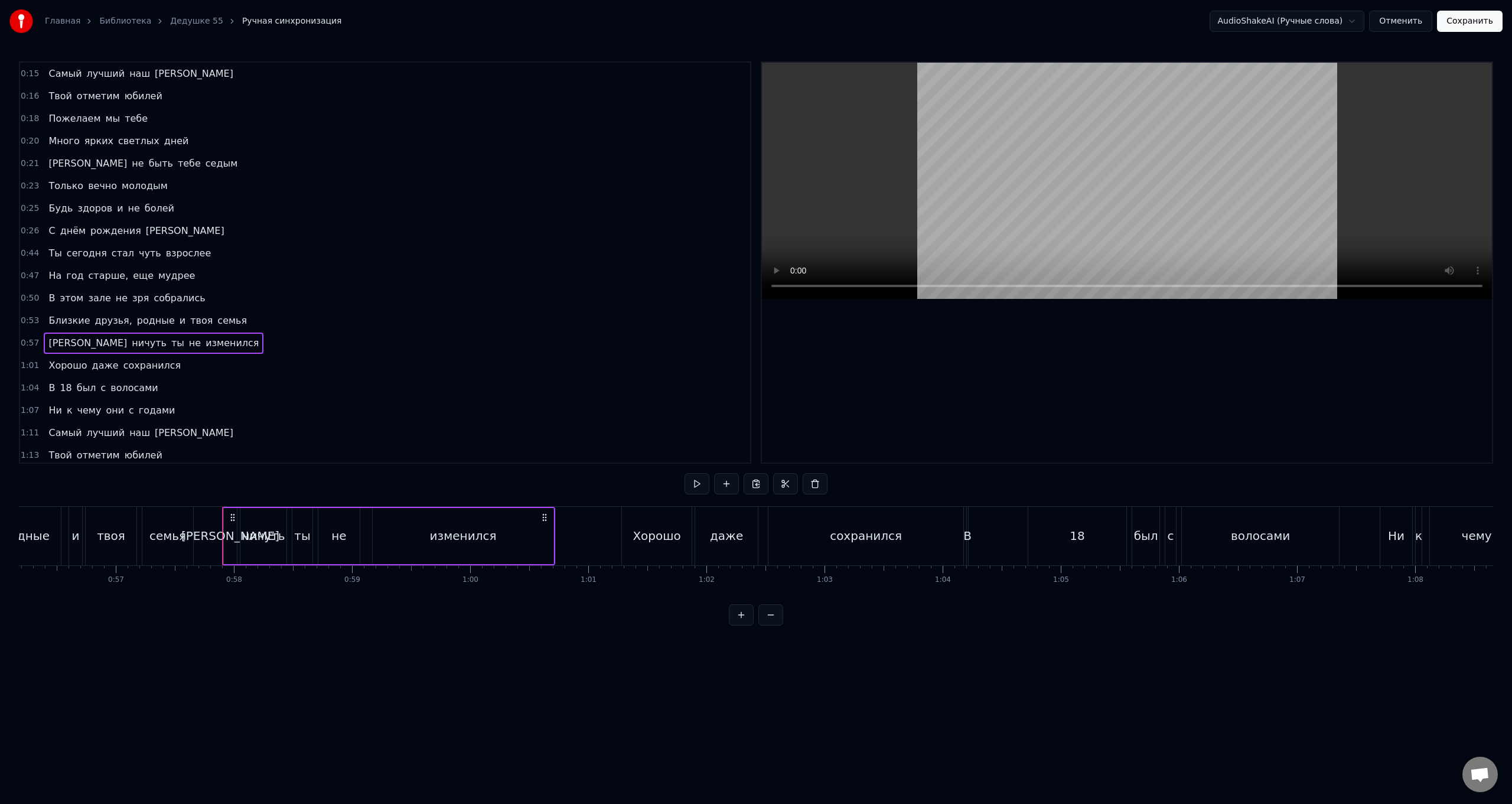
scroll to position [0, 6780]
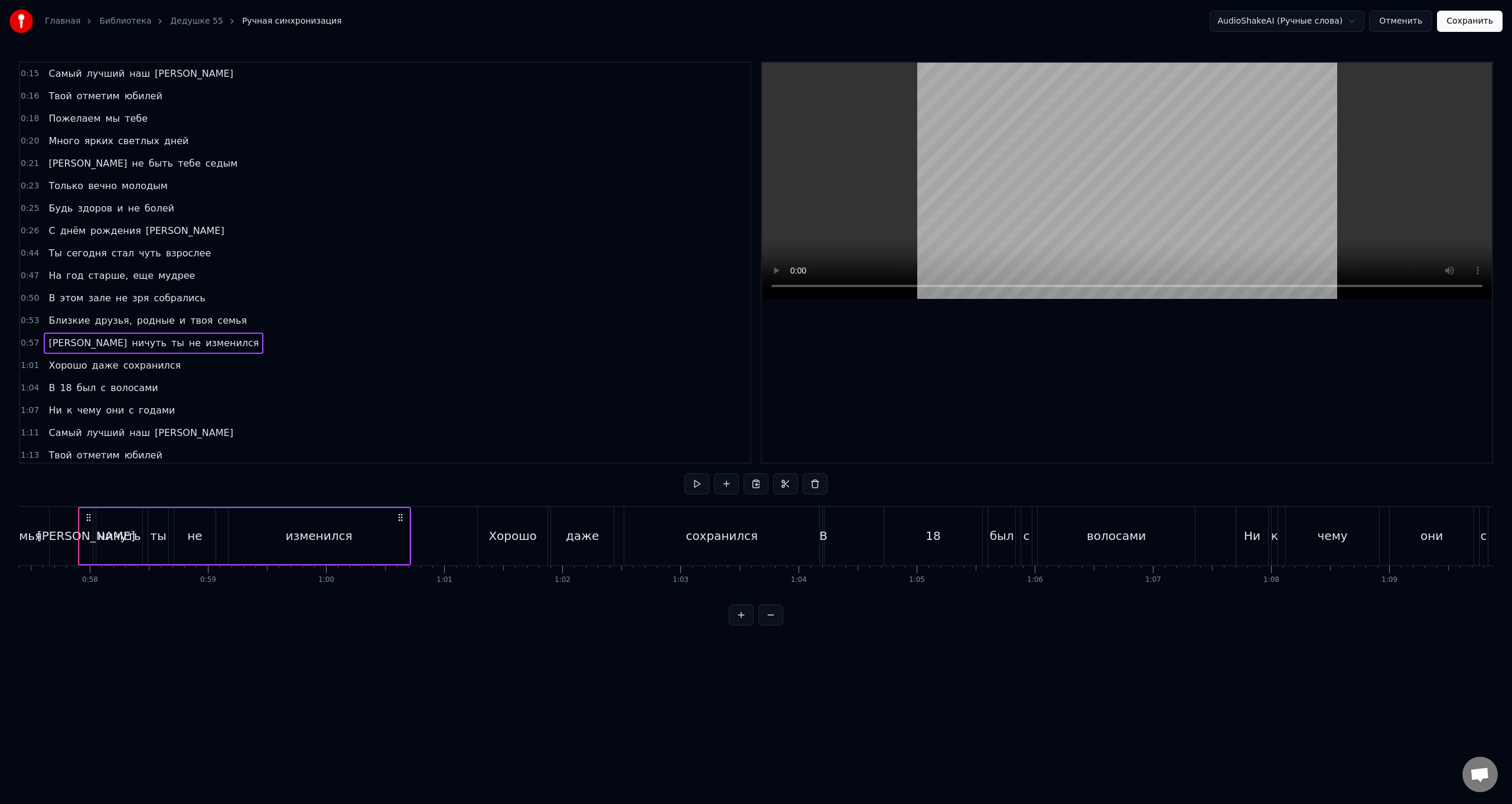
click at [48, 75] on span "Самый" at bounding box center [65, 73] width 35 height 14
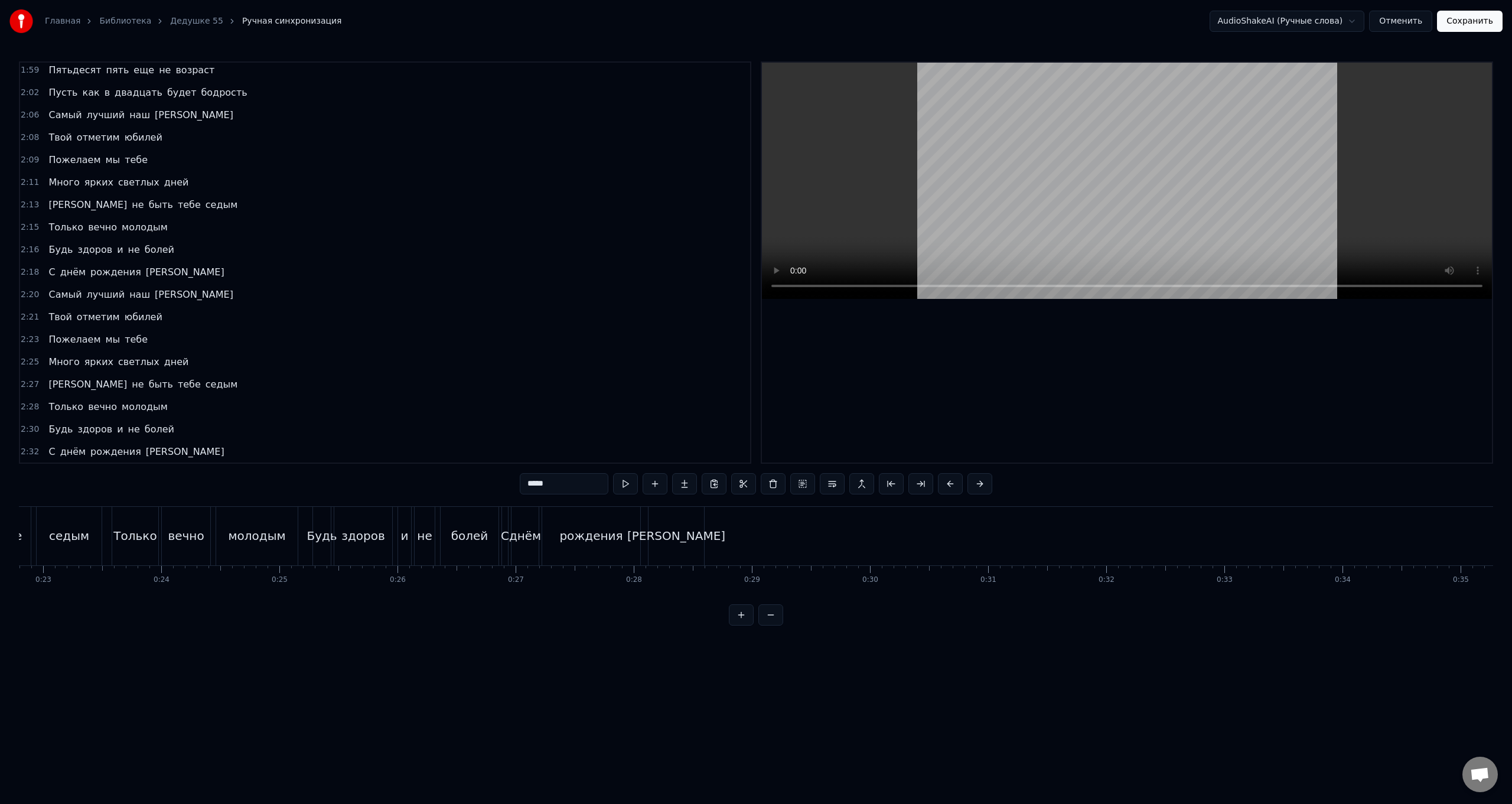
scroll to position [0, 2797]
click at [539, 534] on div "С днём рождения [PERSON_NAME]" at bounding box center [499, 536] width 205 height 59
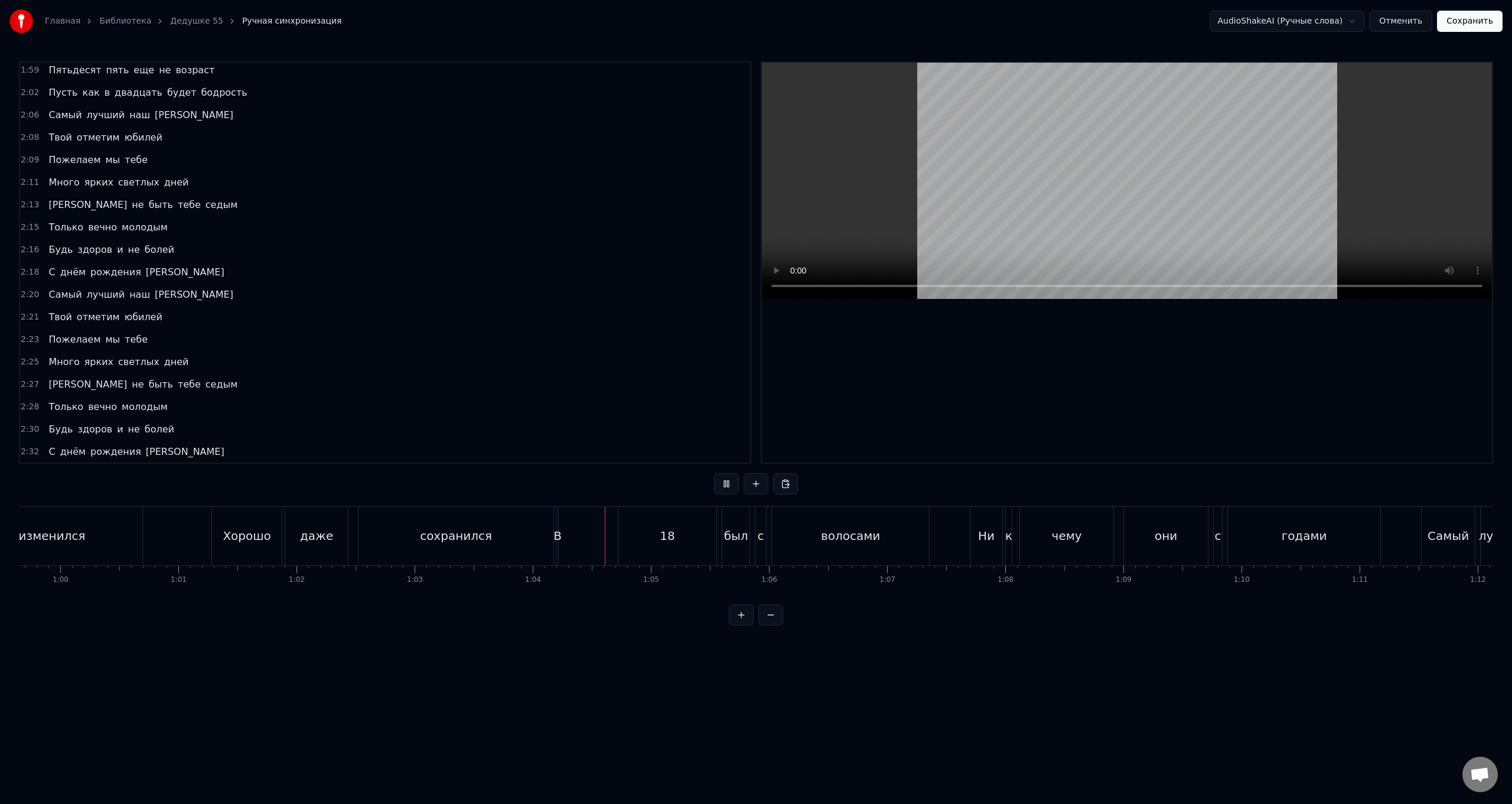
scroll to position [0, 7069]
click at [557, 545] on div "В 18 был с волосами" at bounding box center [721, 536] width 375 height 59
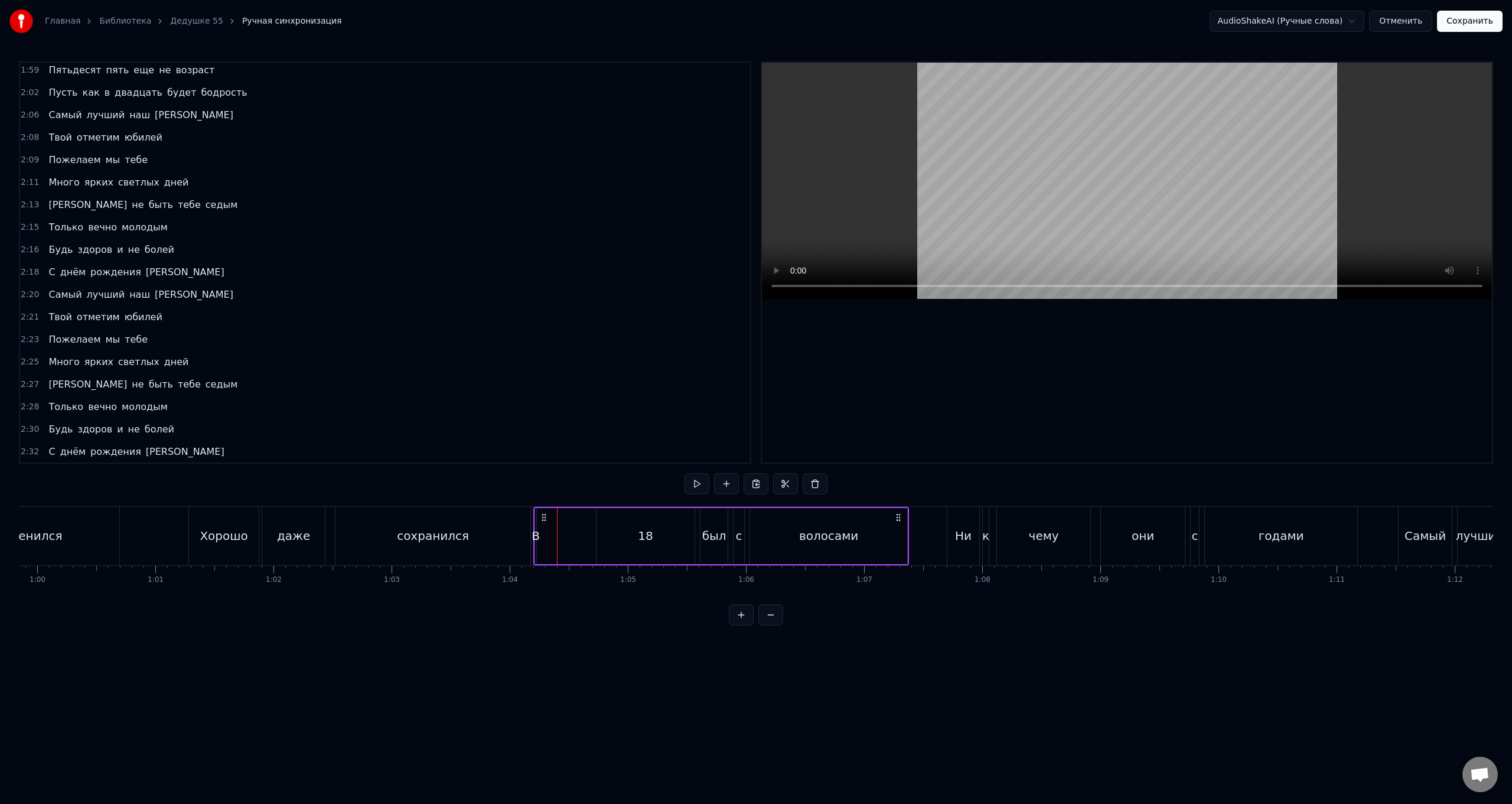
click at [537, 536] on div "В" at bounding box center [536, 536] width 8 height 18
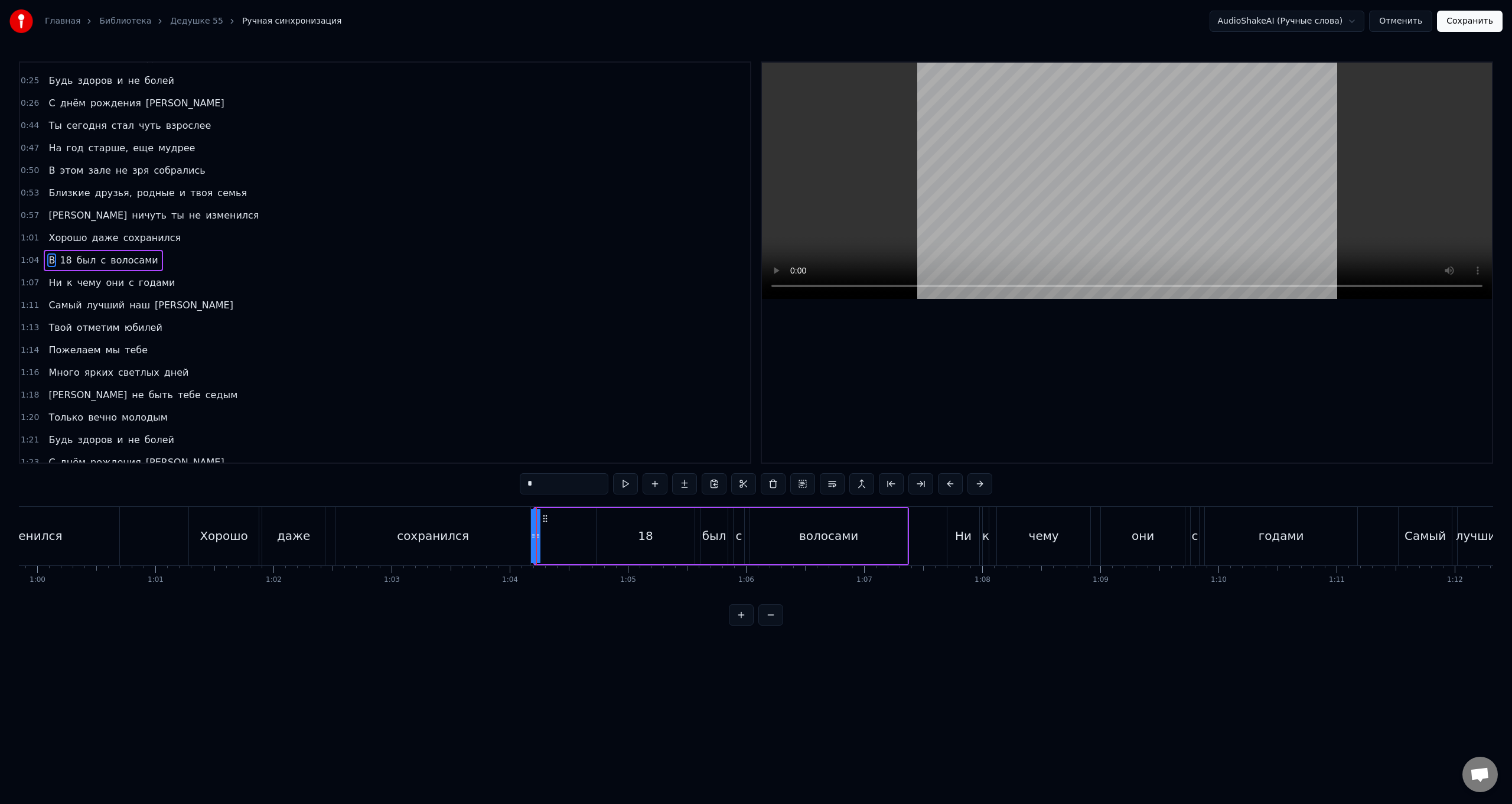
scroll to position [125, 0]
drag, startPoint x: 536, startPoint y: 536, endPoint x: 544, endPoint y: 537, distance: 8.1
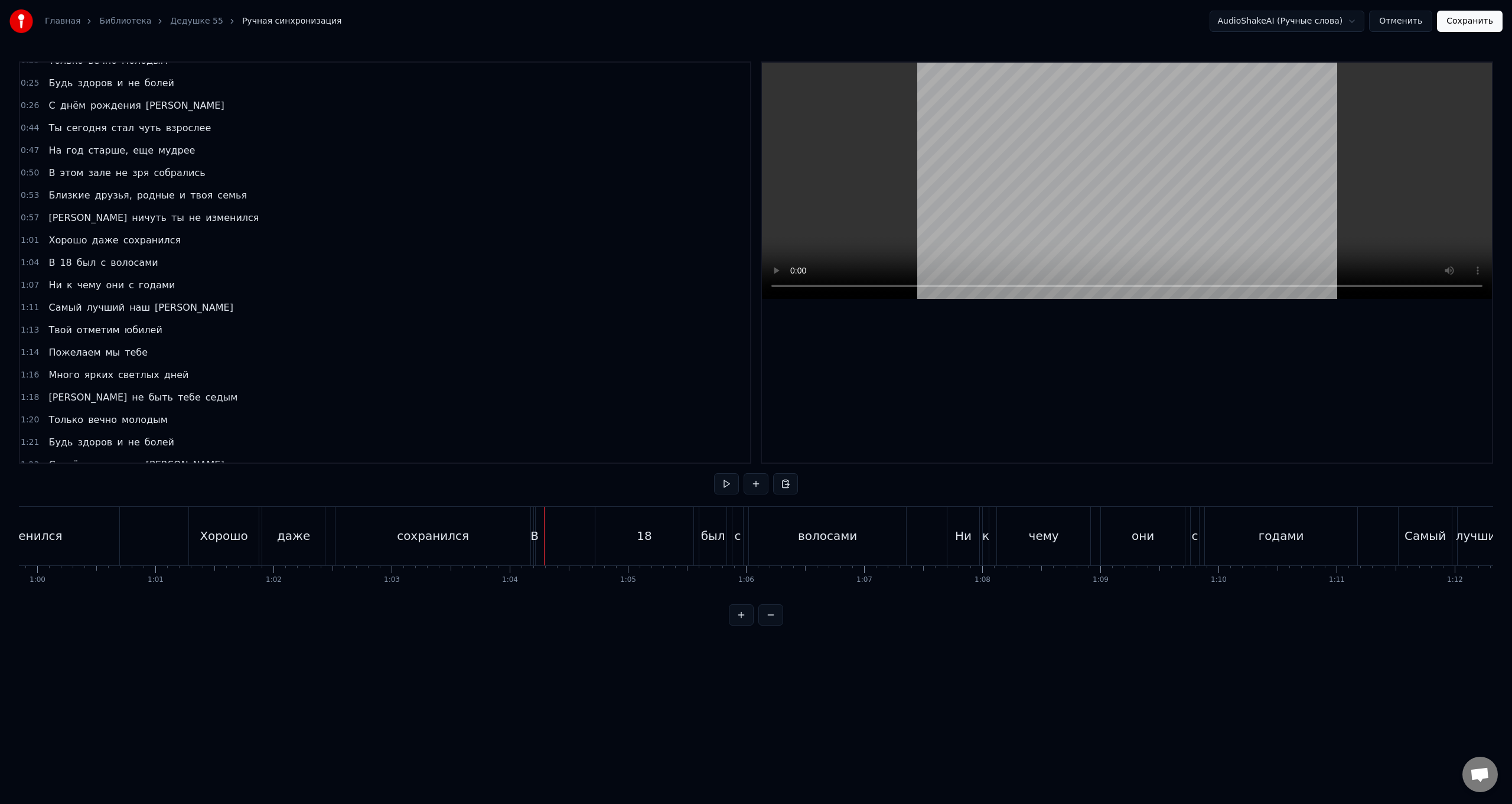
click at [538, 537] on div "В 18 был с волосами" at bounding box center [721, 536] width 375 height 59
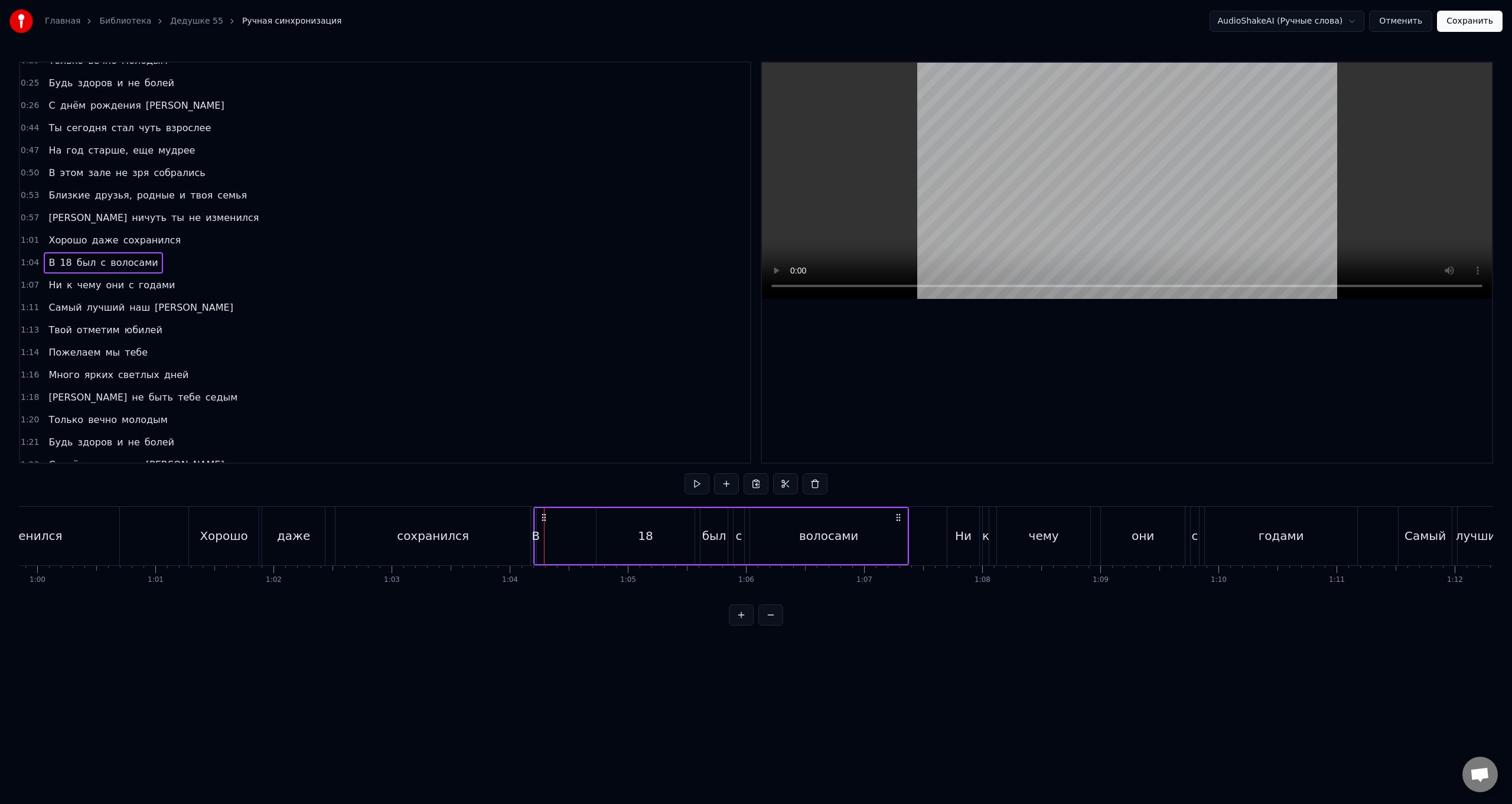
click at [548, 541] on div "В 18 был с волосами" at bounding box center [721, 536] width 375 height 59
click at [536, 537] on div "В" at bounding box center [536, 536] width 8 height 18
drag, startPoint x: 539, startPoint y: 537, endPoint x: 548, endPoint y: 538, distance: 9.1
click at [548, 538] on div "В 18 был с волосами" at bounding box center [721, 536] width 375 height 59
click at [539, 537] on div "В" at bounding box center [537, 536] width 8 height 18
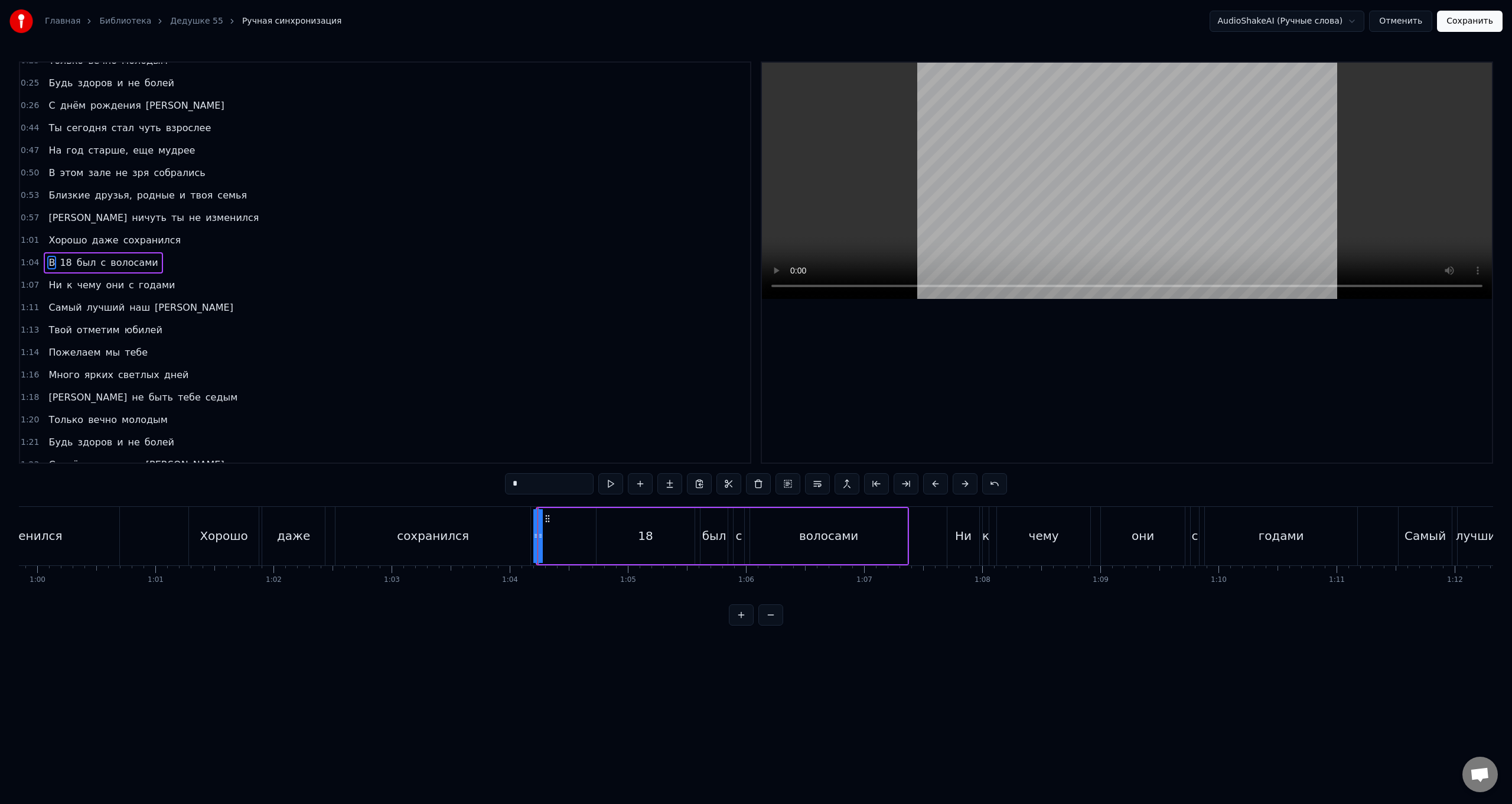
drag, startPoint x: 541, startPoint y: 537, endPoint x: 553, endPoint y: 537, distance: 12.0
click at [553, 537] on div "В 18 был с волосами" at bounding box center [722, 536] width 373 height 59
click at [536, 539] on div "В" at bounding box center [537, 536] width 8 height 18
drag, startPoint x: 539, startPoint y: 539, endPoint x: 550, endPoint y: 539, distance: 11.0
click at [550, 539] on div "В 18 был с волосами" at bounding box center [722, 536] width 373 height 59
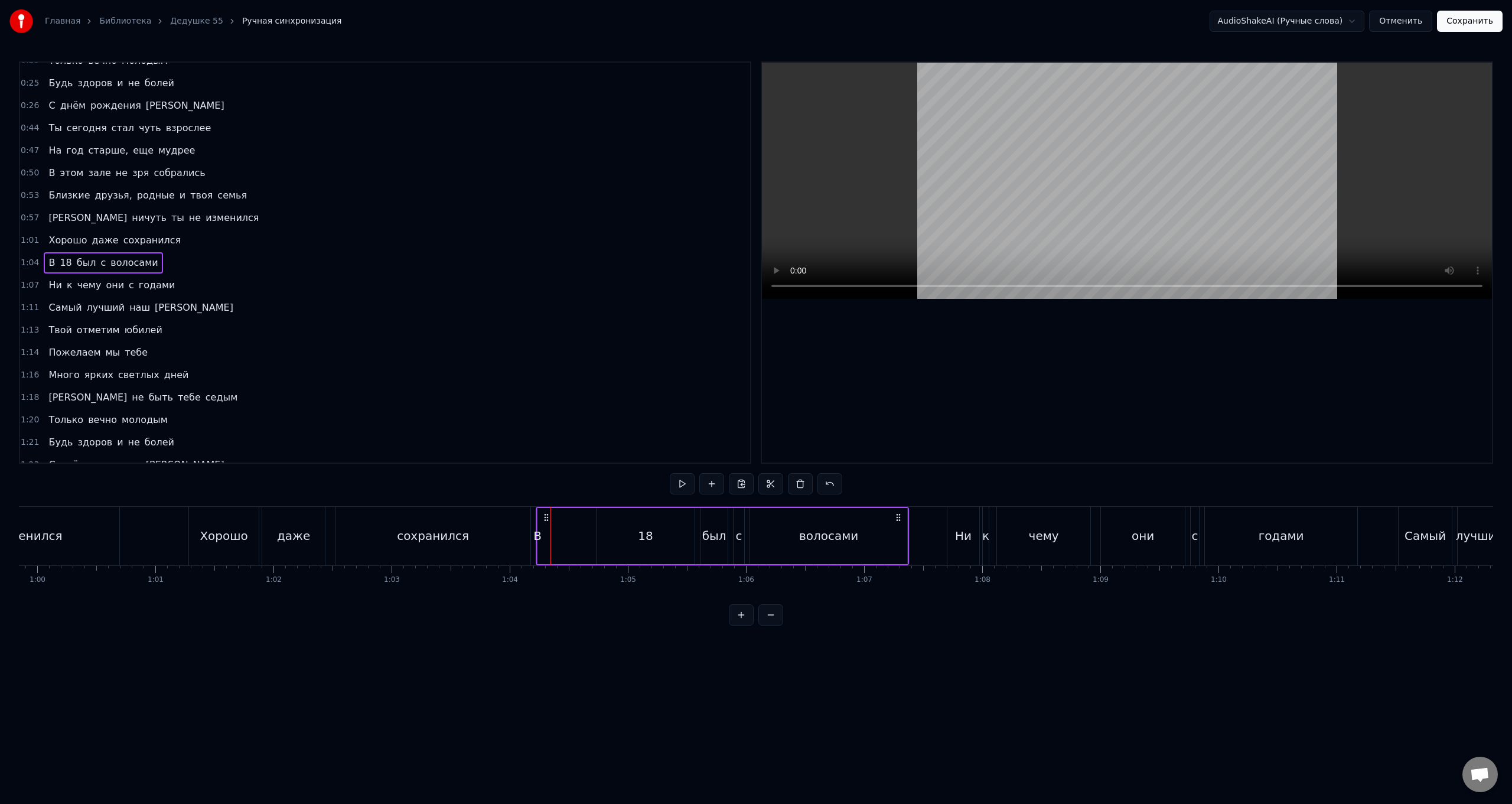
click at [538, 537] on div "В" at bounding box center [537, 536] width 8 height 18
drag, startPoint x: 535, startPoint y: 537, endPoint x: 522, endPoint y: 537, distance: 13.0
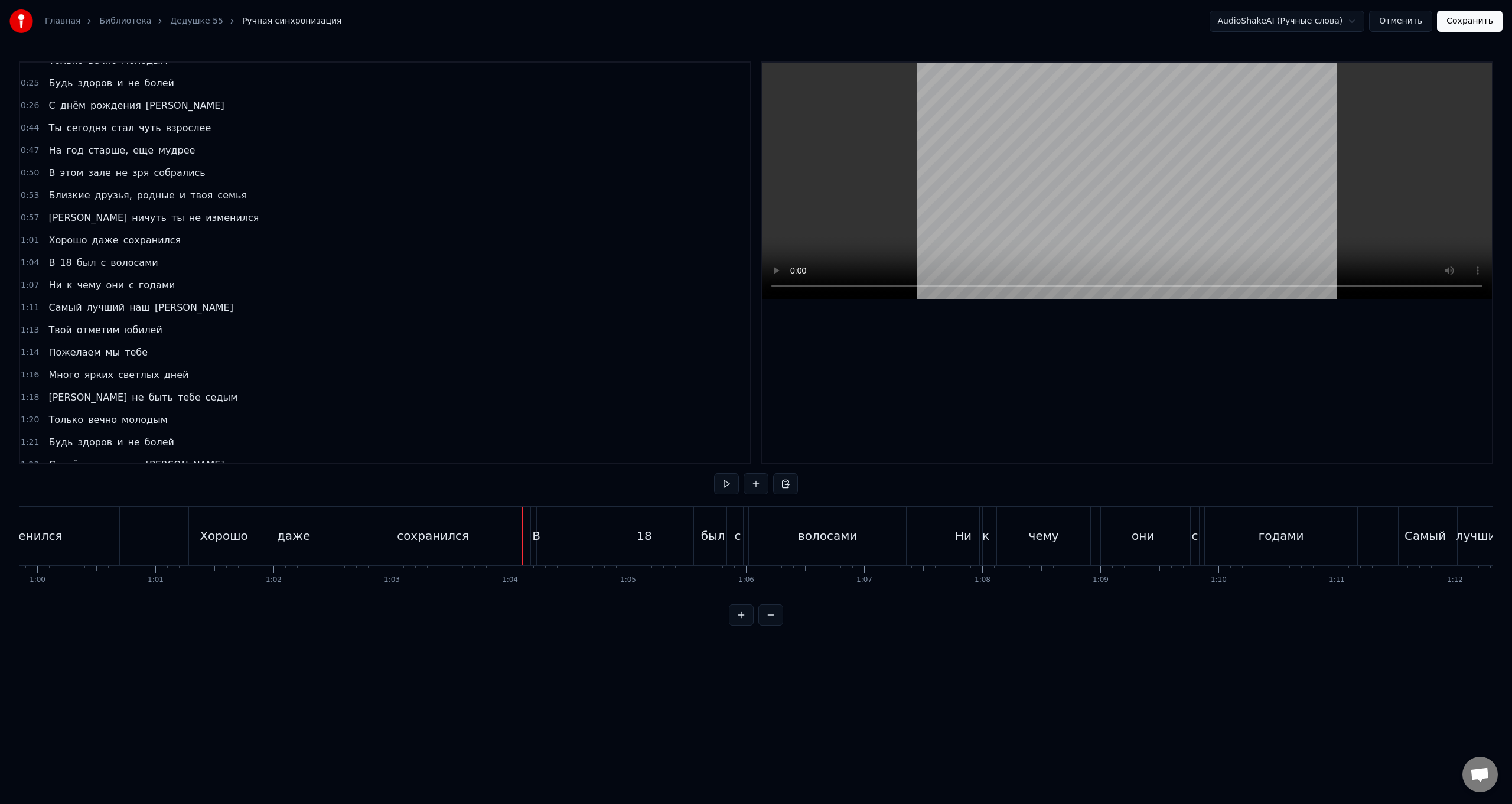
click at [536, 537] on div "В" at bounding box center [536, 536] width 8 height 18
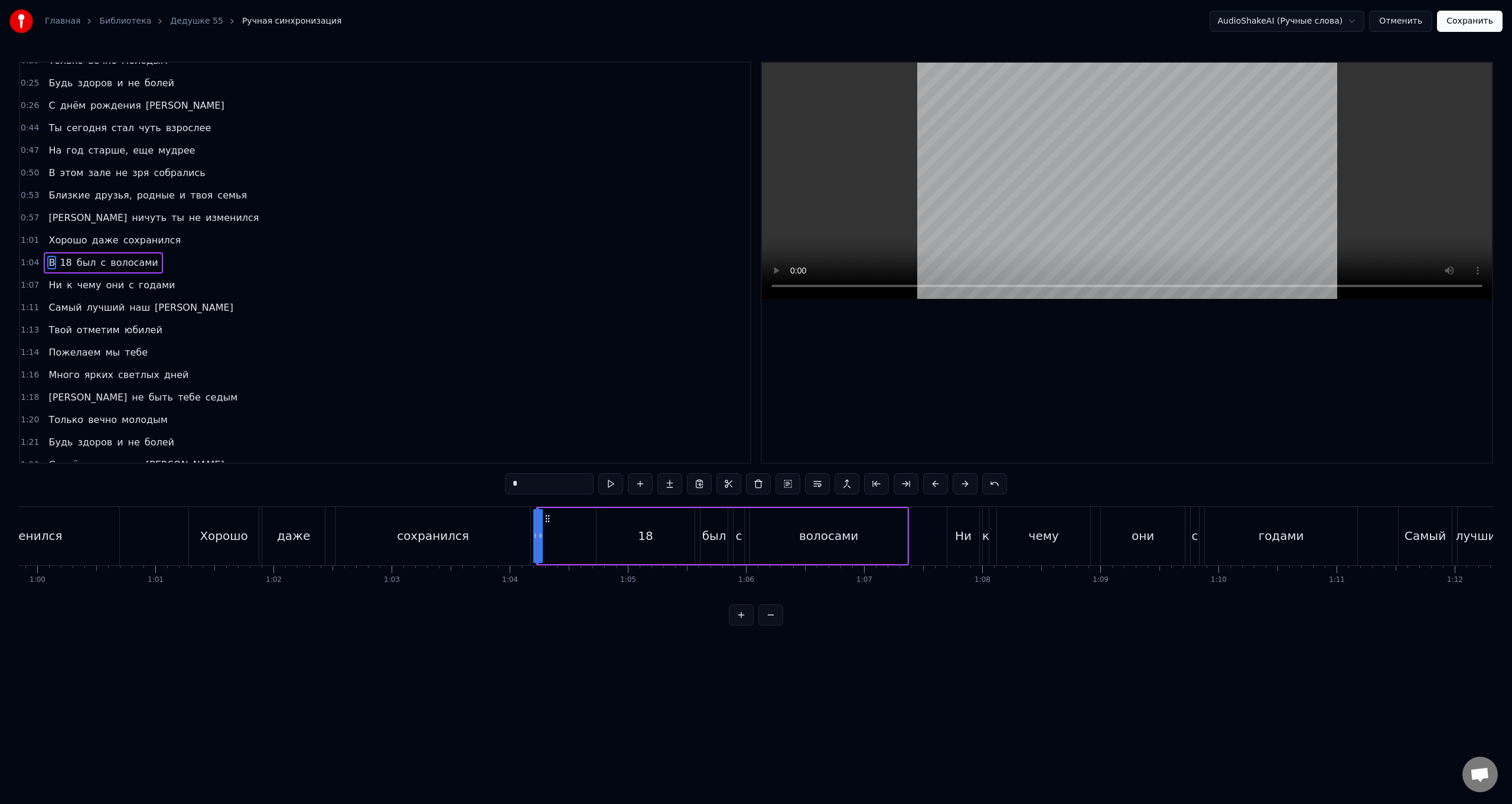
click at [545, 537] on div "В 18 был с волосами" at bounding box center [722, 536] width 373 height 59
click at [547, 545] on div "В 18 был с волосами" at bounding box center [722, 536] width 373 height 59
click at [539, 539] on div "В" at bounding box center [537, 536] width 8 height 18
click at [539, 539] on icon at bounding box center [541, 536] width 5 height 10
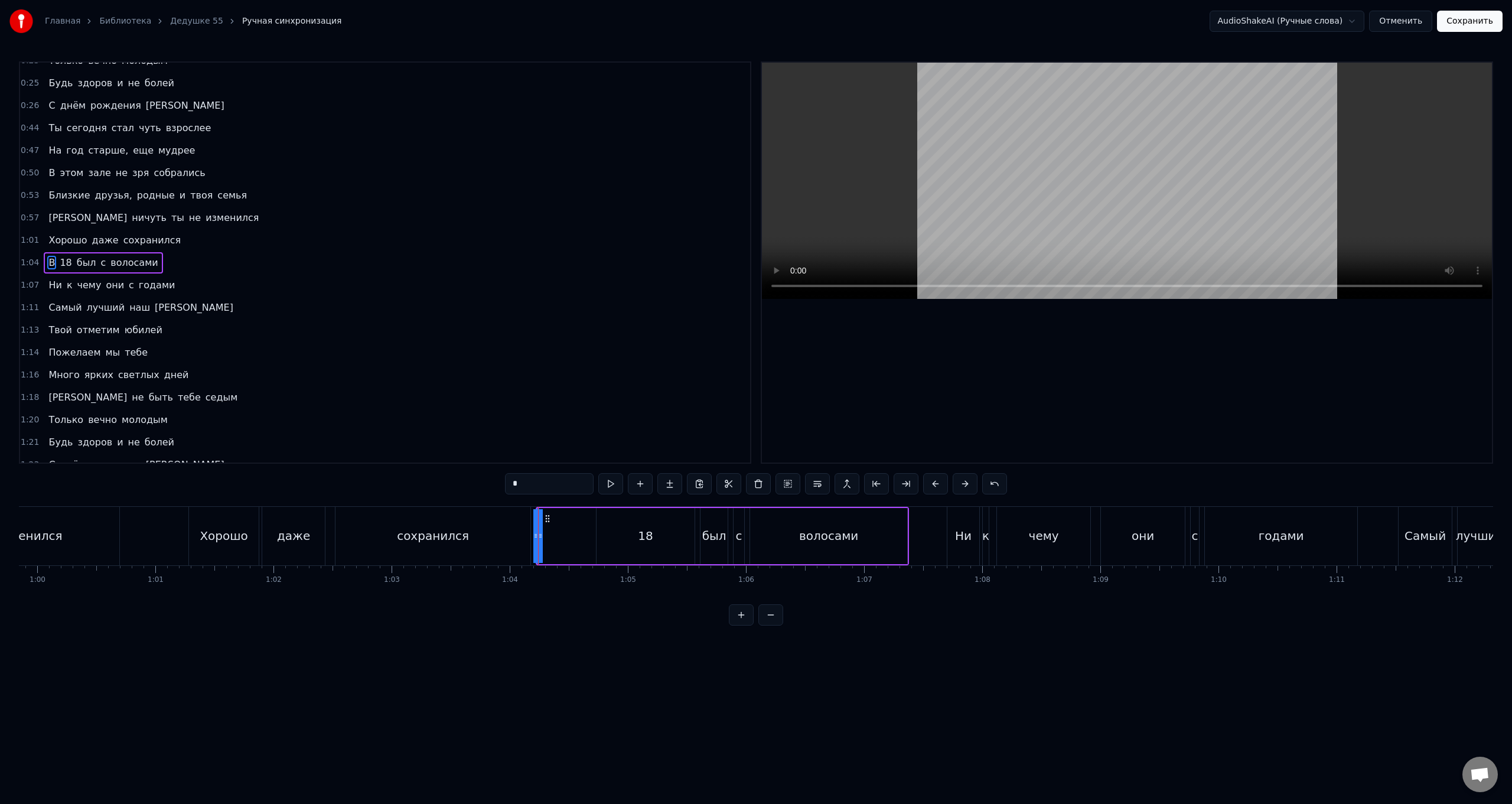
click at [539, 539] on icon at bounding box center [541, 536] width 5 height 10
drag, startPoint x: 537, startPoint y: 539, endPoint x: 594, endPoint y: 545, distance: 57.3
click at [594, 545] on div "В 18 был с волосами" at bounding box center [722, 536] width 373 height 59
click at [536, 537] on div "В" at bounding box center [565, 537] width 56 height 56
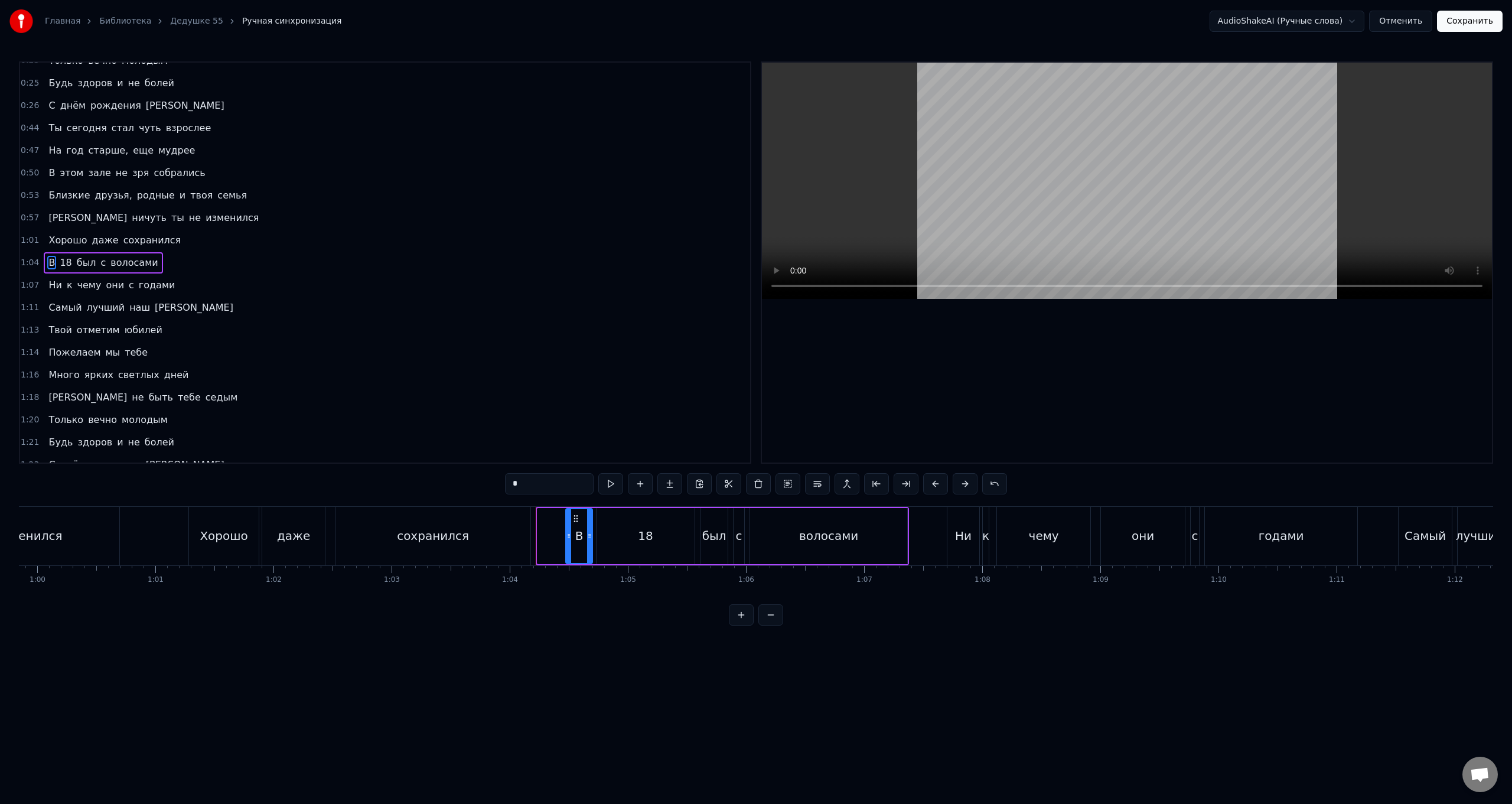
drag, startPoint x: 539, startPoint y: 537, endPoint x: 567, endPoint y: 546, distance: 29.4
click at [567, 546] on div at bounding box center [569, 536] width 5 height 54
click at [639, 546] on div "18" at bounding box center [646, 537] width 98 height 56
click at [646, 539] on div "18" at bounding box center [645, 536] width 14 height 18
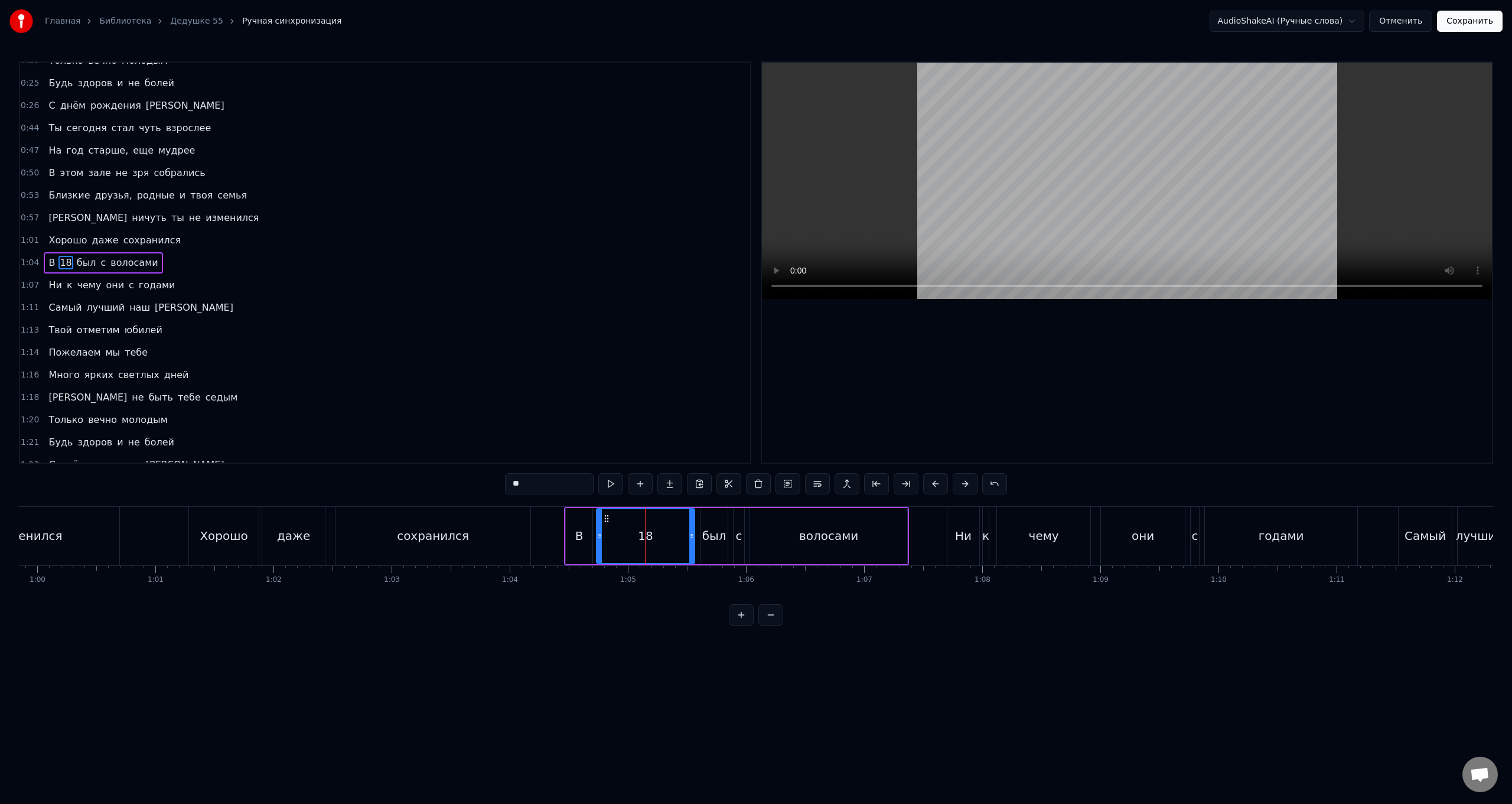
click at [650, 537] on div "18" at bounding box center [645, 536] width 14 height 18
click at [532, 488] on html "Главная Библиотека Дедушке 55 Ручная синхронизация AudioShakeAI (Ручные слова) …" at bounding box center [756, 322] width 1512 height 644
drag, startPoint x: 526, startPoint y: 485, endPoint x: 500, endPoint y: 485, distance: 26.0
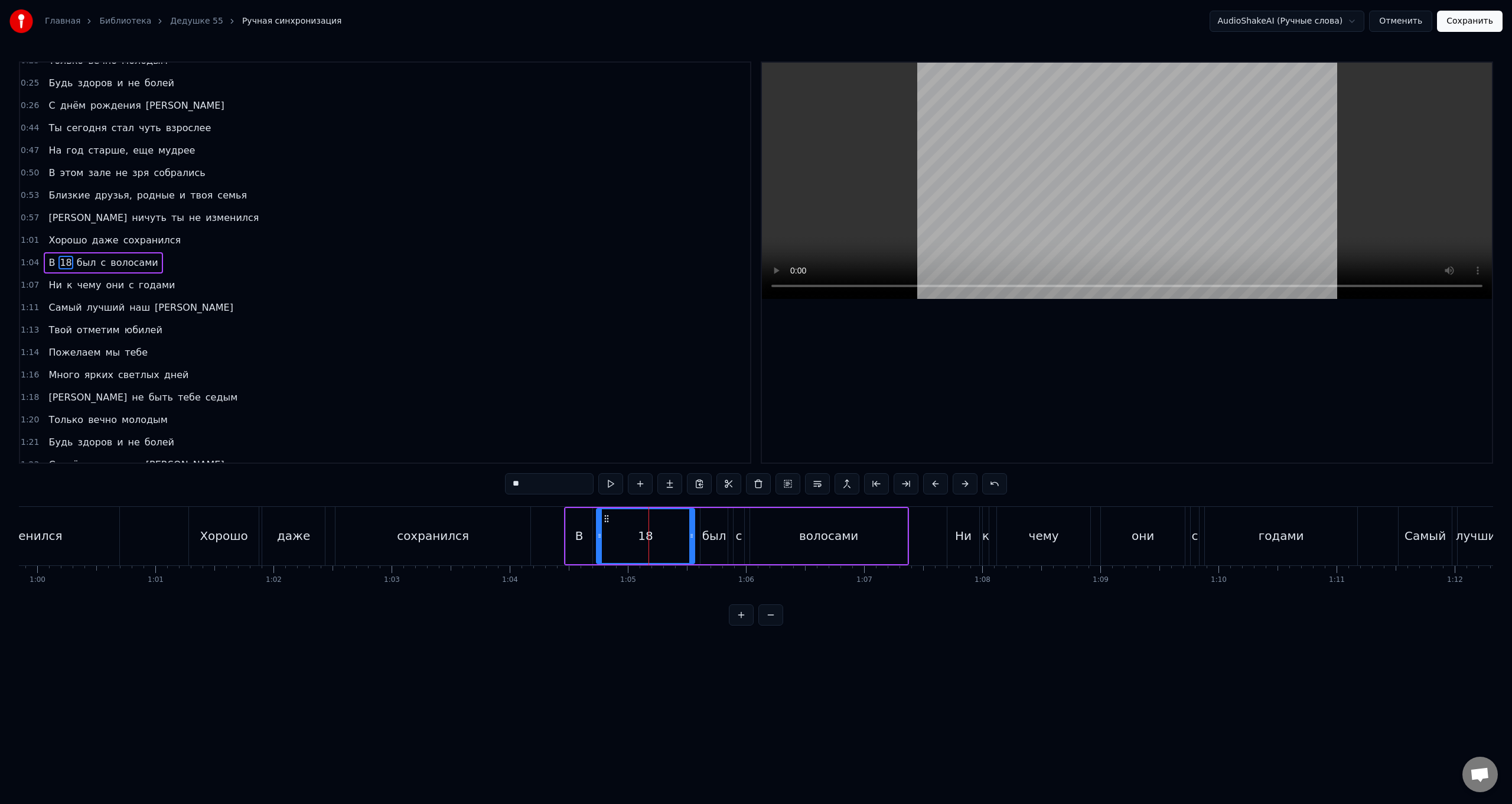
click at [500, 485] on div "0:15 Самый лучший наш [PERSON_NAME] 0:16 Твой отметим юбилей 0:18 Пожелаем мы т…" at bounding box center [756, 343] width 1474 height 564
click at [575, 539] on div "В" at bounding box center [579, 536] width 8 height 18
type input "*"
drag, startPoint x: 568, startPoint y: 536, endPoint x: 577, endPoint y: 536, distance: 9.0
click at [577, 536] on icon at bounding box center [578, 536] width 5 height 10
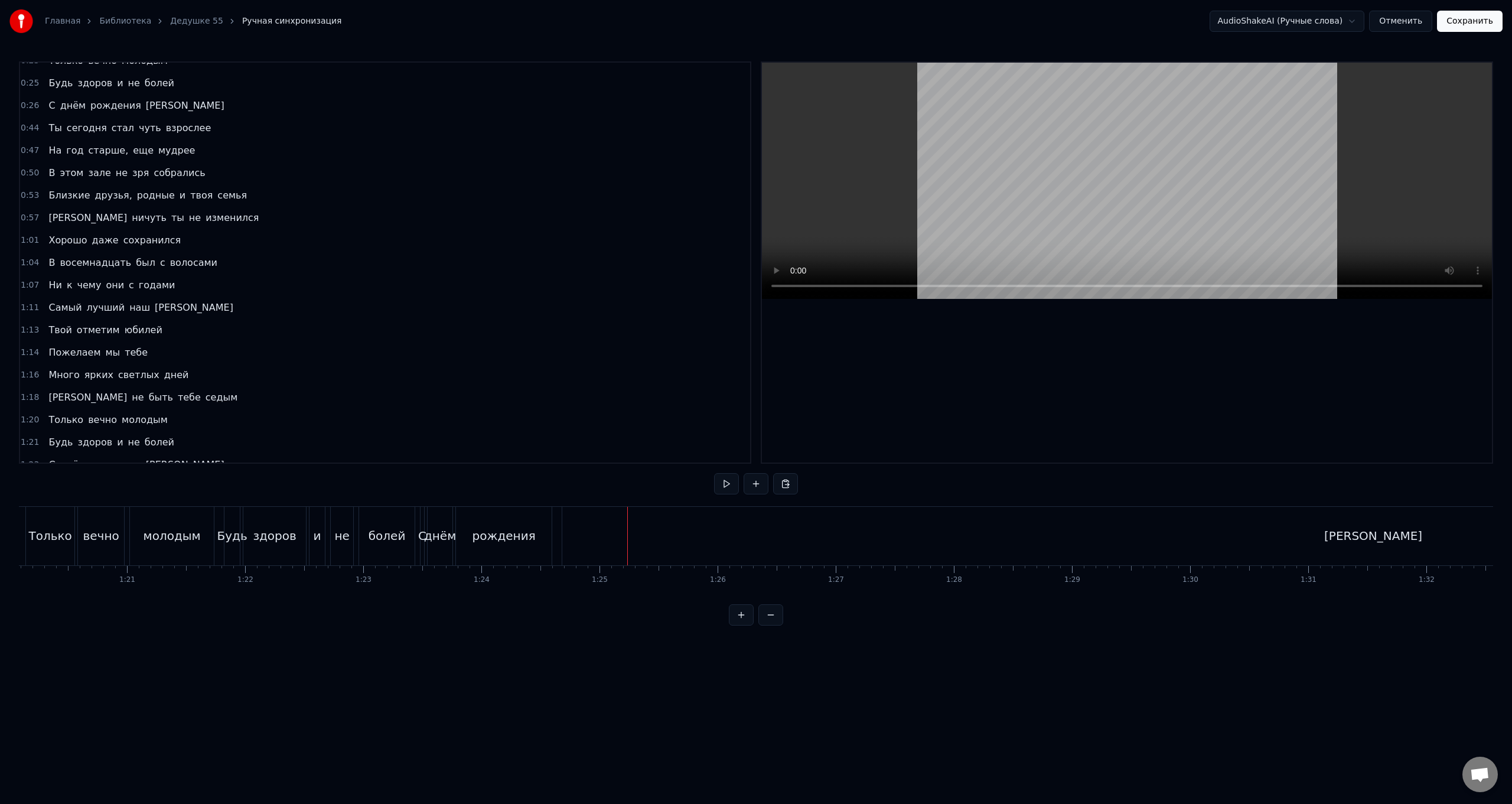
scroll to position [0, 9483]
click at [581, 548] on div "[PERSON_NAME]" at bounding box center [1349, 536] width 1622 height 59
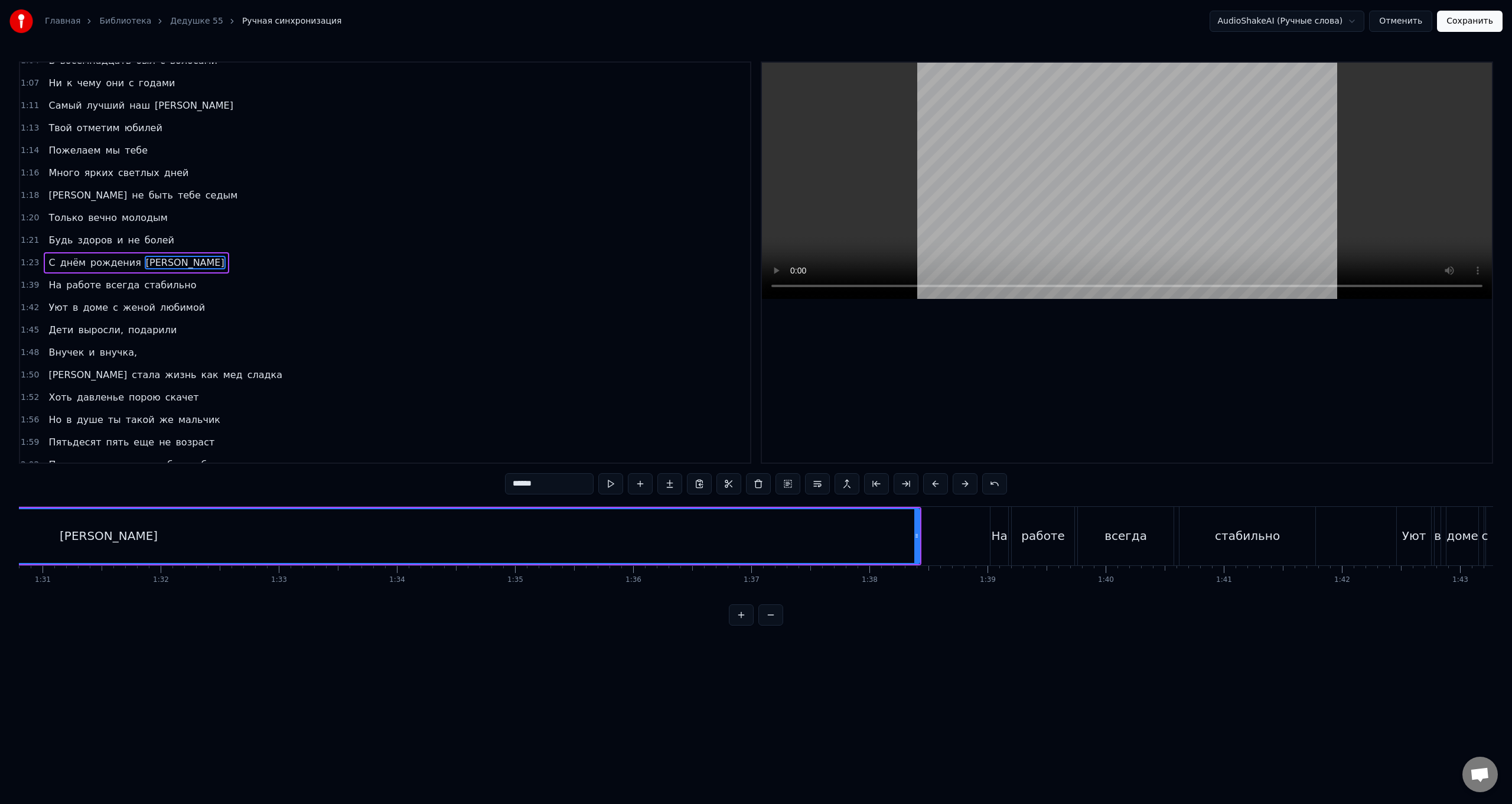
scroll to position [0, 10598]
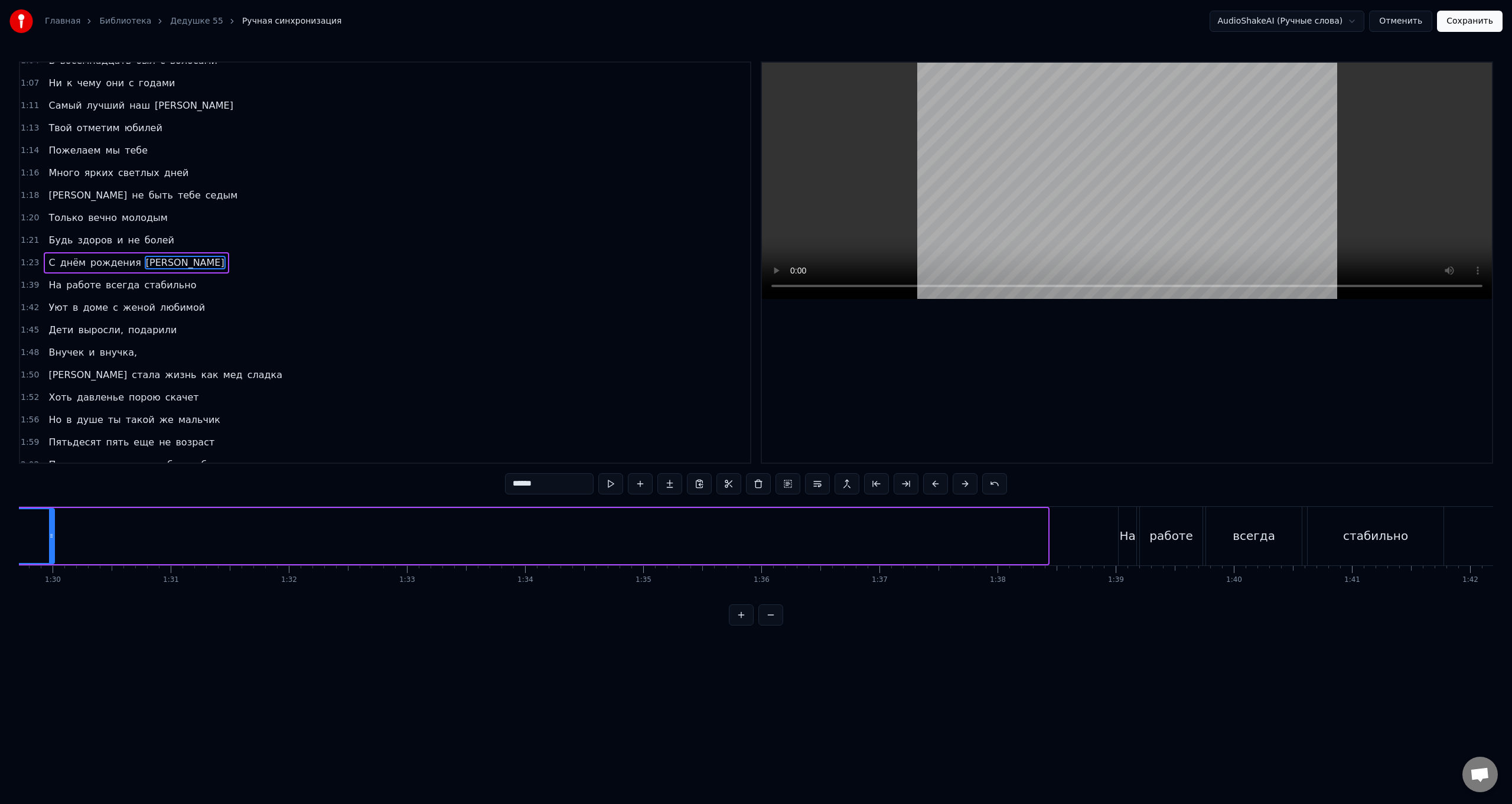
drag, startPoint x: 1044, startPoint y: 539, endPoint x: 46, endPoint y: 538, distance: 998.0
click at [49, 538] on icon at bounding box center [52, 536] width 5 height 10
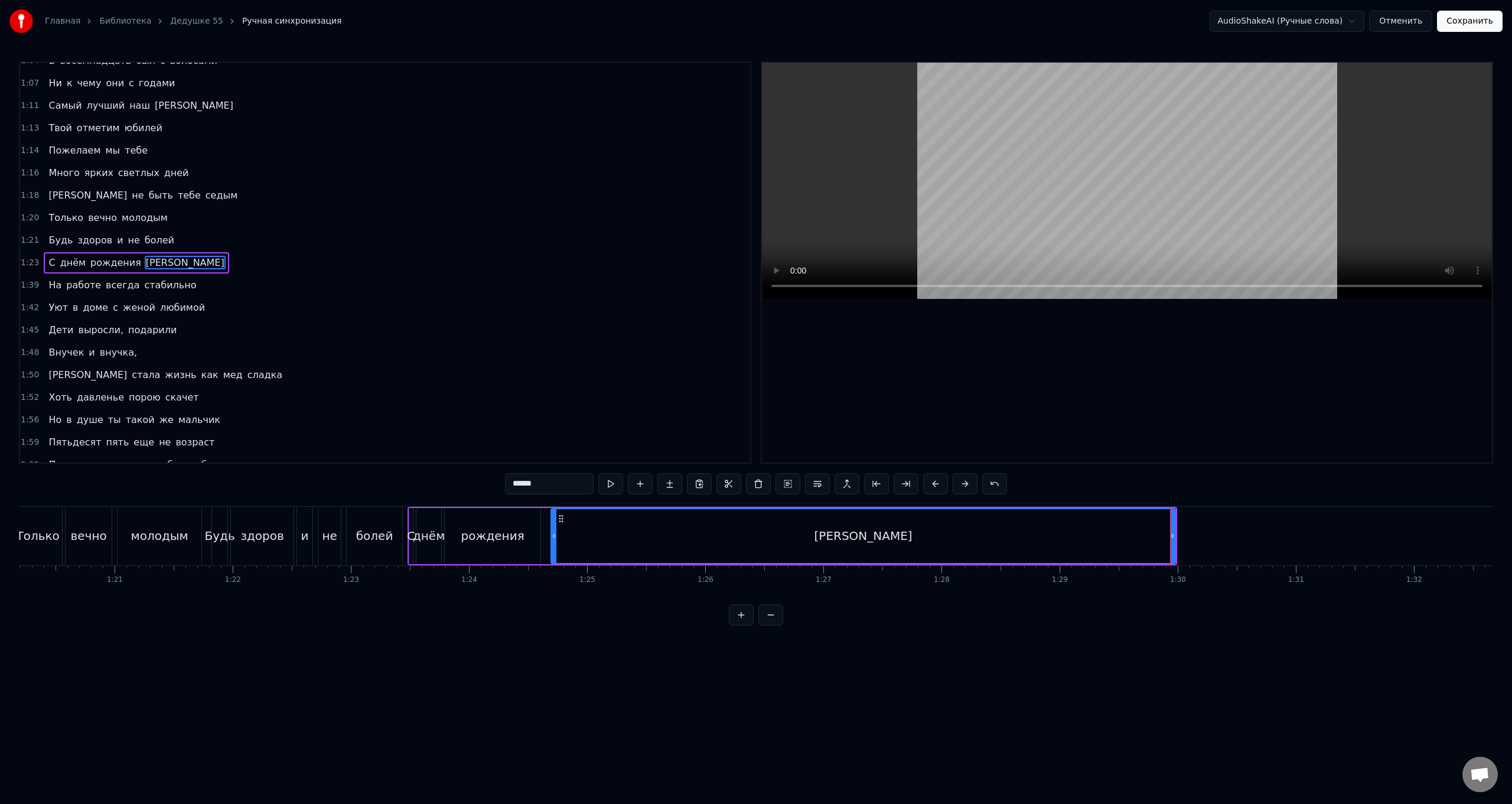
scroll to position [0, 9460]
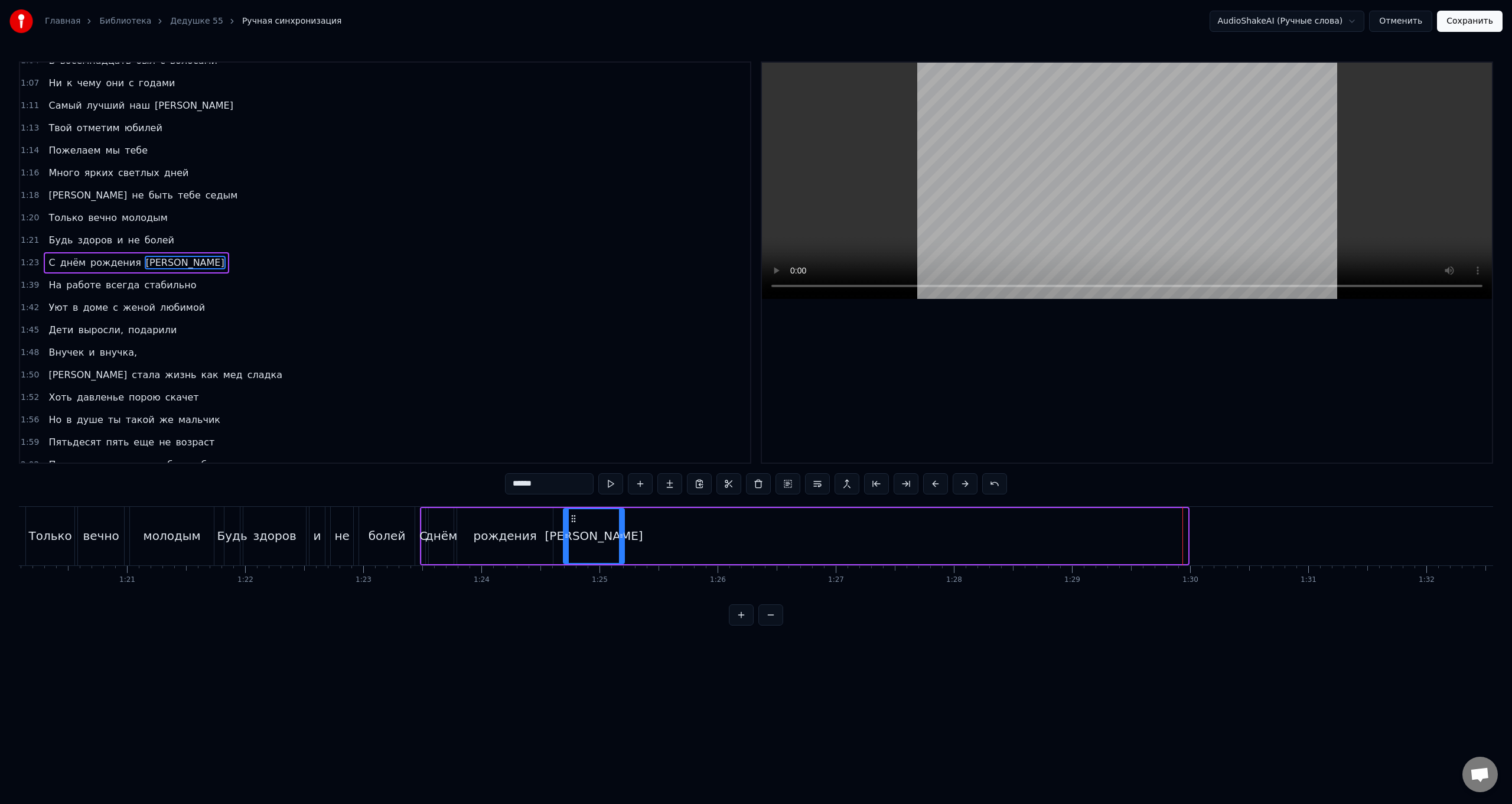
drag, startPoint x: 1184, startPoint y: 535, endPoint x: 621, endPoint y: 539, distance: 563.0
click at [621, 539] on icon at bounding box center [621, 536] width 5 height 10
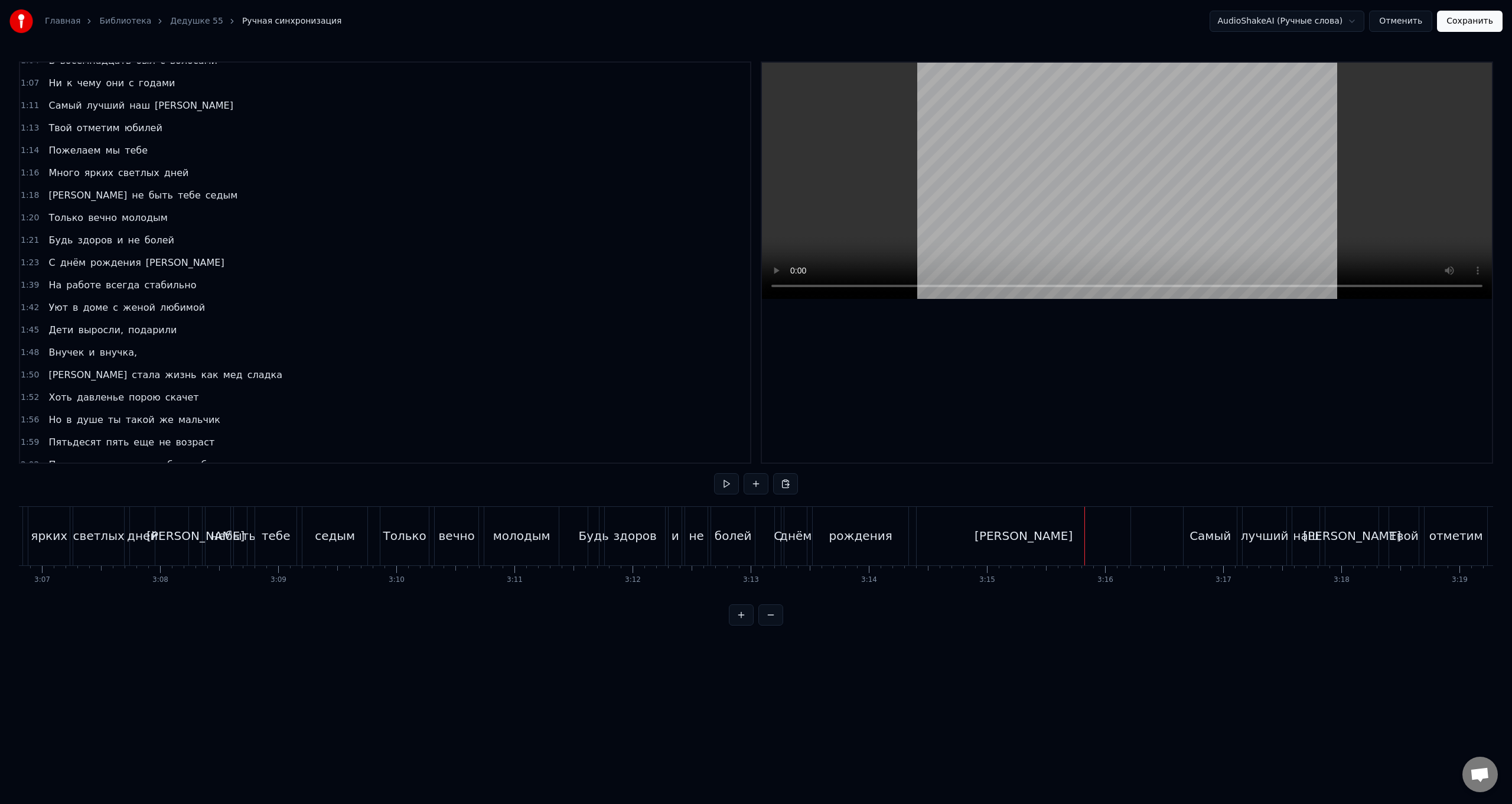
scroll to position [0, 22183]
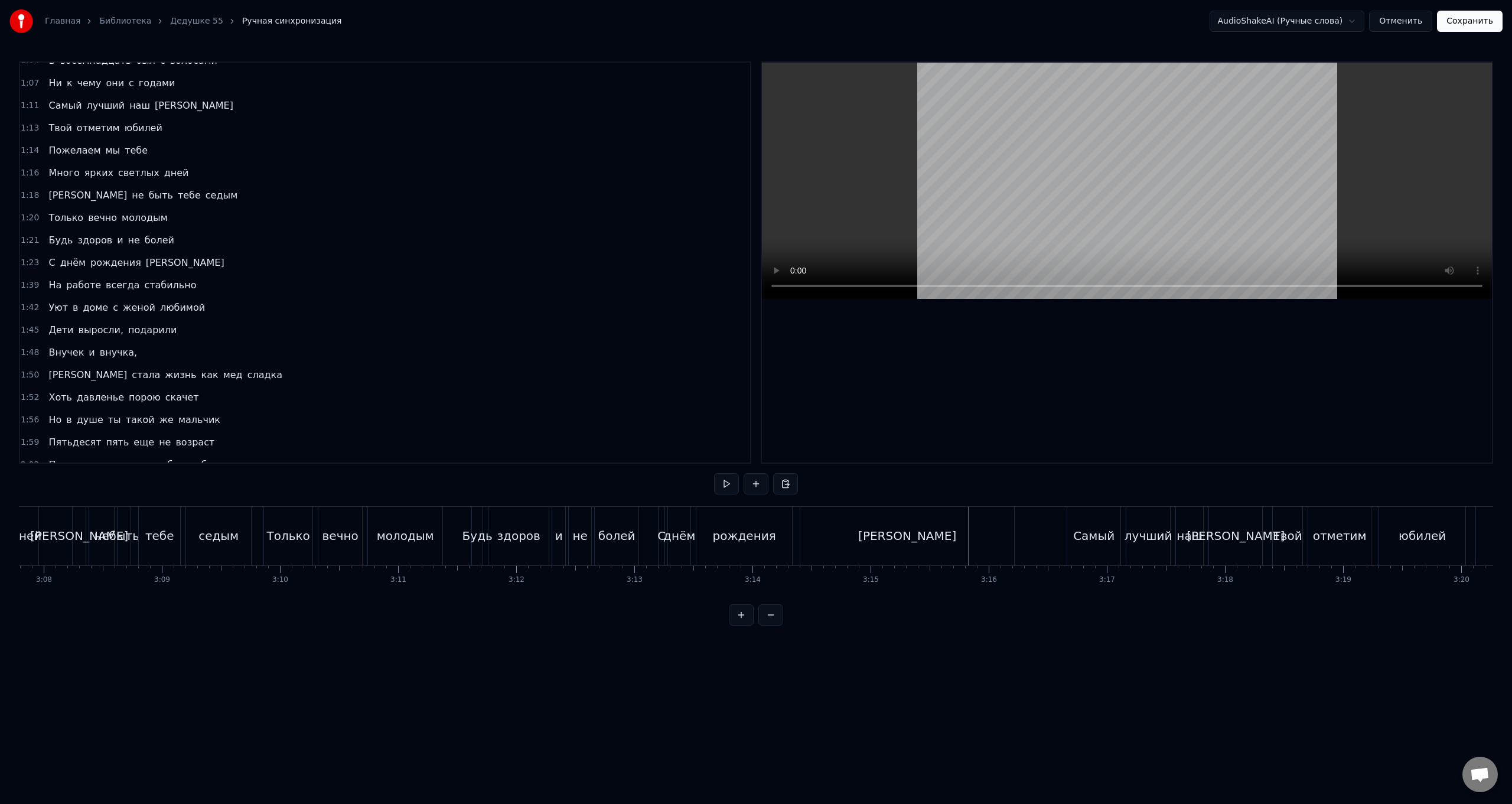
click at [836, 541] on div "[PERSON_NAME]" at bounding box center [906, 536] width 213 height 59
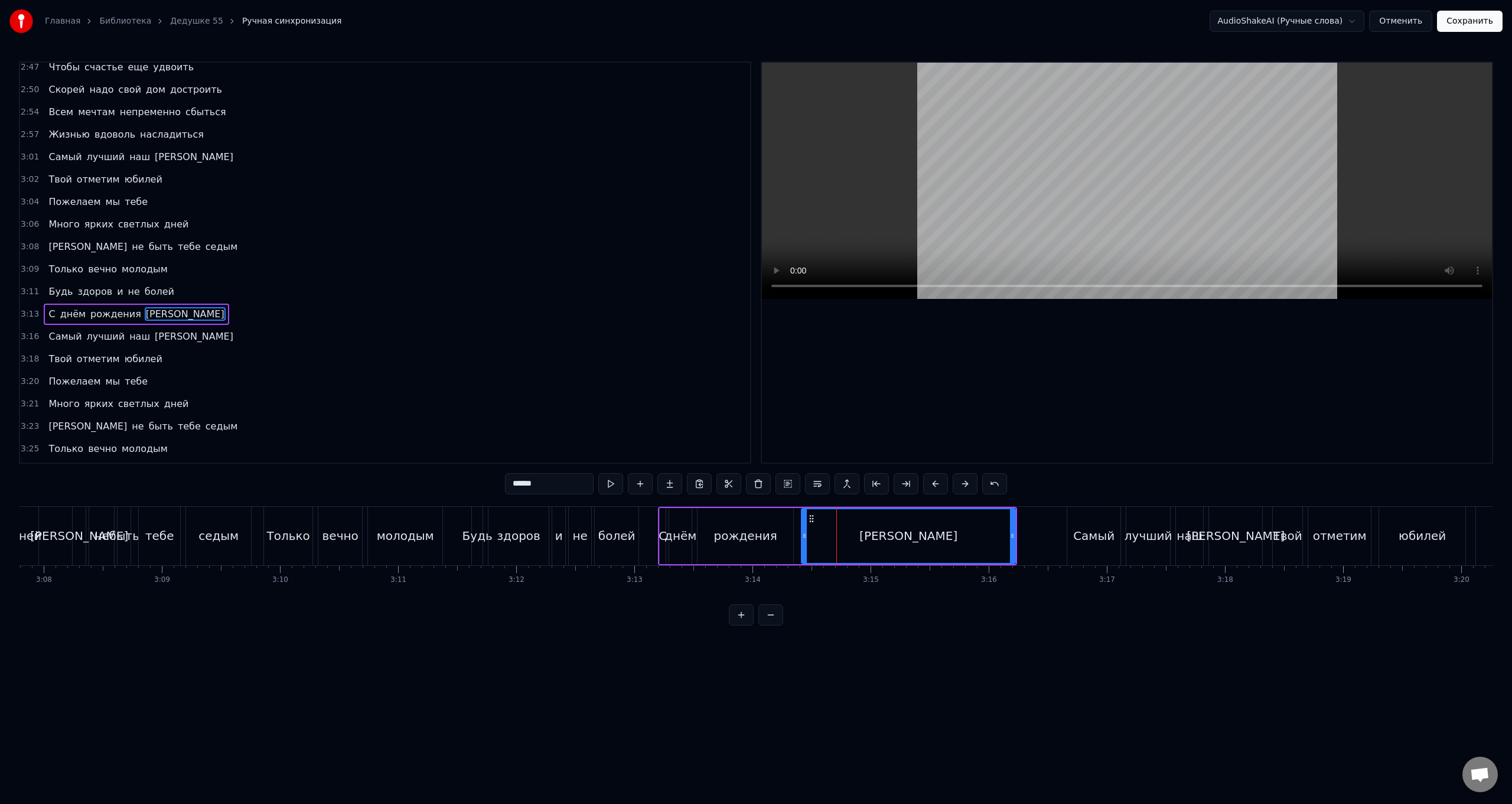
scroll to position [1149, 0]
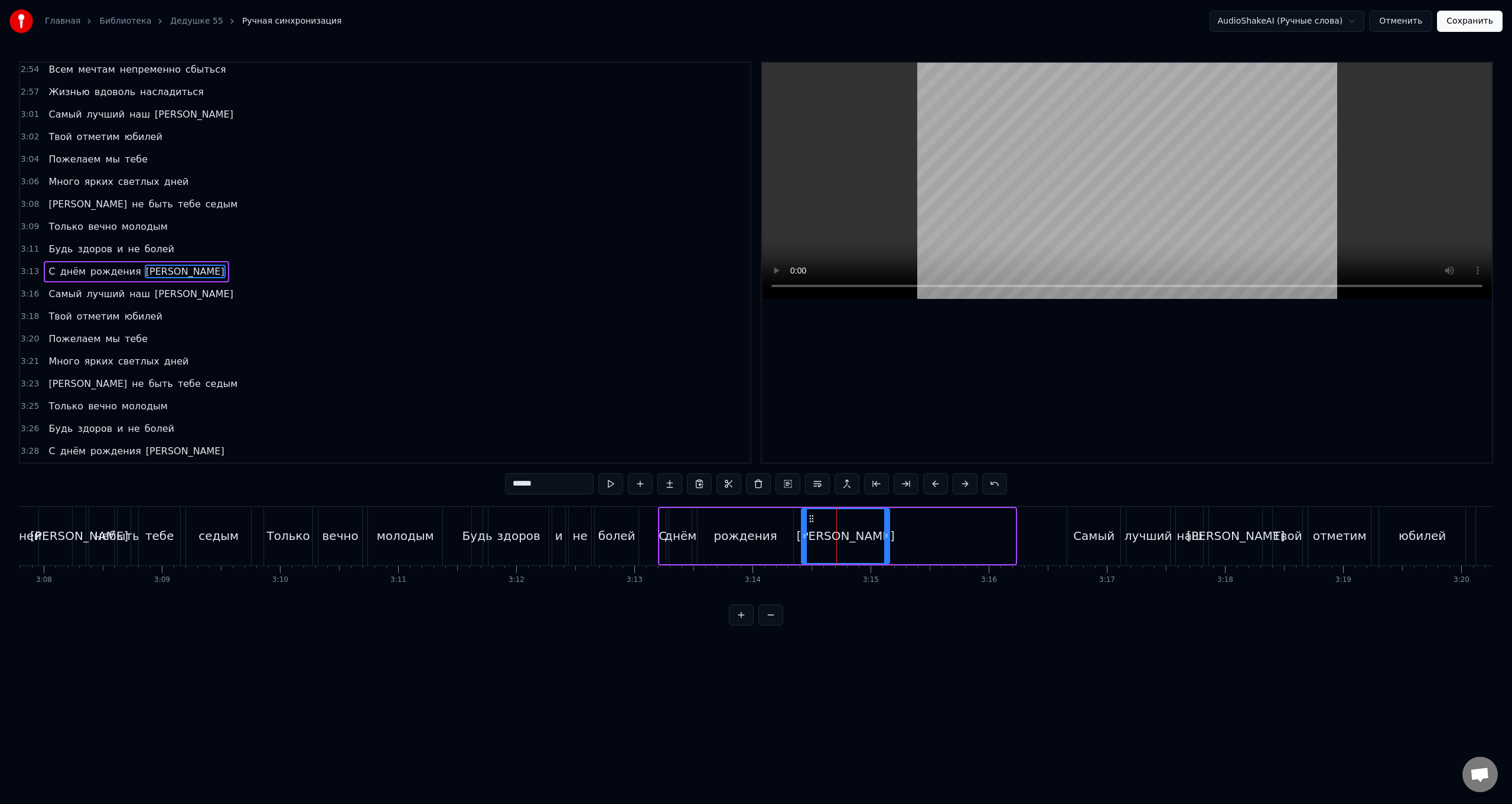
drag, startPoint x: 1011, startPoint y: 536, endPoint x: 885, endPoint y: 537, distance: 126.0
click at [885, 537] on icon at bounding box center [887, 536] width 5 height 10
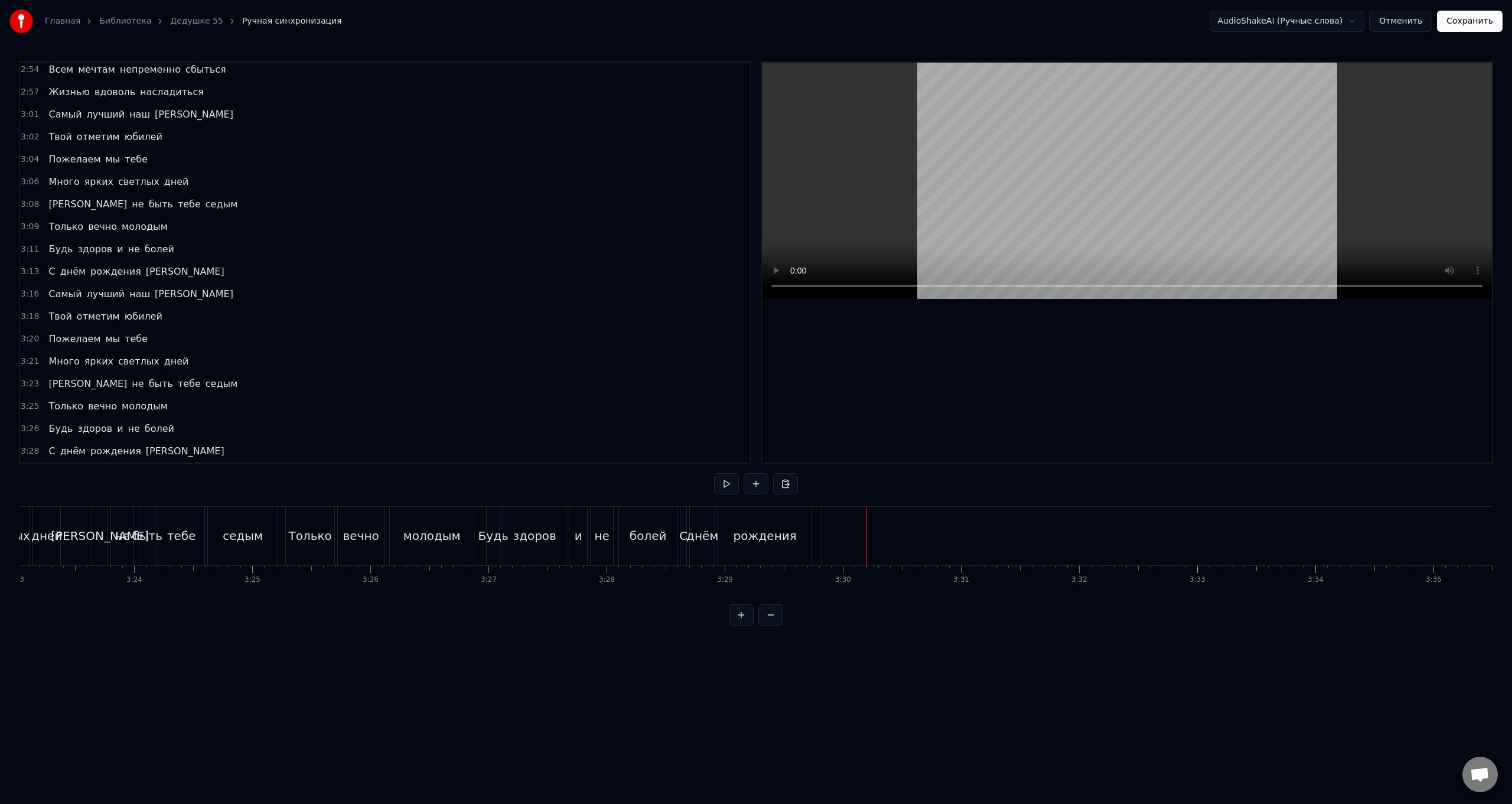
scroll to position [0, 24016]
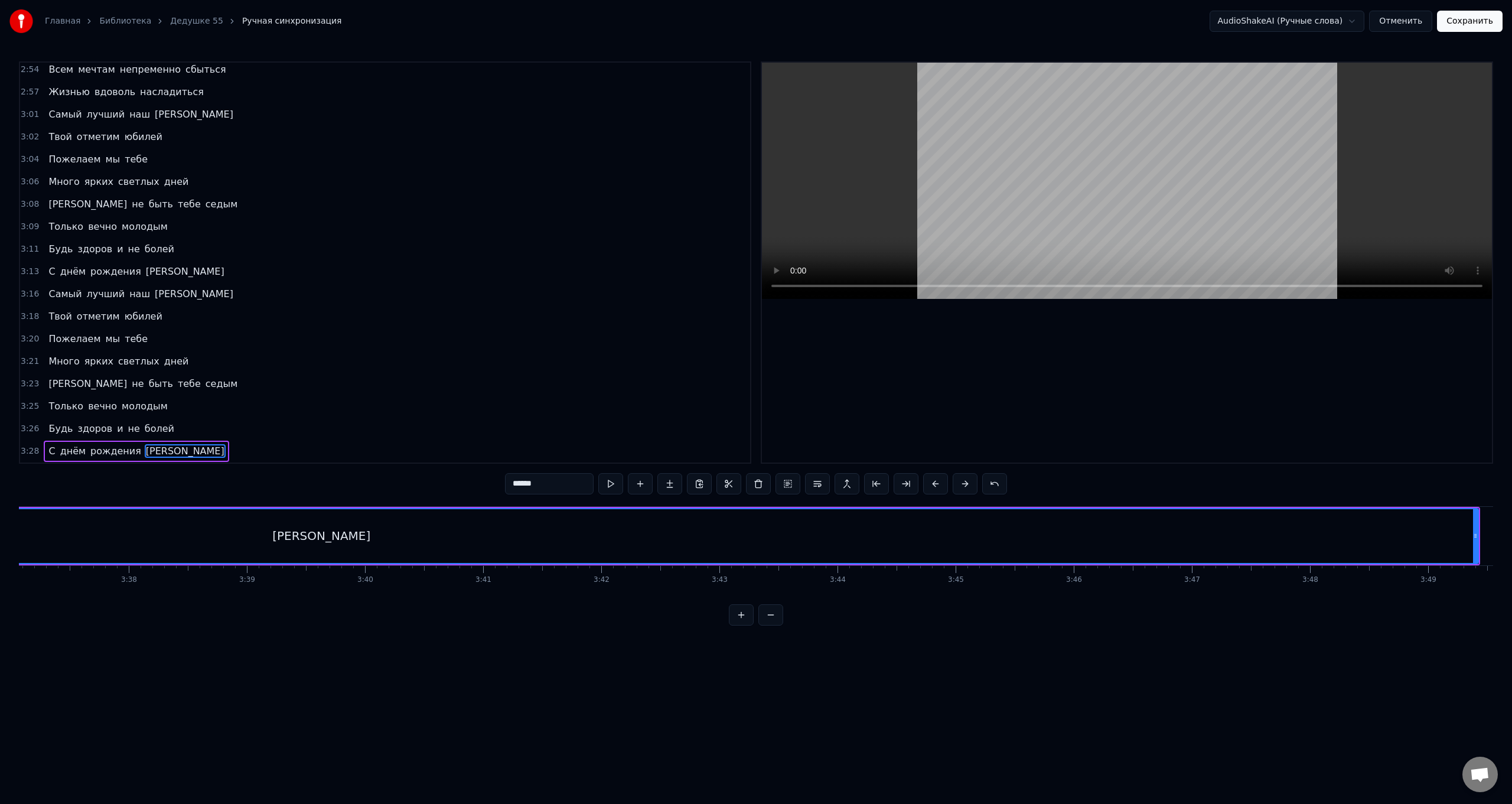
scroll to position [0, 25943]
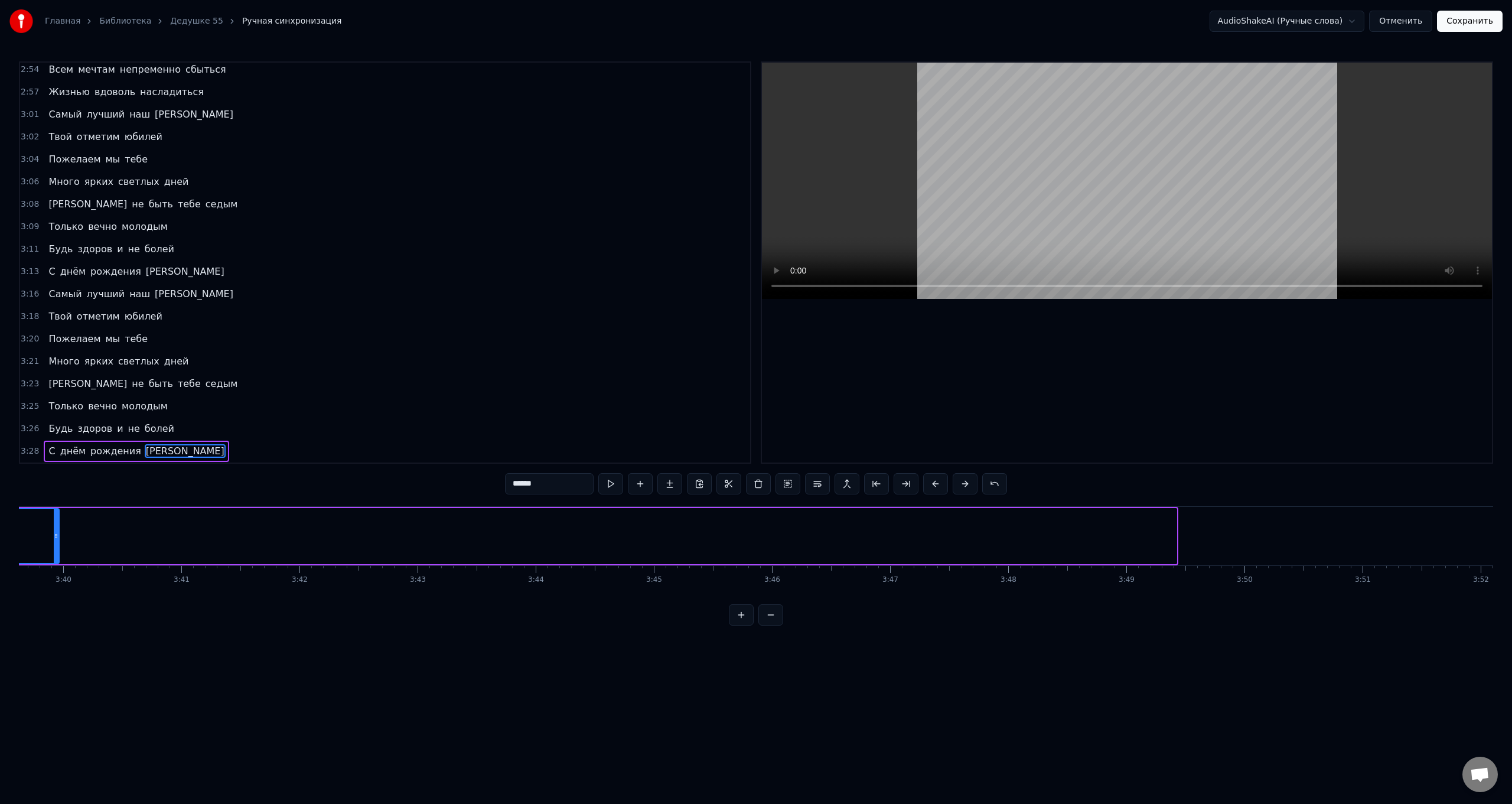
drag, startPoint x: 1173, startPoint y: 542, endPoint x: 56, endPoint y: 529, distance: 1117.1
click at [56, 529] on div at bounding box center [56, 536] width 5 height 54
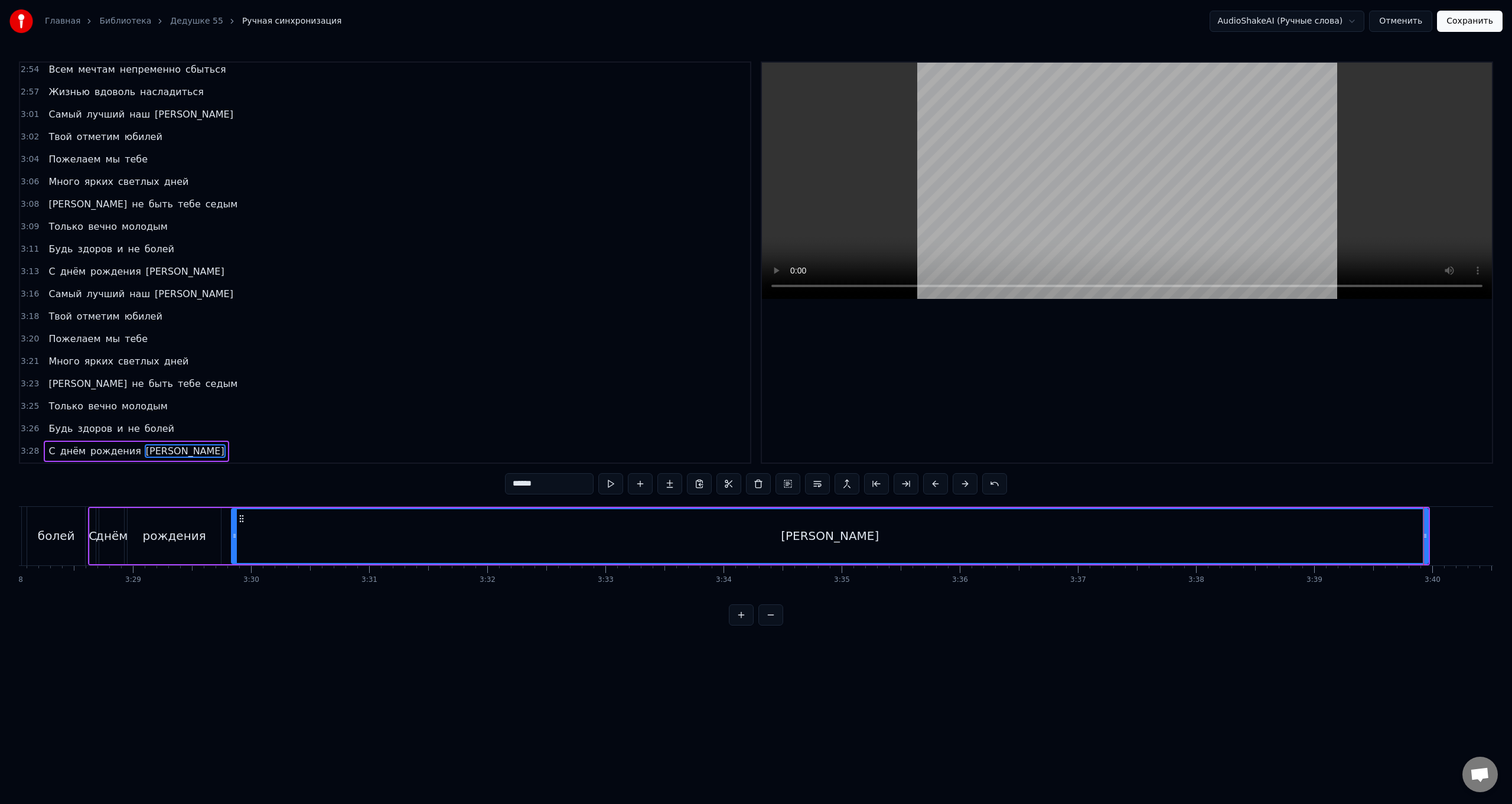
scroll to position [0, 24597]
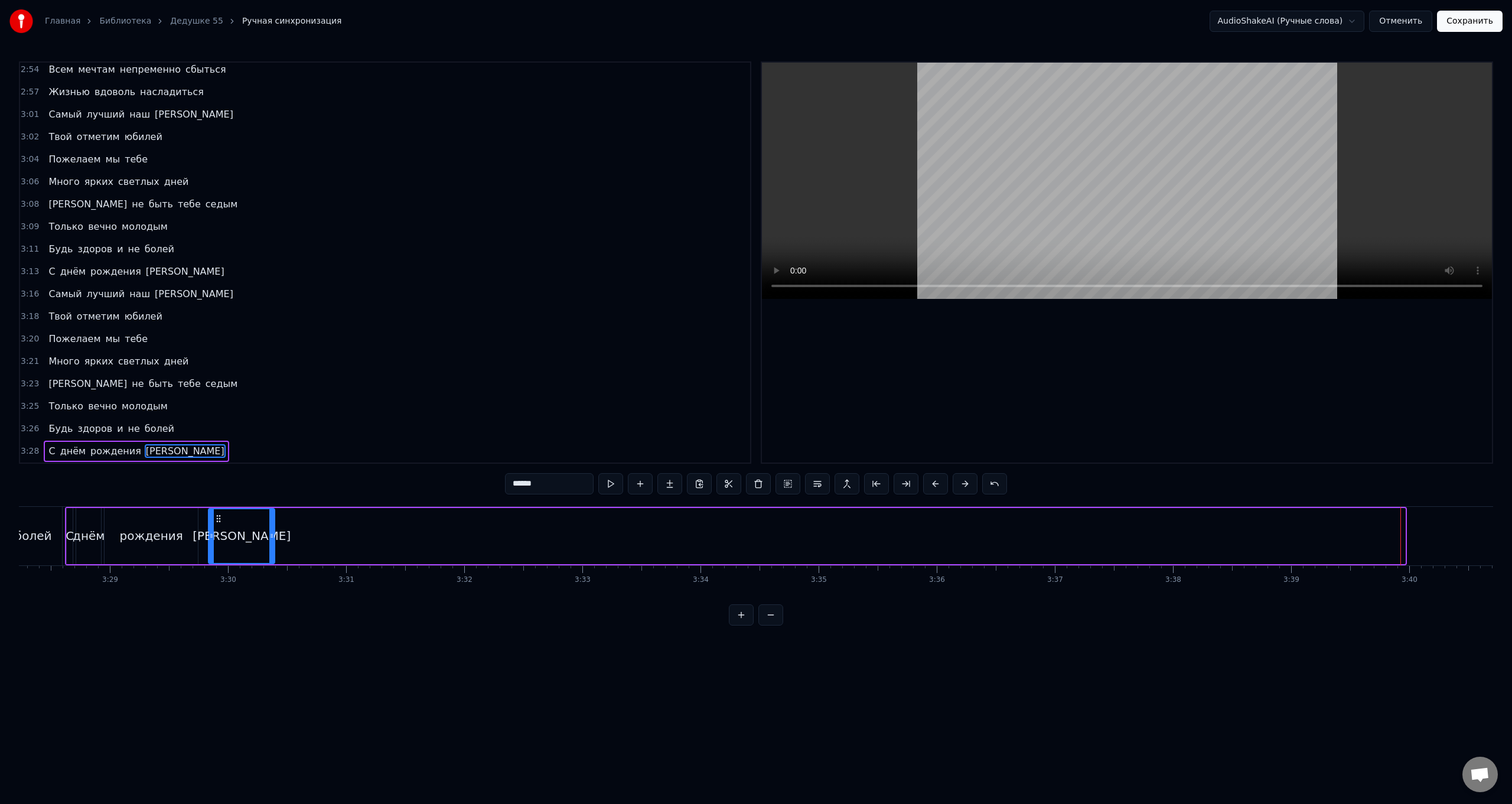
drag, startPoint x: 1402, startPoint y: 536, endPoint x: 271, endPoint y: 540, distance: 1131.0
click at [271, 540] on icon at bounding box center [271, 536] width 5 height 10
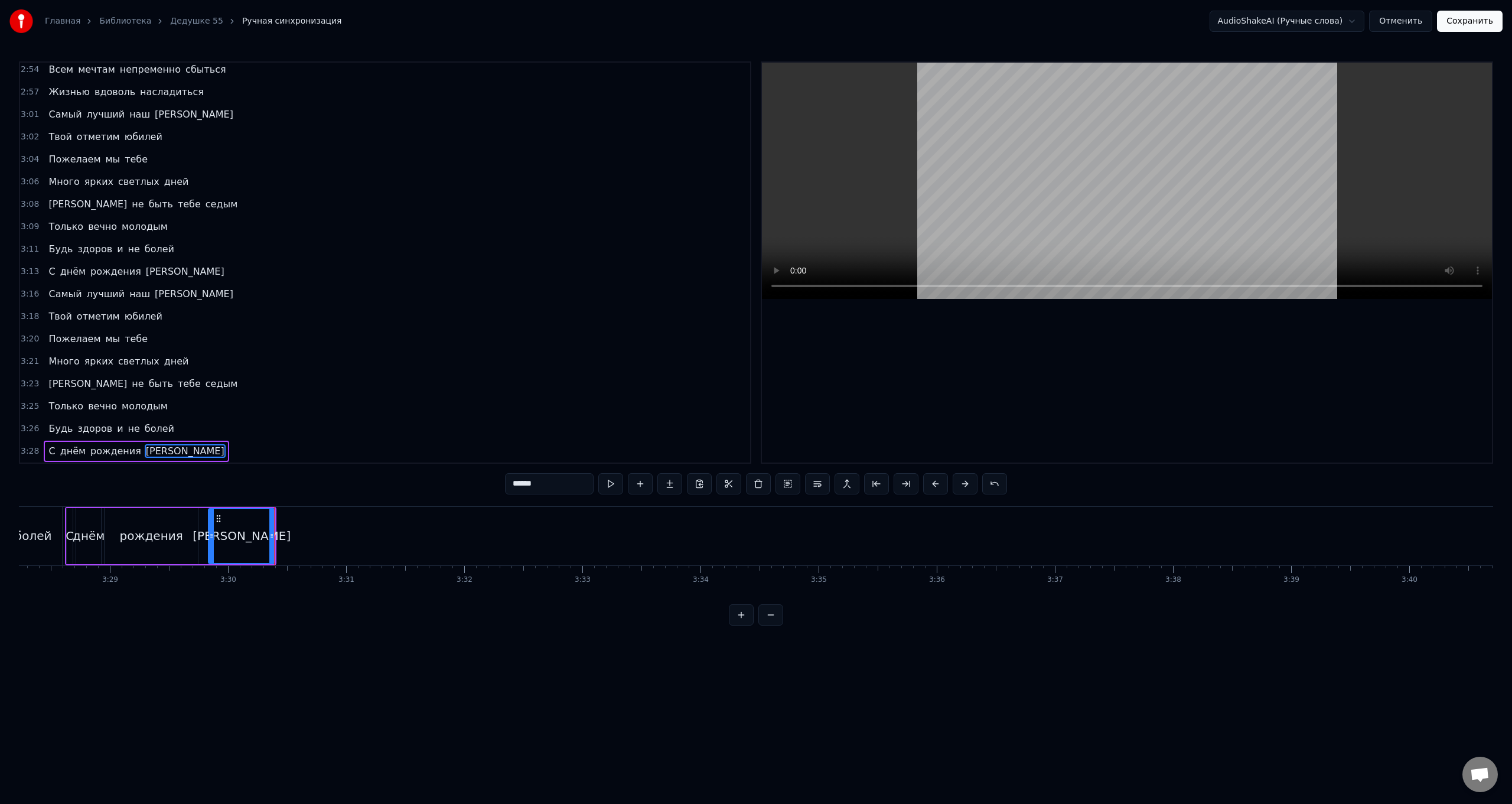
click at [880, 625] on div "0:15 Самый лучший наш [PERSON_NAME] 0:16 Твой отметим юбилей 0:18 Пожелаем мы т…" at bounding box center [756, 343] width 1474 height 564
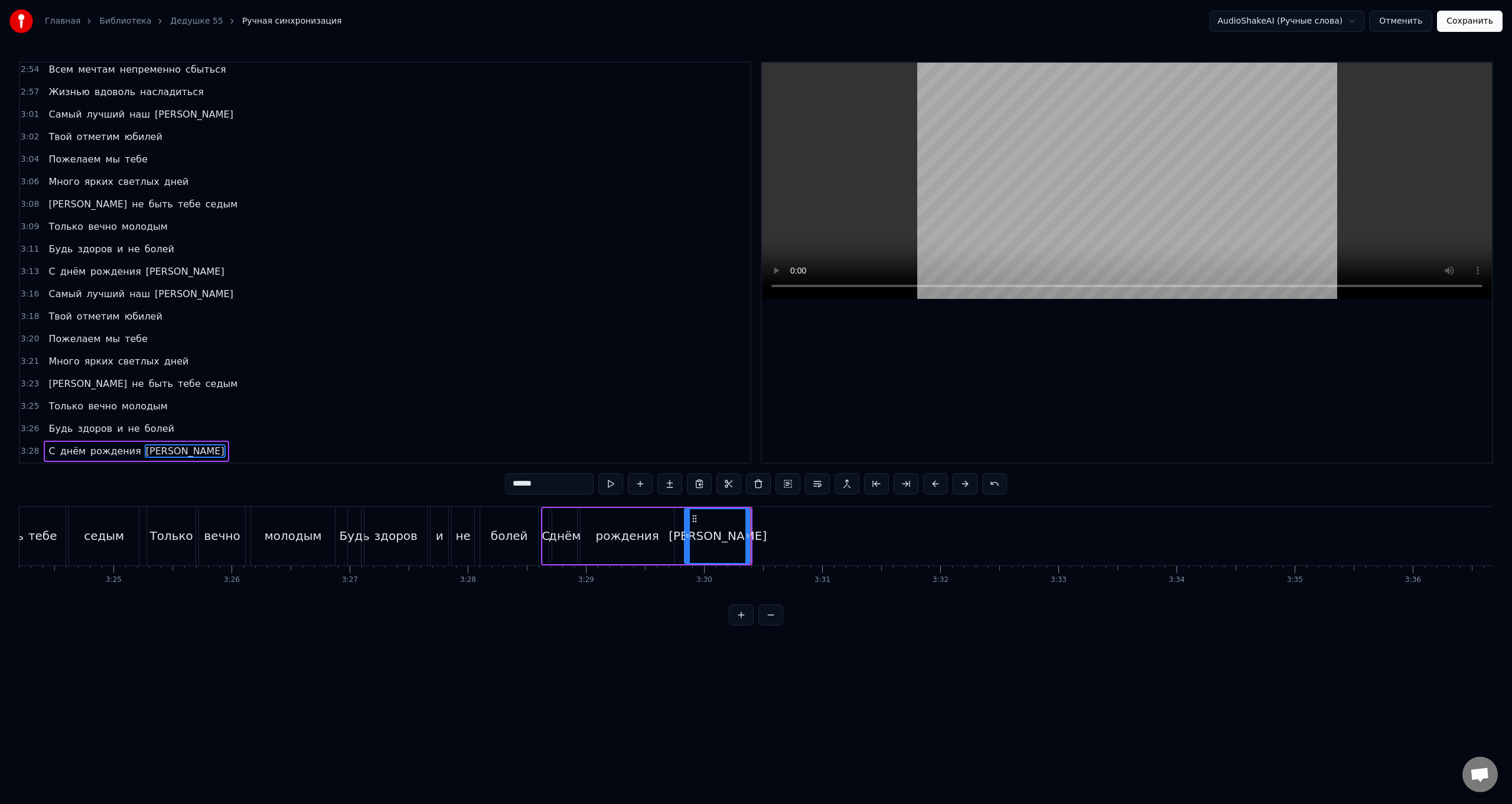
scroll to position [0, 23784]
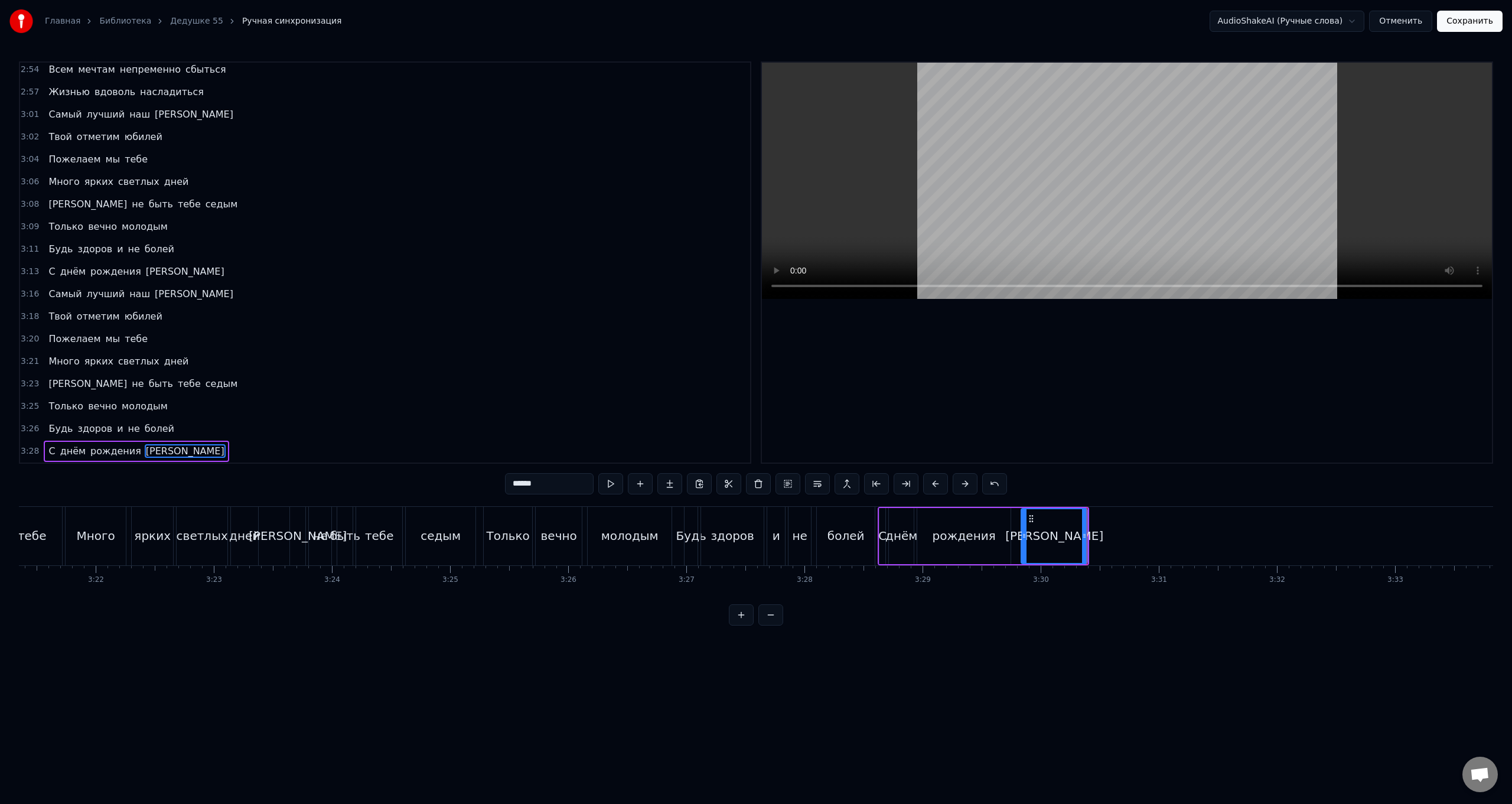
click at [814, 552] on div "Будь здоров и не болей" at bounding box center [781, 536] width 193 height 59
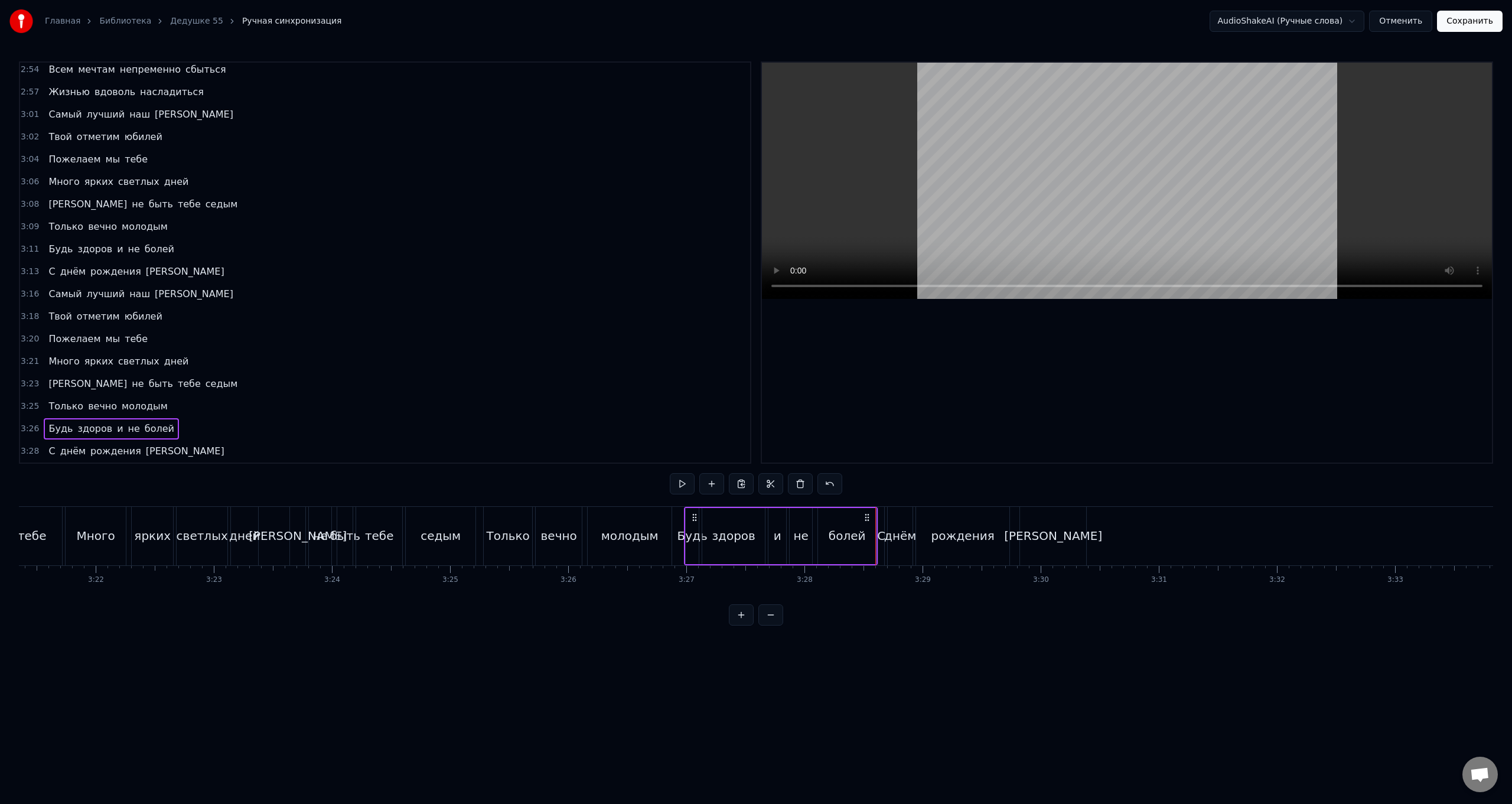
click at [854, 644] on html "Главная Библиотека Дедушке 55 Ручная синхронизация AudioShakeAI (Ручные слова) …" at bounding box center [756, 322] width 1512 height 644
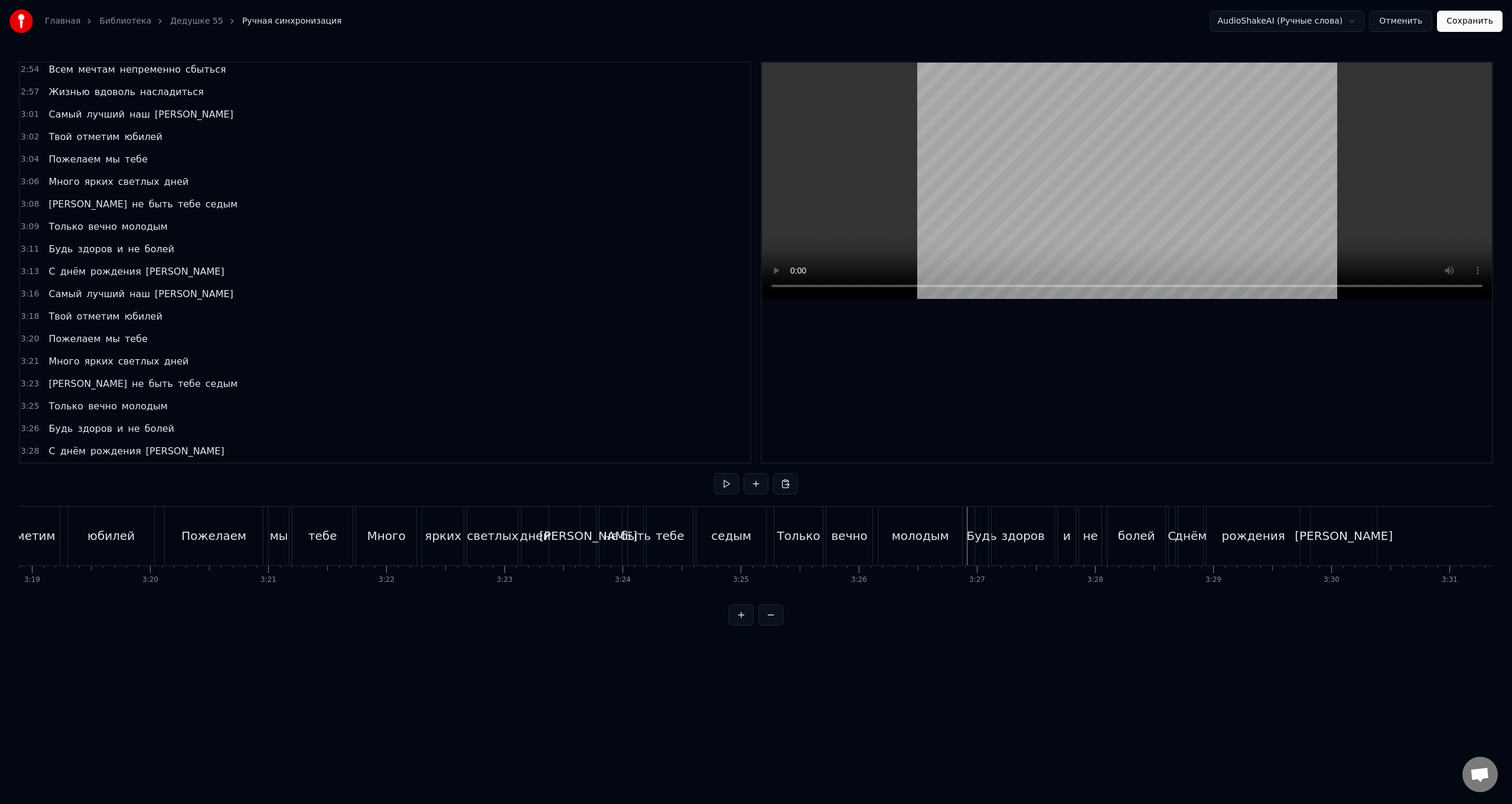
scroll to position [0, 23123]
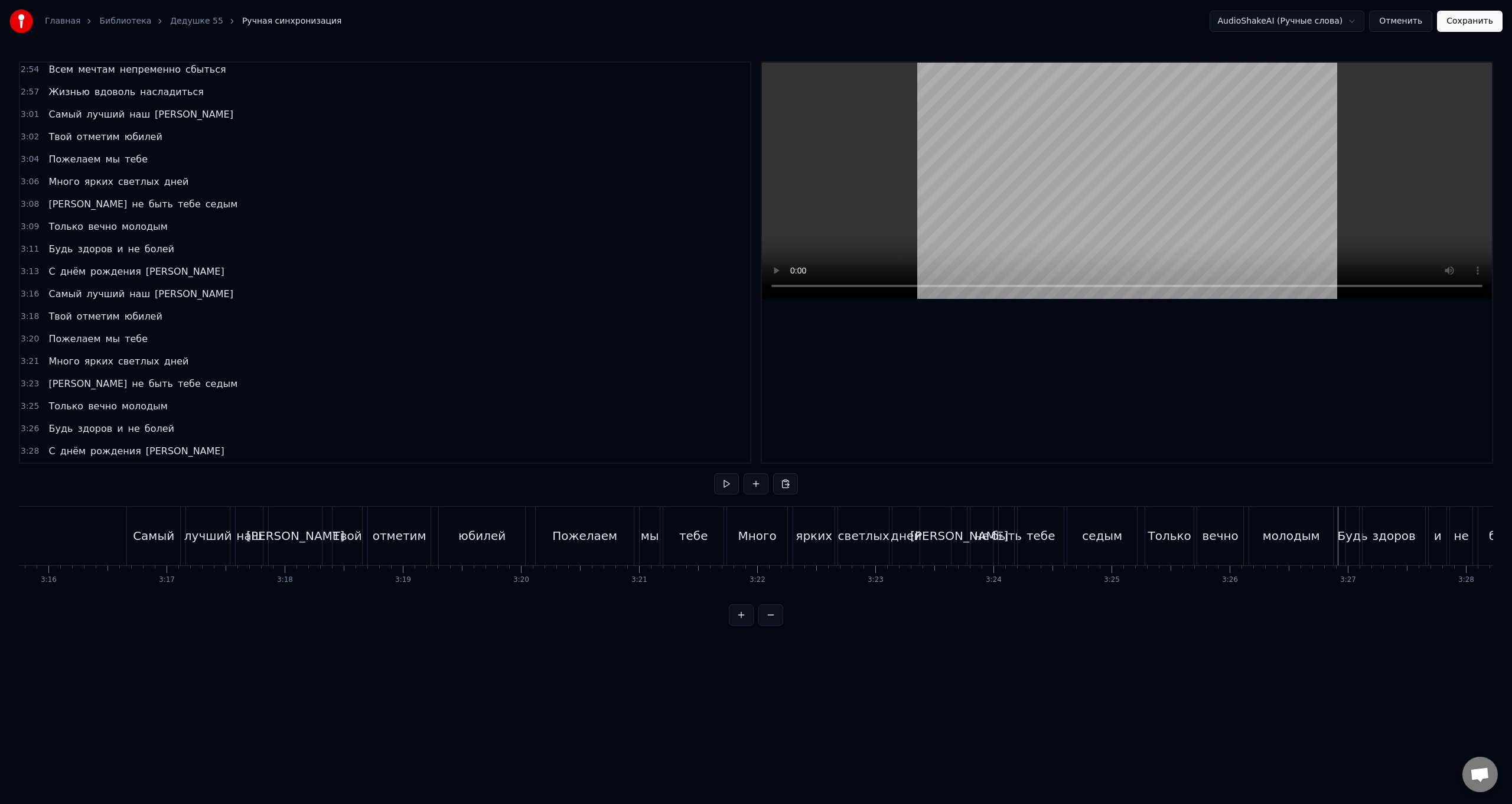
click at [1468, 24] on button "Сохранить" at bounding box center [1469, 21] width 65 height 21
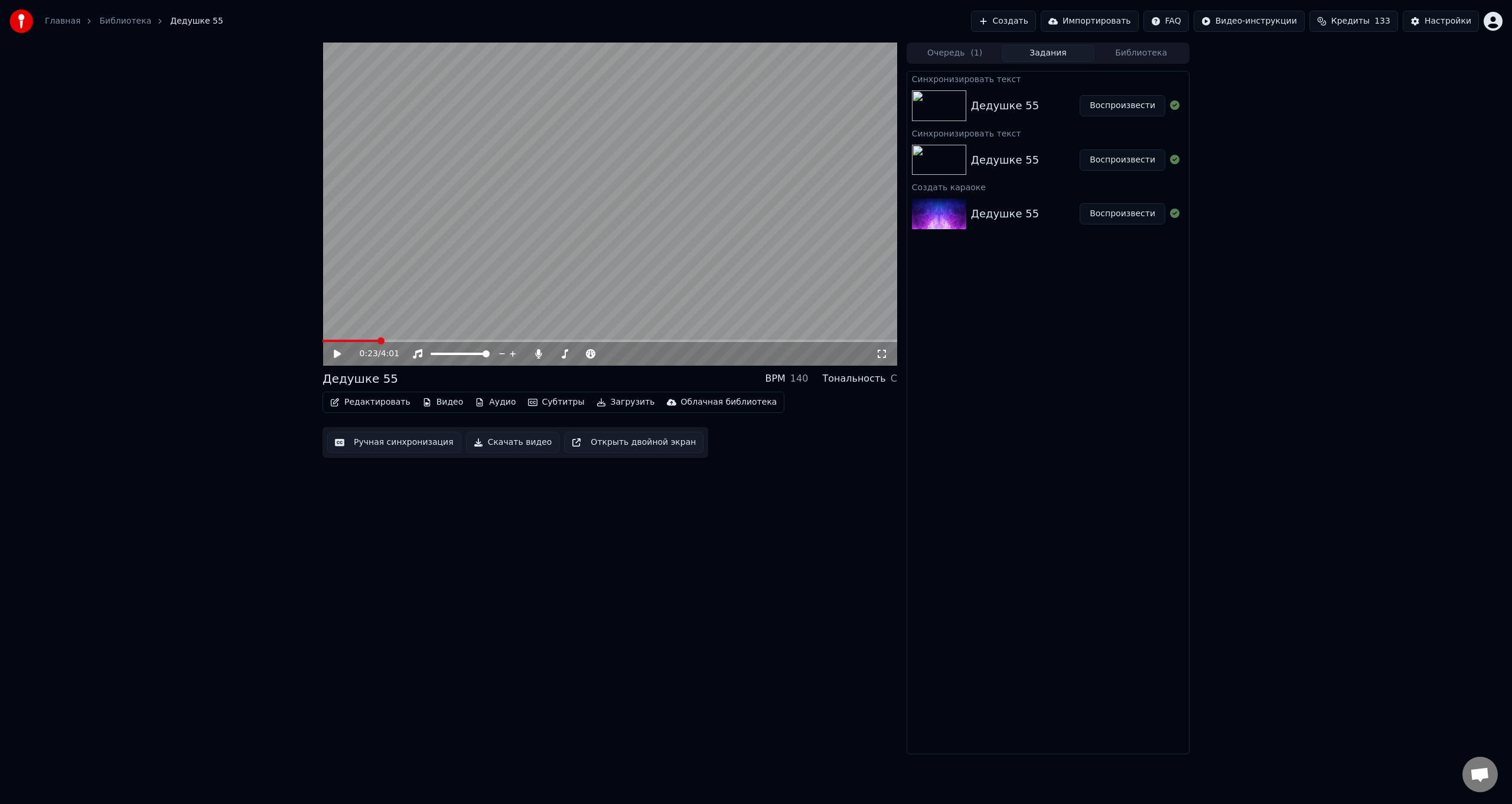
click at [521, 445] on button "Скачать видео" at bounding box center [512, 442] width 94 height 21
click at [1177, 106] on icon at bounding box center [1174, 106] width 10 height 10
click at [1174, 106] on icon at bounding box center [1174, 106] width 10 height 10
click at [611, 403] on button "Загрузить" at bounding box center [626, 402] width 68 height 17
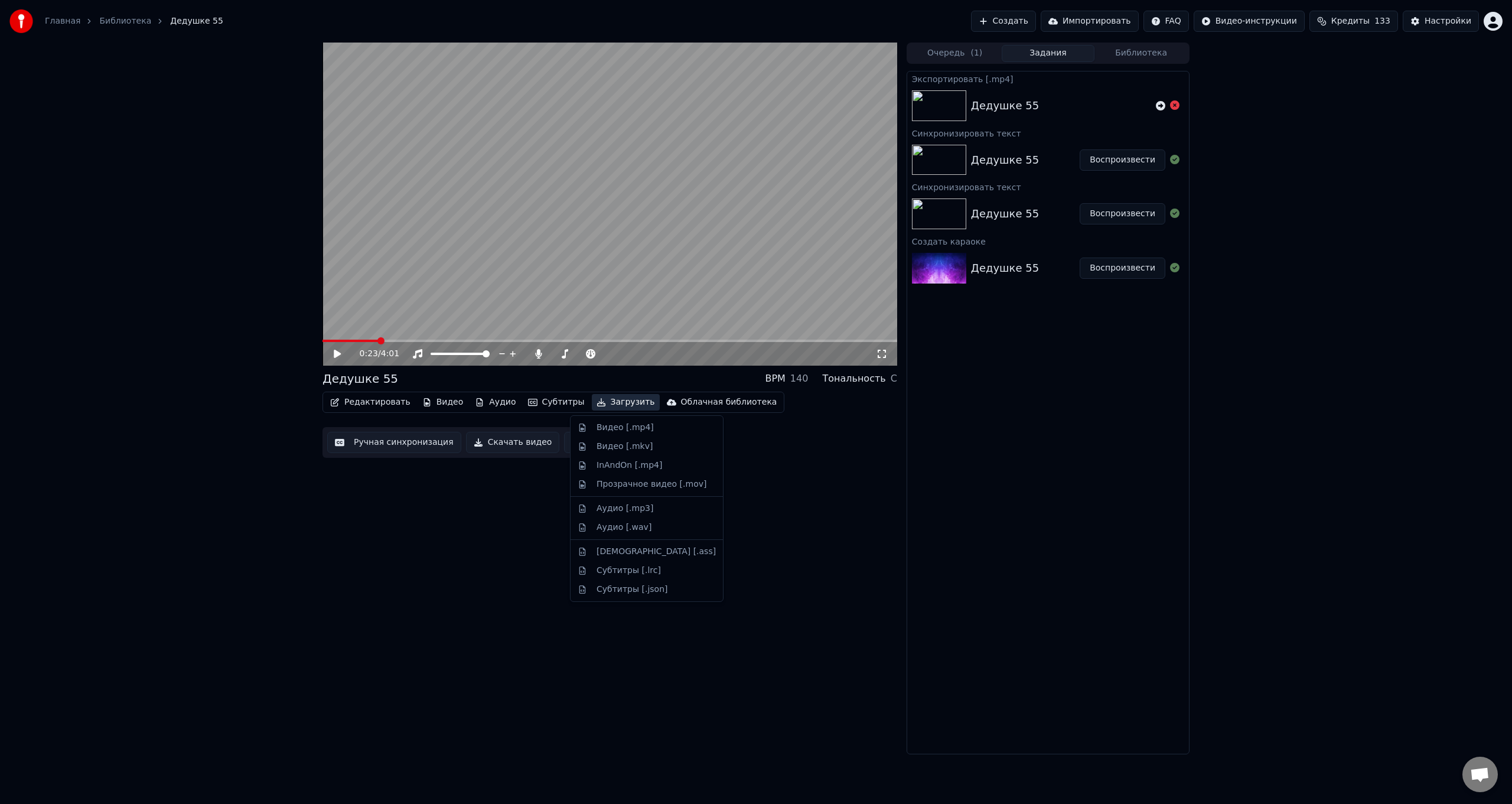
drag, startPoint x: 644, startPoint y: 429, endPoint x: 526, endPoint y: 534, distance: 158.0
click at [526, 534] on body "Главная Библиотека Дедушке 55 Создать Импортировать FAQ Видео-инструкции Кредит…" at bounding box center [756, 402] width 1512 height 804
click at [619, 432] on div "Видео [.mp4]" at bounding box center [625, 428] width 57 height 12
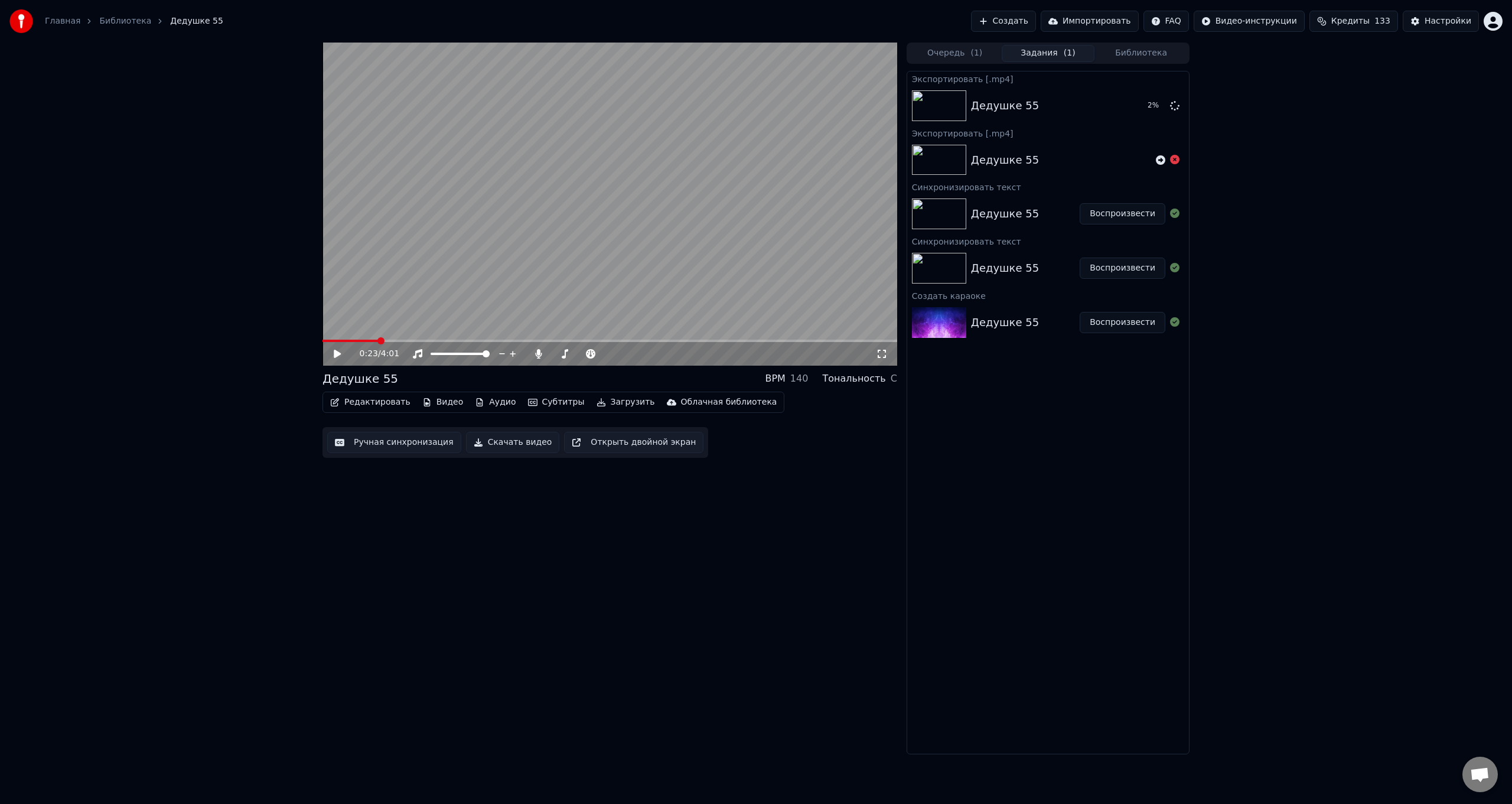
click at [439, 402] on button "Видео" at bounding box center [442, 402] width 51 height 17
click at [492, 598] on div "0:23 / 4:01 Дедушке 55 BPM 140 Тональность C Редактировать Видео Аудио Субтитры…" at bounding box center [609, 399] width 574 height 712
click at [1129, 108] on button "Показать" at bounding box center [1135, 106] width 61 height 21
